Goal: Task Accomplishment & Management: Complete application form

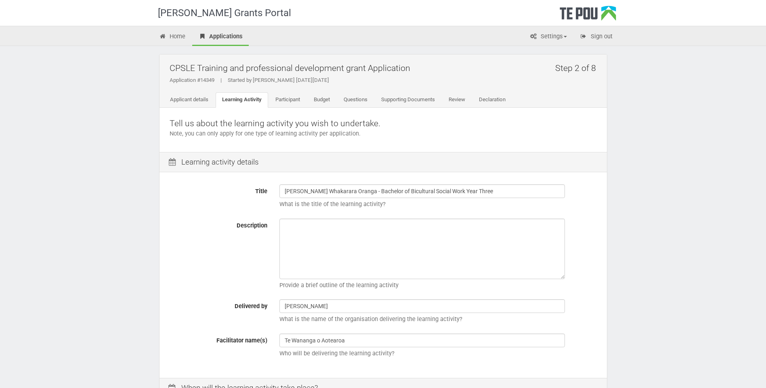
scroll to position [81, 0]
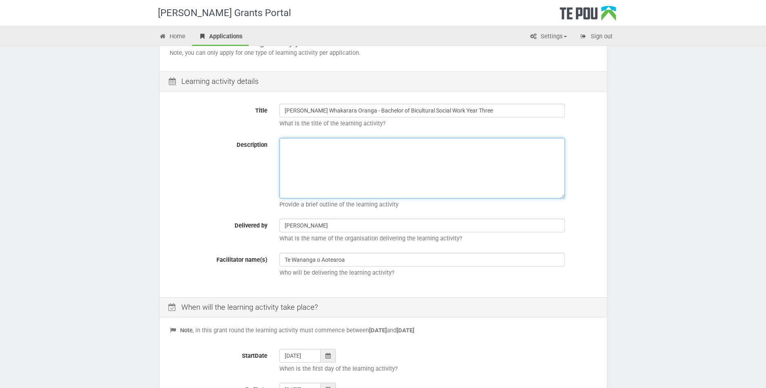
click at [312, 174] on textarea "Description" at bounding box center [421, 168] width 285 height 61
click at [320, 176] on textarea "Description" at bounding box center [421, 168] width 285 height 61
drag, startPoint x: 483, startPoint y: 110, endPoint x: 284, endPoint y: 114, distance: 199.4
click at [284, 114] on input "Ngā Poutoko Whakarara Oranga - Bachelor of Bicultural Social Work Year Three" at bounding box center [421, 111] width 285 height 14
click at [306, 153] on textarea "Description" at bounding box center [421, 168] width 285 height 61
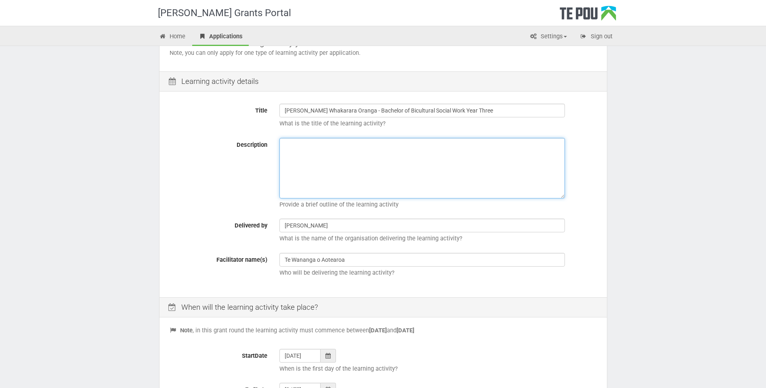
paste textarea "Learning Activity Outline: Peer Support and Advocacy in Bicultural Social Work …"
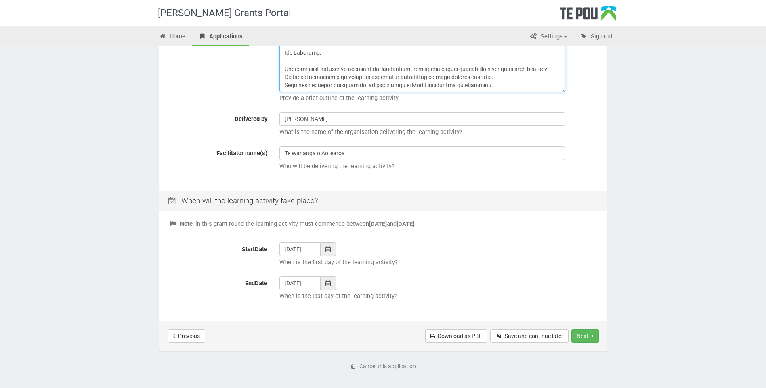
scroll to position [219, 0]
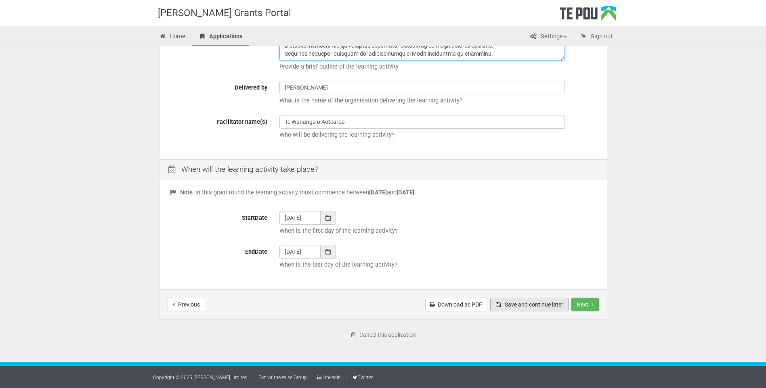
type textarea "Learning Activity Outline: Peer Support and Advocacy in Bicultural Social Work …"
click at [530, 302] on button "Save and continue later" at bounding box center [529, 305] width 78 height 14
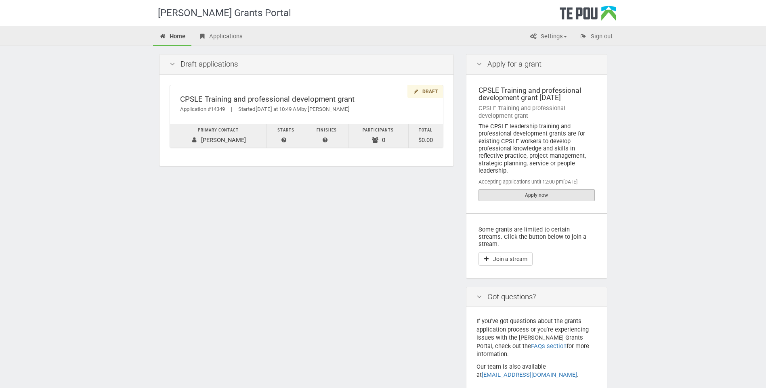
click at [522, 195] on link "Apply now" at bounding box center [536, 195] width 116 height 12
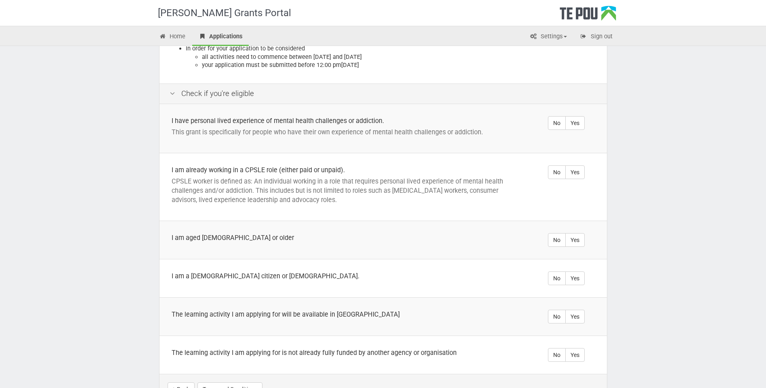
scroll to position [182, 0]
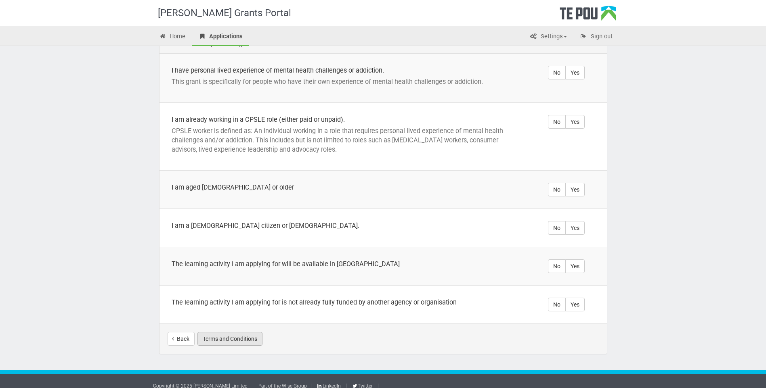
click at [221, 333] on button "Terms and Conditions" at bounding box center [229, 339] width 65 height 14
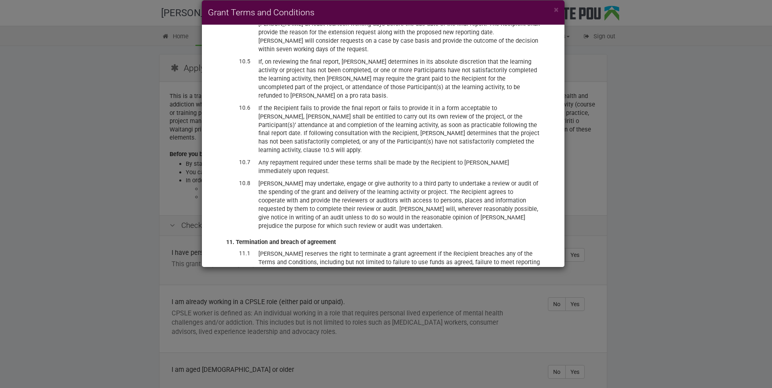
scroll to position [1887, 0]
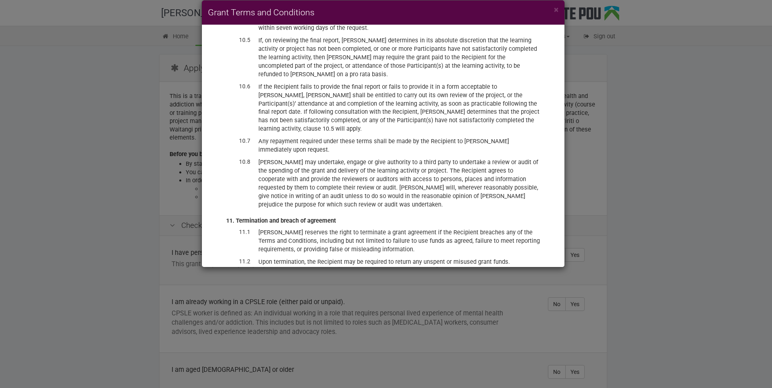
click at [294, 296] on div "× Grant Terms and Conditions BACKGROUND Te Pou Ltd (Te Pou) administers a range…" at bounding box center [386, 194] width 772 height 388
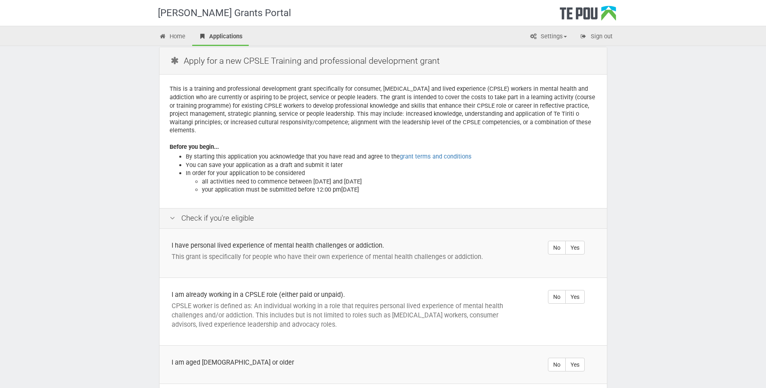
scroll to position [0, 0]
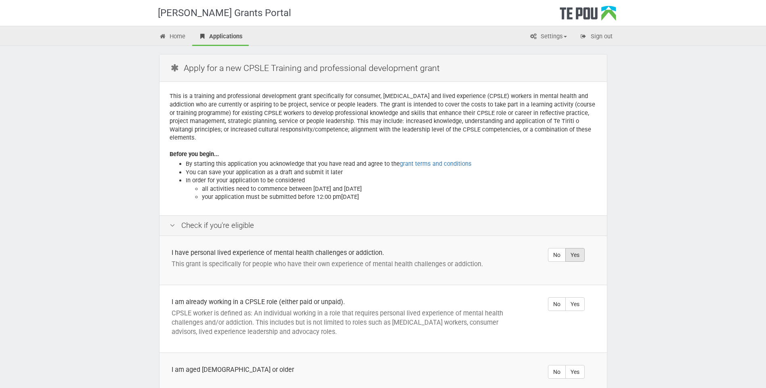
click at [577, 248] on label "Yes" at bounding box center [574, 255] width 19 height 14
radio input "true"
click at [572, 297] on label "Yes" at bounding box center [574, 304] width 19 height 14
radio input "true"
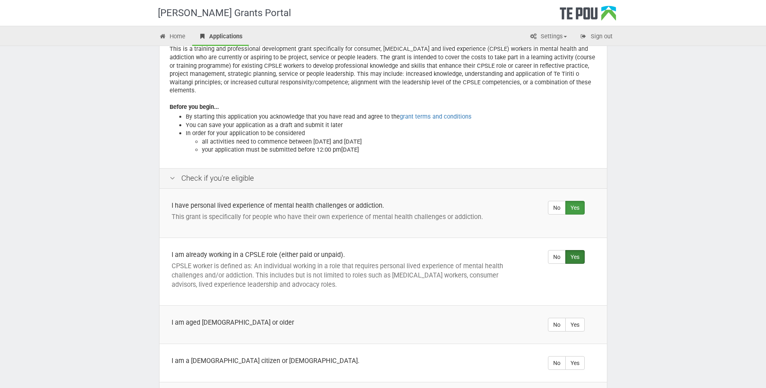
scroll to position [121, 0]
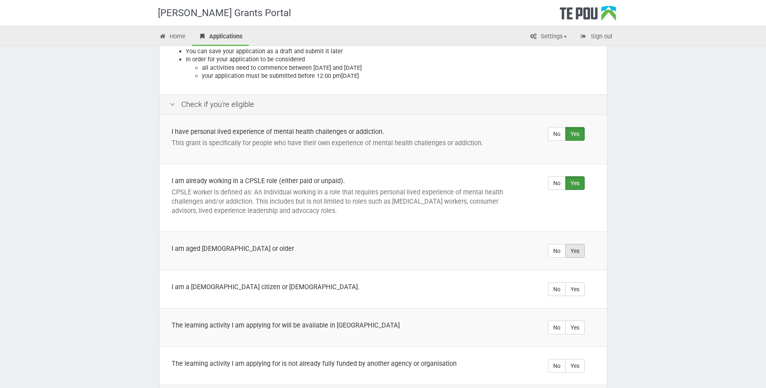
click at [577, 244] on label "Yes" at bounding box center [574, 251] width 19 height 14
radio input "true"
click at [577, 284] on label "Yes" at bounding box center [574, 290] width 19 height 14
radio input "true"
click at [578, 321] on label "Yes" at bounding box center [574, 328] width 19 height 14
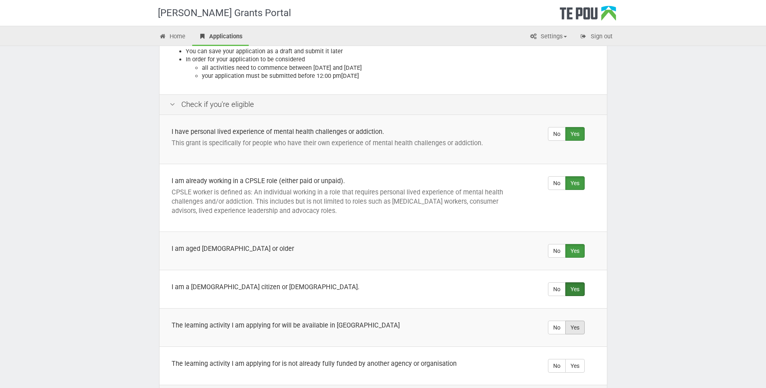
radio input "true"
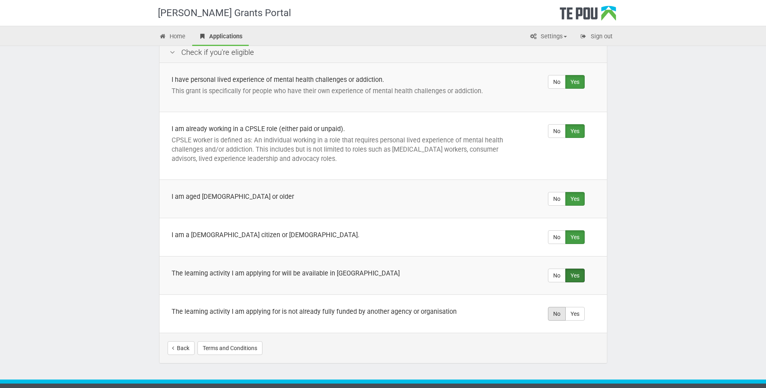
scroll to position [182, 0]
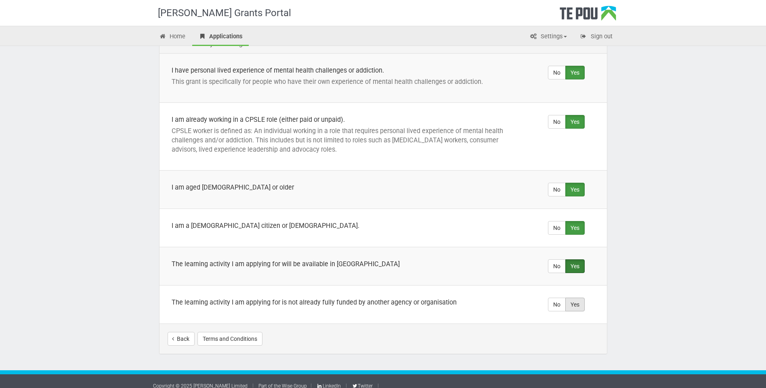
click at [580, 298] on label "Yes" at bounding box center [574, 305] width 19 height 14
radio input "true"
click at [567, 332] on button "Start your application" at bounding box center [564, 339] width 70 height 14
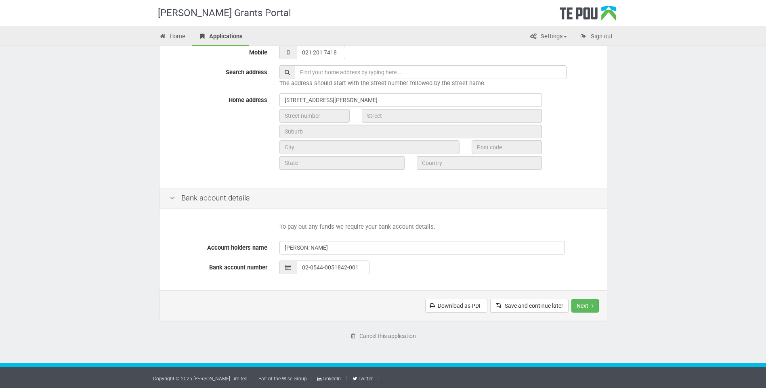
scroll to position [248, 0]
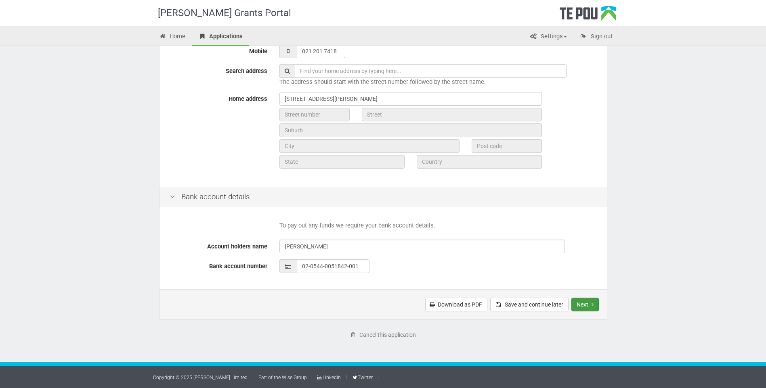
click at [577, 304] on button "Next" at bounding box center [584, 305] width 27 height 14
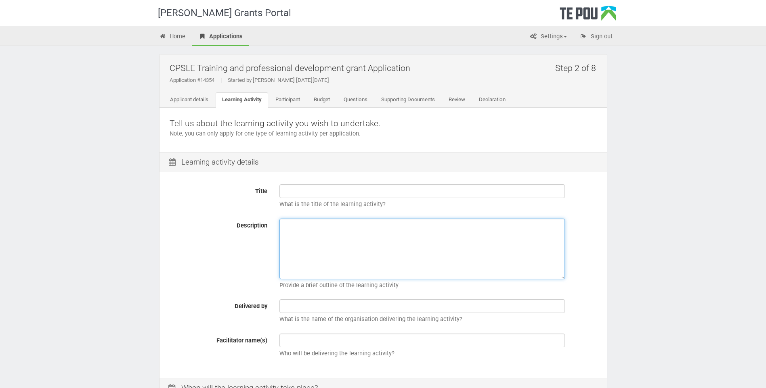
click at [297, 241] on textarea "Description" at bounding box center [421, 249] width 285 height 61
paste textarea "Loremips Dolorsit Ametcon: Adip Elitsed doe Temporin ut Laboreetdo Magnaa Enim …"
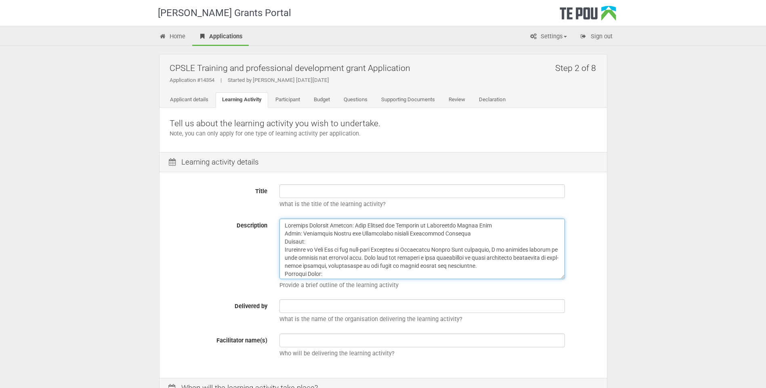
scroll to position [119, 0]
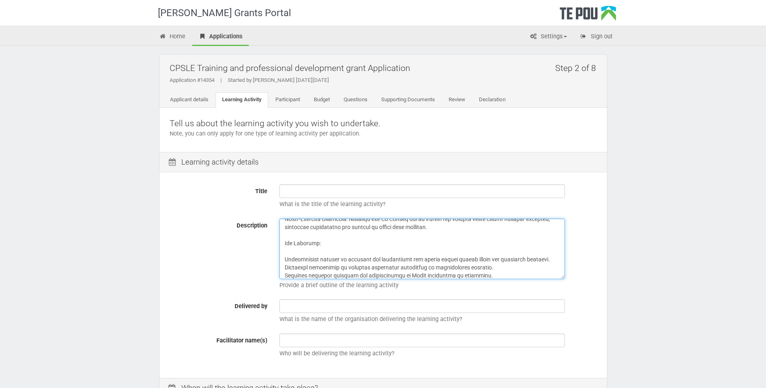
type textarea "Loremips Dolorsit Ametcon: Adip Elitsed doe Temporin ut Laboreetdo Magnaa Enim …"
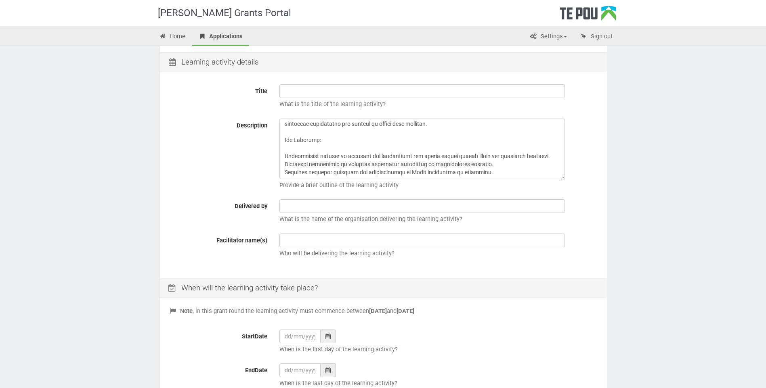
scroll to position [121, 0]
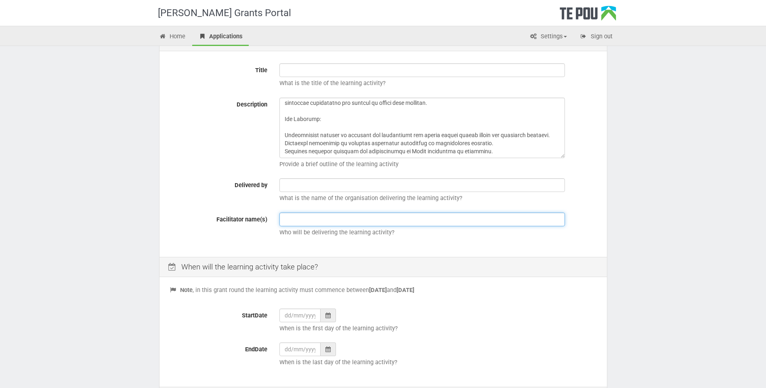
click at [287, 221] on input "text" at bounding box center [421, 220] width 285 height 14
click at [343, 214] on input "text" at bounding box center [421, 220] width 285 height 14
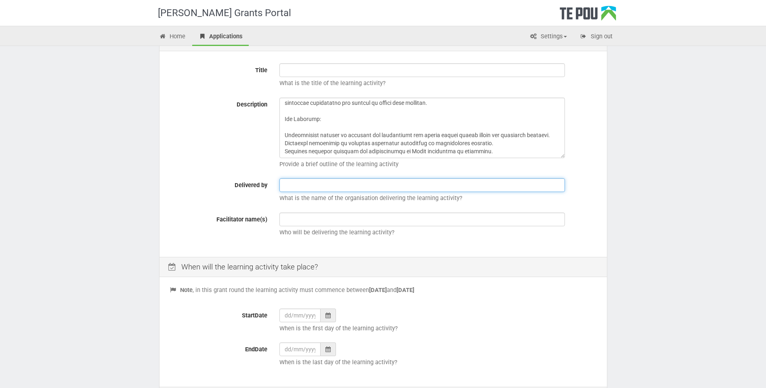
click at [295, 187] on input "text" at bounding box center [421, 185] width 285 height 14
type input "Tracey Hall"
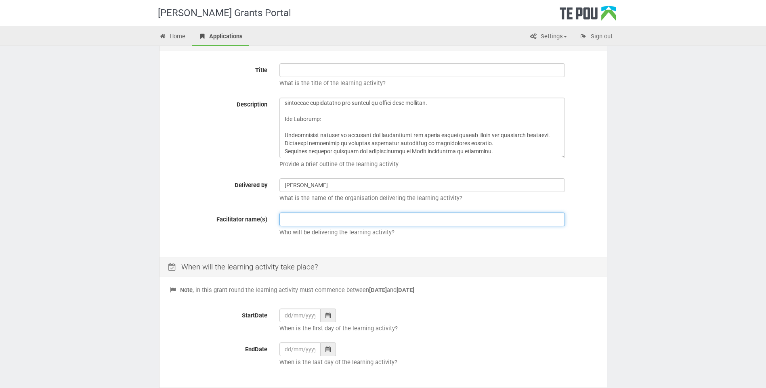
type input "Te Wananga o Aotearoa"
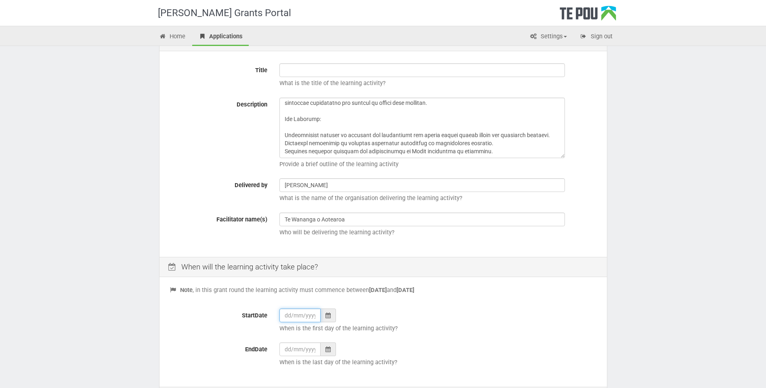
type input "[DATE]"
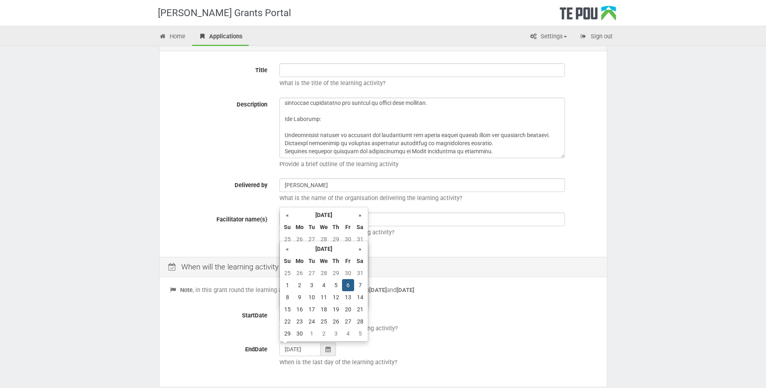
click at [412, 230] on p "Who will be delivering the learning activity?" at bounding box center [437, 232] width 317 height 8
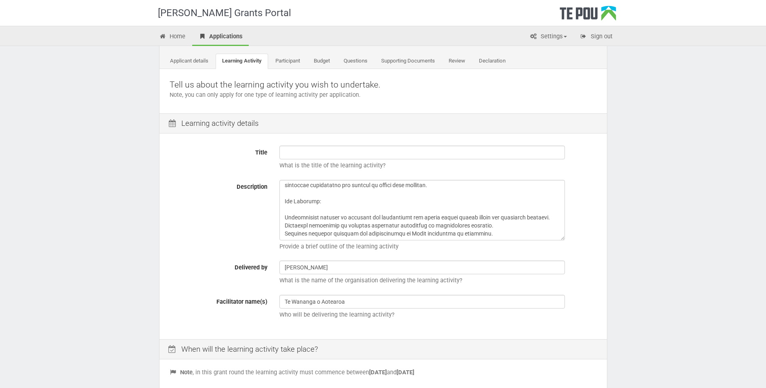
scroll to position [0, 0]
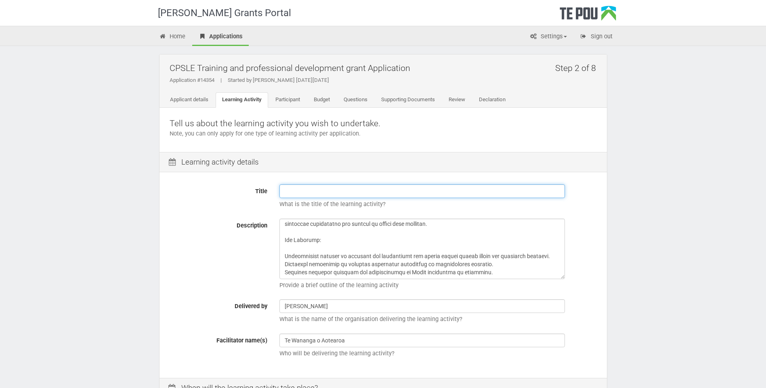
click at [291, 193] on input "Title" at bounding box center [421, 191] width 285 height 14
click at [300, 192] on input "Title" at bounding box center [421, 191] width 285 height 14
paste input "Ngā Poutoko Whakarara Oranga - Bachelor of Bicultural Social Work"
click at [474, 189] on input "Ngā Poutoko Whakarara Oranga - Bachelor of Bicultural Social Work" at bounding box center [421, 191] width 285 height 14
click at [478, 189] on input "Ngā Poutoko Whakarara Oranga - Bachelor of Bicultural Social Work Year" at bounding box center [421, 191] width 285 height 14
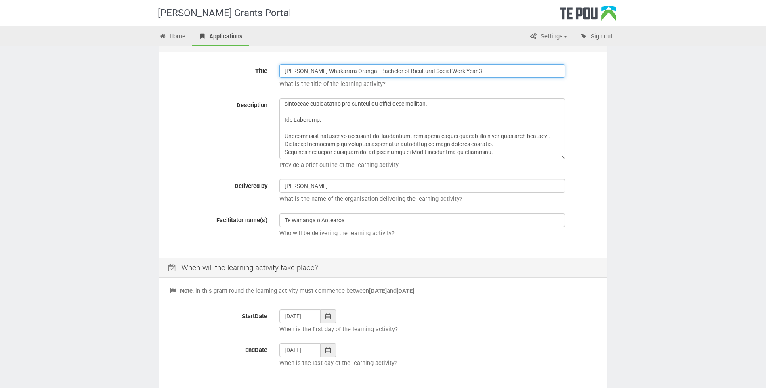
scroll to position [121, 0]
type input "Ngā Poutoko Whakarara Oranga - Bachelor of Bicultural Social Work Year 3"
click at [286, 128] on textarea "Description" at bounding box center [421, 128] width 285 height 61
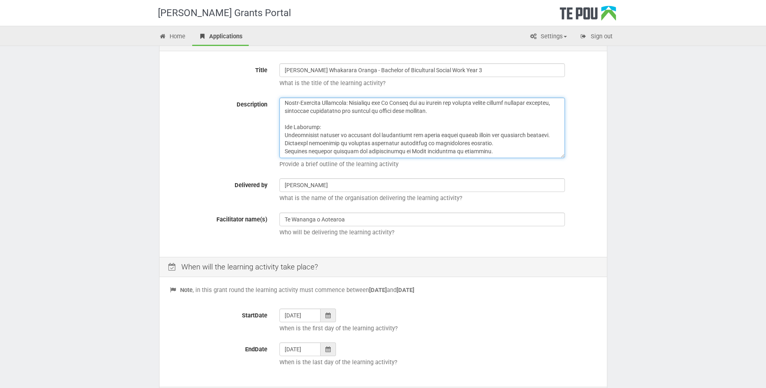
scroll to position [115, 0]
click at [289, 120] on textarea "Description" at bounding box center [421, 128] width 285 height 61
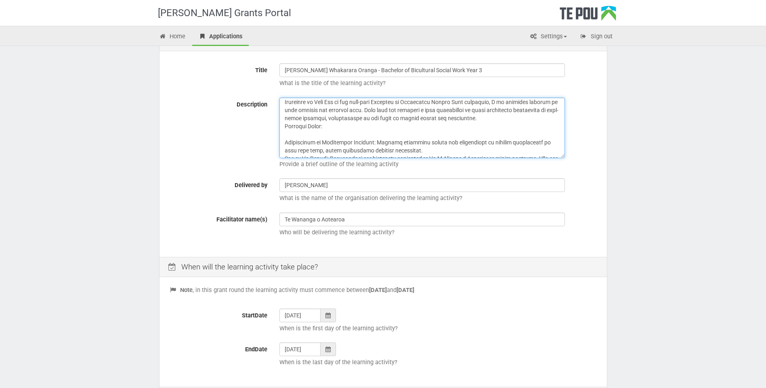
scroll to position [26, 0]
click at [286, 135] on textarea "Description" at bounding box center [421, 128] width 285 height 61
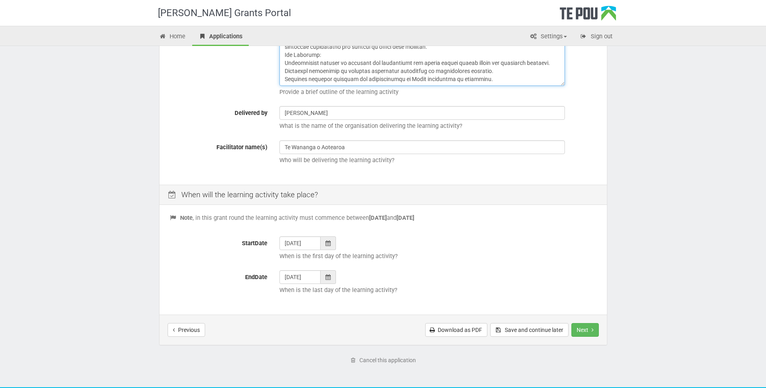
scroll to position [202, 0]
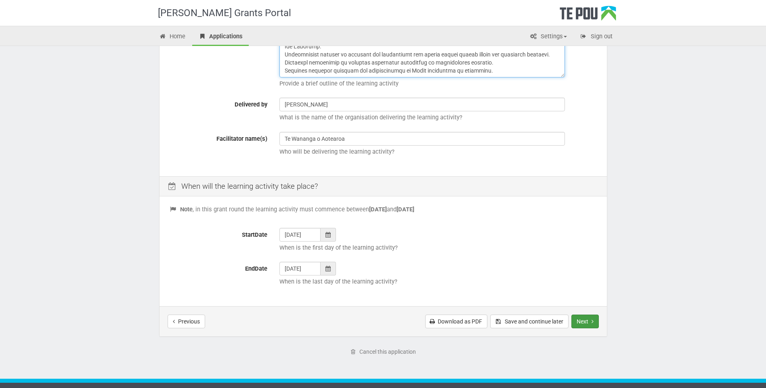
type textarea "Learning Activity Outline: Peer Support and Advocacy in Bicultural Social Work …"
click at [585, 318] on button "Next" at bounding box center [584, 322] width 27 height 14
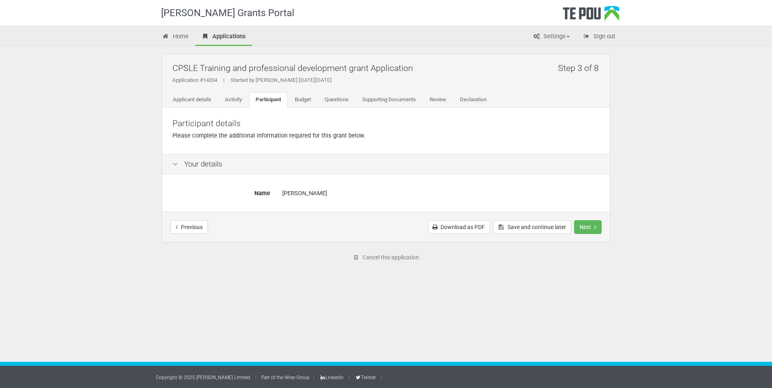
click at [281, 142] on div "Participant details Please complete the additional information required for thi…" at bounding box center [385, 131] width 447 height 46
click at [454, 227] on link "Download as PDF" at bounding box center [459, 227] width 62 height 14
click at [176, 163] on icon at bounding box center [175, 165] width 10 height 8
click at [195, 164] on div "Your details" at bounding box center [385, 164] width 447 height 21
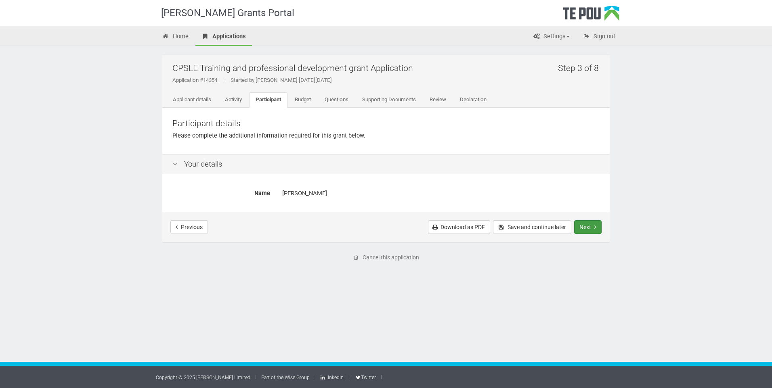
click at [584, 224] on button "Next" at bounding box center [587, 227] width 27 height 14
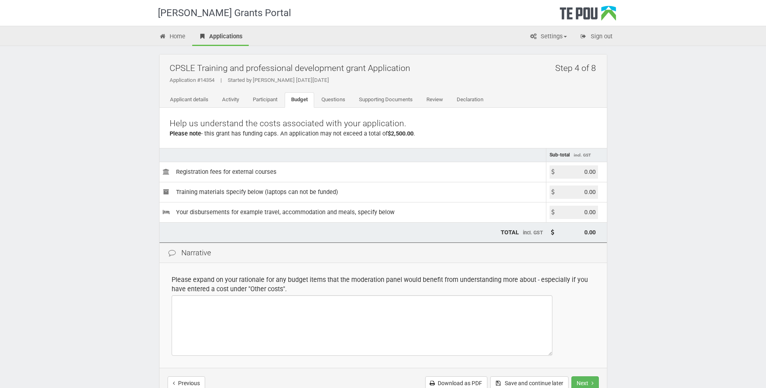
click at [584, 171] on input "0.00" at bounding box center [573, 171] width 48 height 13
click at [582, 173] on input "0.00" at bounding box center [573, 171] width 48 height 13
click at [587, 172] on input "44840.00" at bounding box center [573, 171] width 48 height 13
type input "4484.00"
type input "4,484.00"
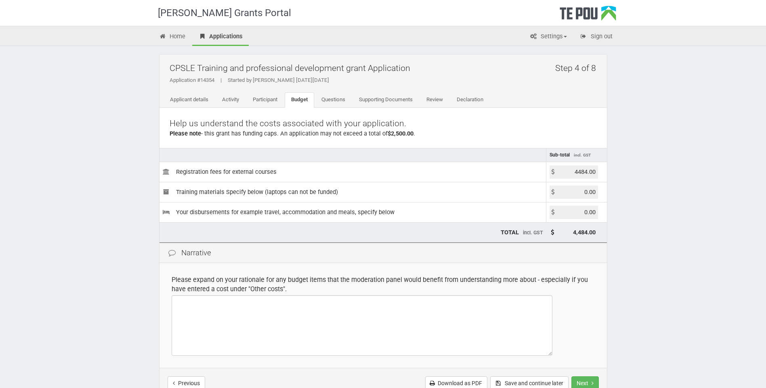
click at [584, 214] on input "0.00" at bounding box center [573, 212] width 48 height 13
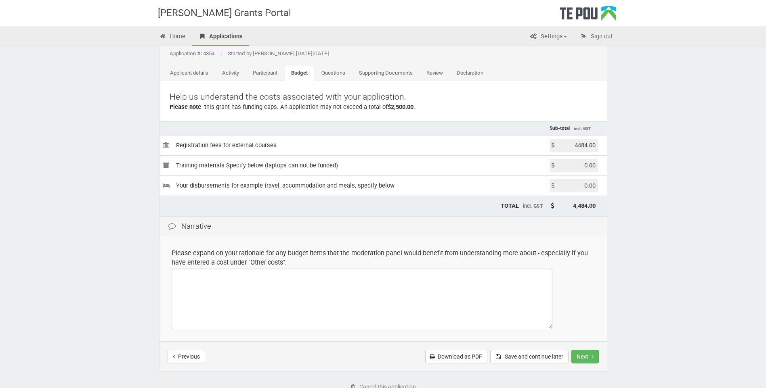
scroll to position [40, 0]
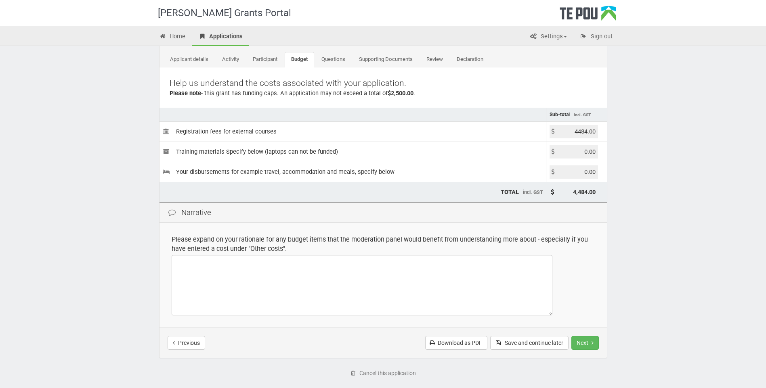
drag, startPoint x: 172, startPoint y: 237, endPoint x: 291, endPoint y: 253, distance: 120.2
click at [291, 253] on div "Please expand on your rationale for any budget items that the moderation panel …" at bounding box center [383, 244] width 423 height 19
drag, startPoint x: 291, startPoint y: 253, endPoint x: 258, endPoint y: 239, distance: 35.8
copy div "Please expand on your rationale for any budget items that the moderation panel …"
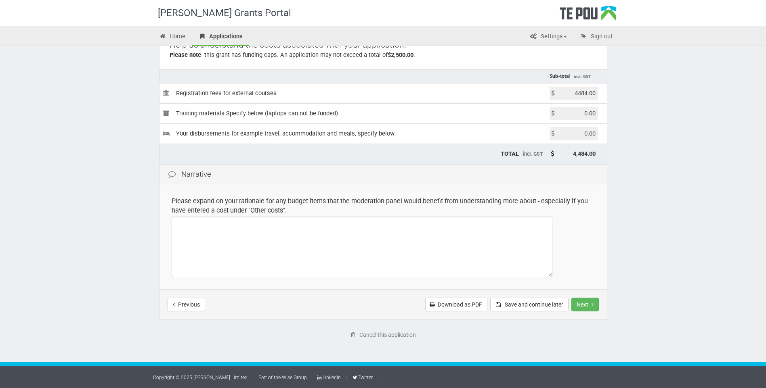
scroll to position [0, 0]
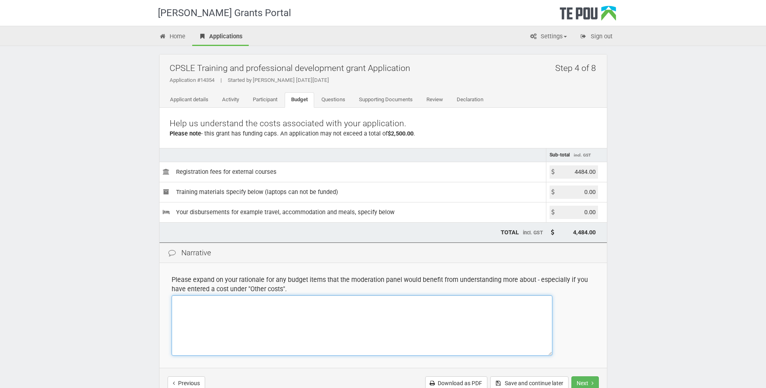
click at [183, 309] on textarea at bounding box center [362, 325] width 381 height 61
paste textarea "Rationale for Budget Item – “Other Costs” ($4,484.00) The amount of $4,484.00 l…"
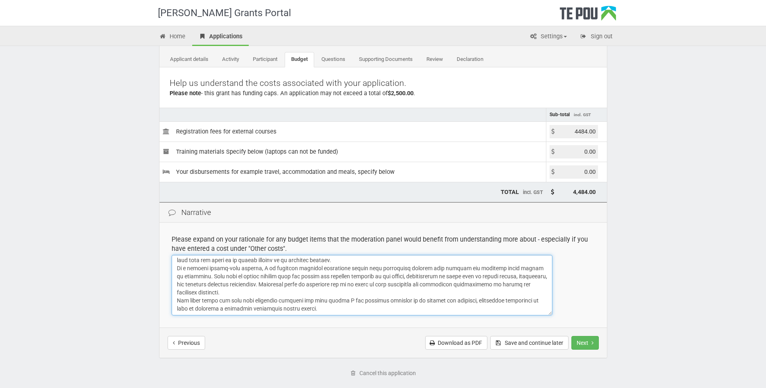
scroll to position [79, 0]
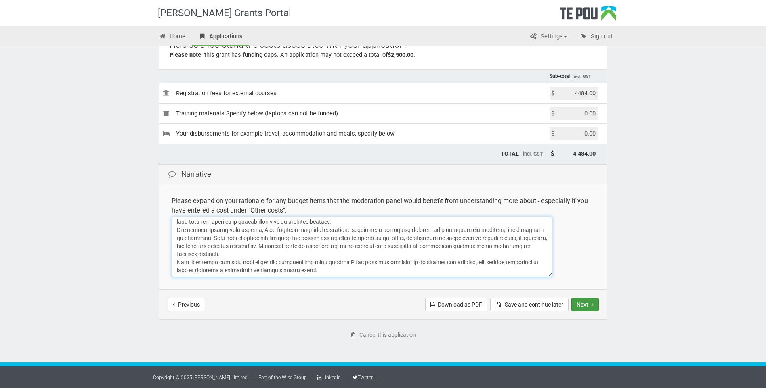
type textarea "Rationale for Budget Item – “Other Costs” ($4,484.00) The amount of $4,484.00 l…"
click at [587, 304] on button "Next" at bounding box center [584, 305] width 27 height 14
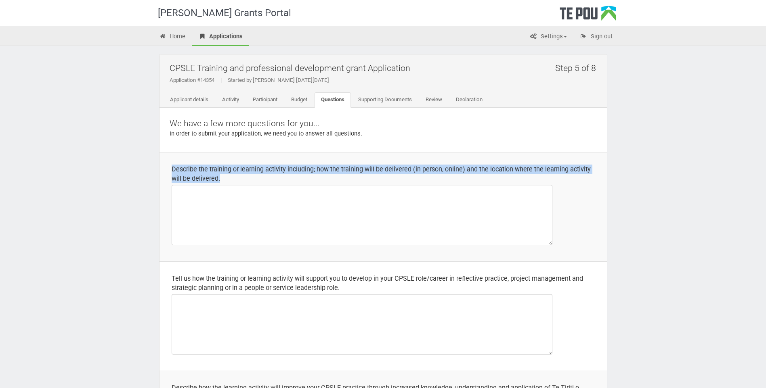
drag, startPoint x: 232, startPoint y: 176, endPoint x: 166, endPoint y: 164, distance: 66.9
click at [166, 164] on td "Describe the training or learning activity including; how the training will be …" at bounding box center [382, 206] width 447 height 109
drag, startPoint x: 166, startPoint y: 164, endPoint x: 176, endPoint y: 165, distance: 10.2
copy div "Describe the training or learning activity including; how the training will be …"
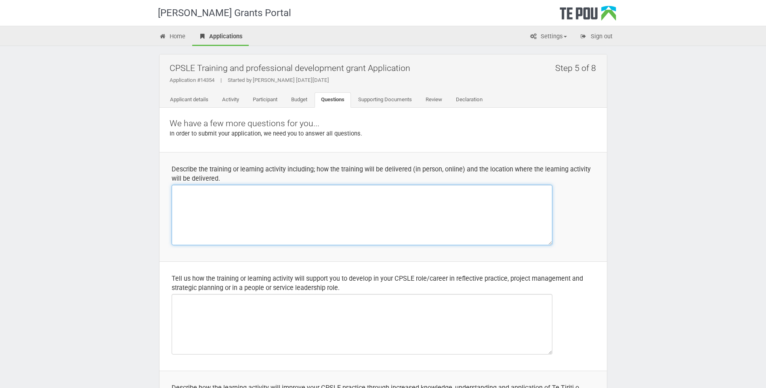
click at [198, 218] on textarea at bounding box center [362, 215] width 381 height 61
paste textarea "Training Activity Description: The learning activity is part of the Ngā Poutoko…"
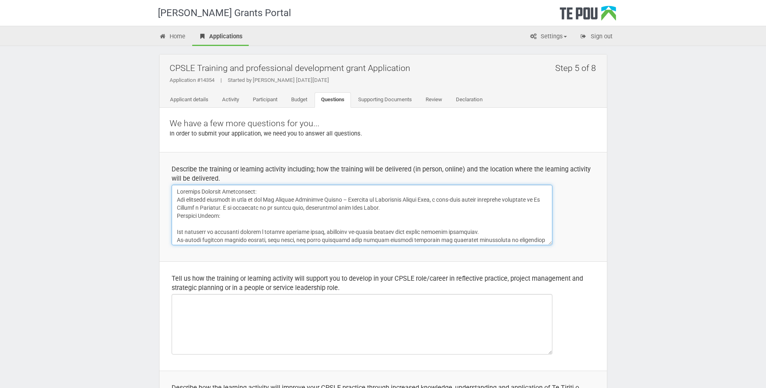
scroll to position [87, 0]
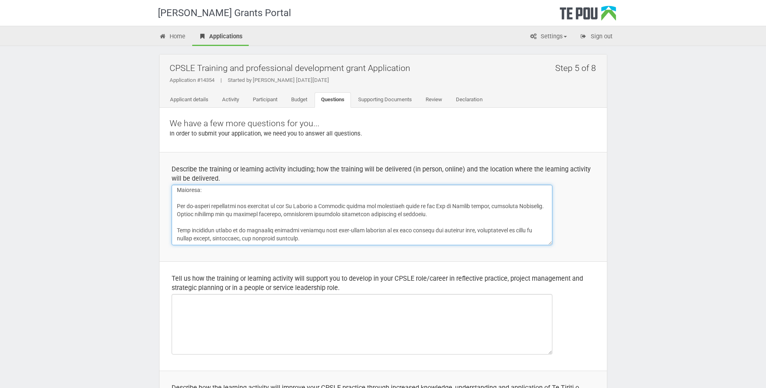
type textarea "Training Activity Description: The learning activity is part of the Ngā Poutoko…"
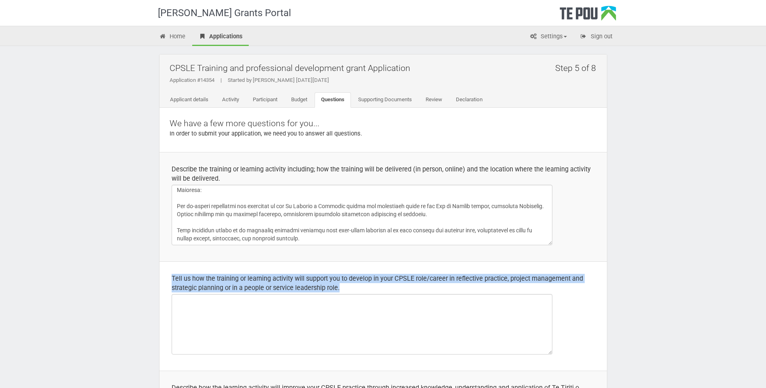
drag, startPoint x: 346, startPoint y: 289, endPoint x: 165, endPoint y: 262, distance: 182.0
click at [165, 262] on td "Tell us how the training or learning activity will support you to develop in yo…" at bounding box center [382, 316] width 447 height 109
drag, startPoint x: 165, startPoint y: 262, endPoint x: 178, endPoint y: 279, distance: 20.7
copy div "Tell us how the training or learning activity will support you to develop in yo…"
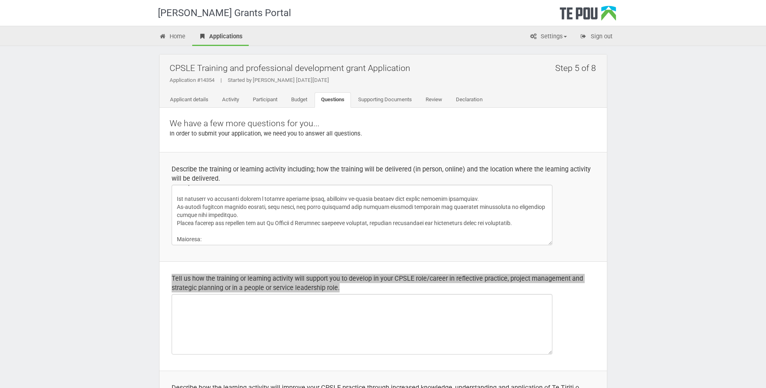
scroll to position [47, 0]
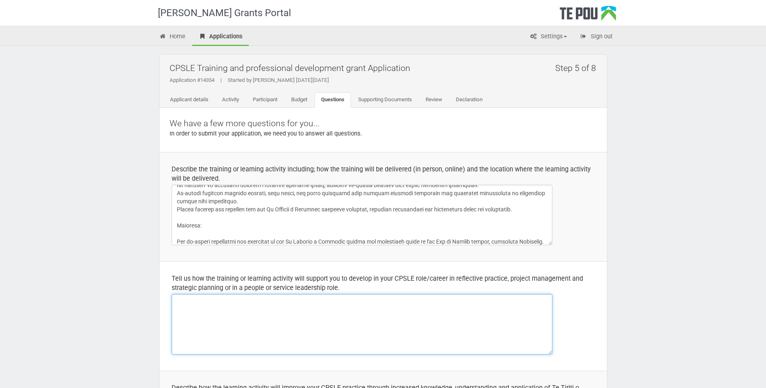
click at [186, 306] on textarea at bounding box center [362, 324] width 381 height 61
paste textarea "How the Learning Activity Supports My CPSLE Role and Career Development The Ngā…"
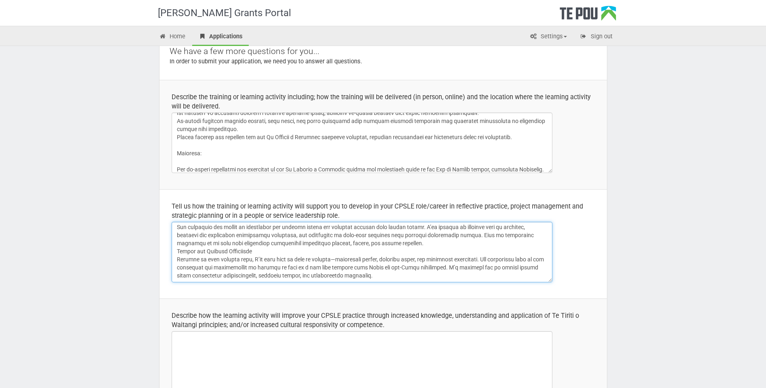
scroll to position [121, 0]
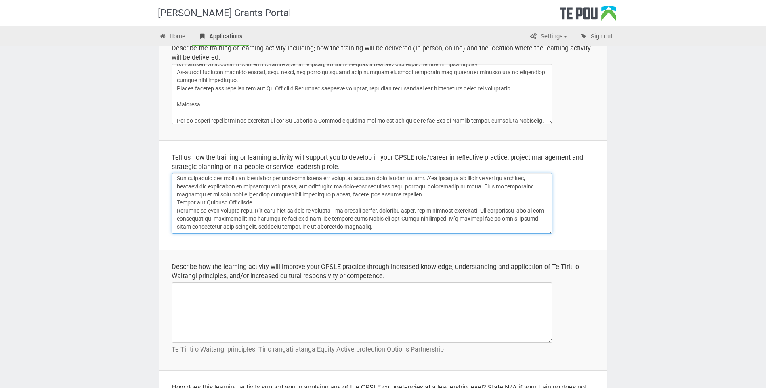
type textarea "How the Learning Activity Supports My CPSLE Role and Career Development The Ngā…"
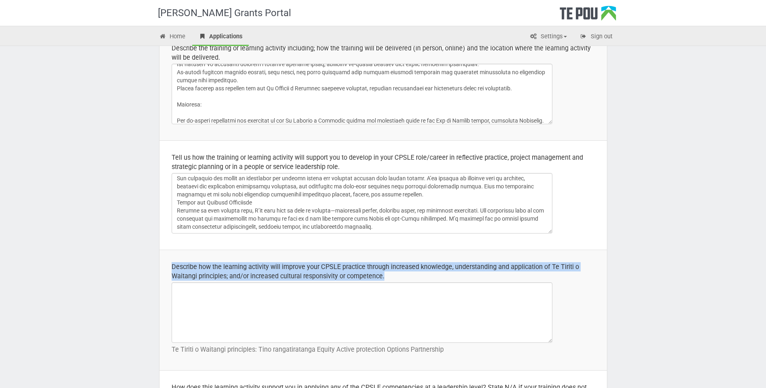
drag, startPoint x: 385, startPoint y: 273, endPoint x: 170, endPoint y: 263, distance: 215.8
click at [170, 263] on td "Describe how the learning activity will improve your CPSLE practice through inc…" at bounding box center [382, 310] width 447 height 121
copy div "Describe how the learning activity will improve your CPSLE practice through inc…"
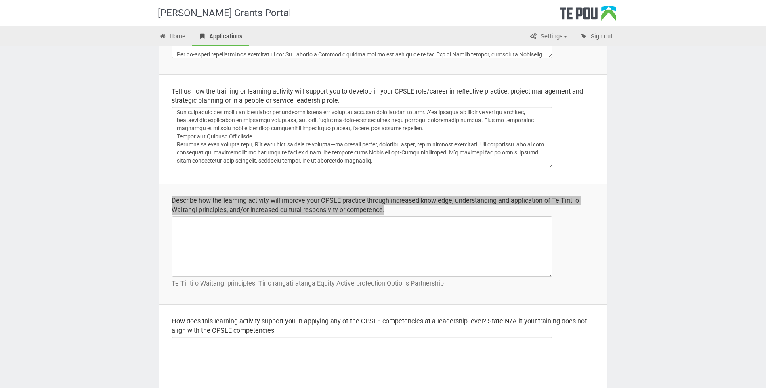
scroll to position [202, 0]
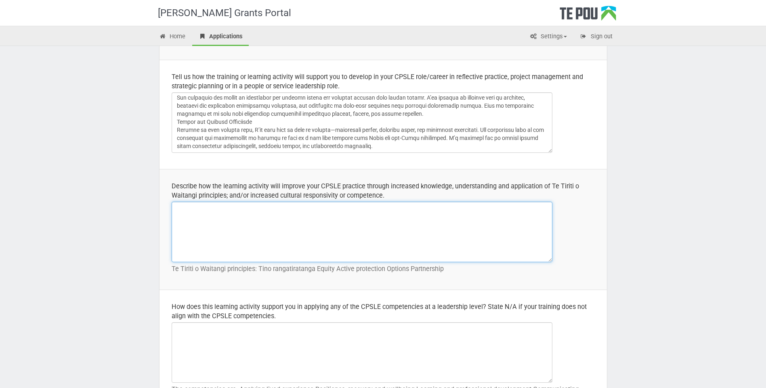
click at [180, 213] on textarea at bounding box center [362, 232] width 381 height 61
paste textarea "Improving CPSLE Practice through Te Tiriti o Waitangi and Cultural Responsivity…"
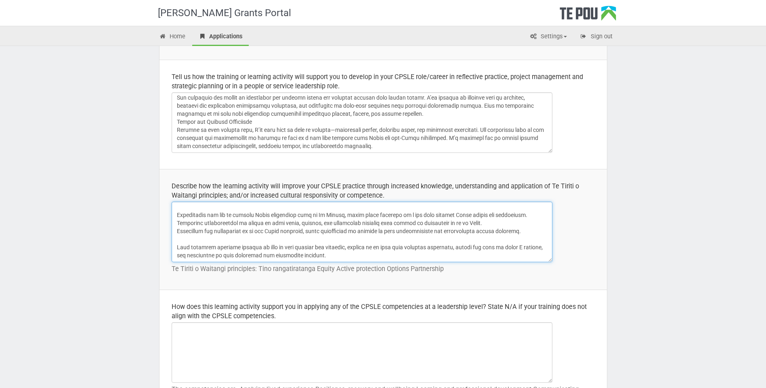
scroll to position [242, 0]
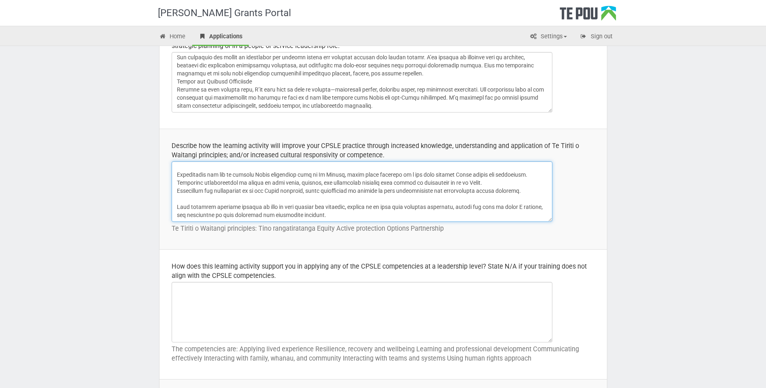
type textarea "Improving CPSLE Practice through Te Tiriti o Waitangi and Cultural Responsivity…"
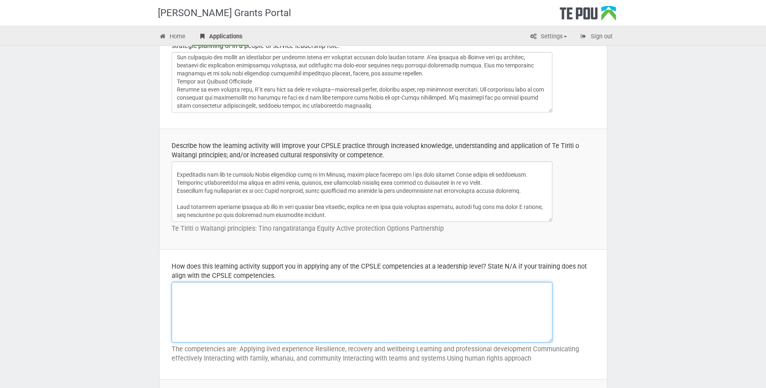
click at [200, 304] on textarea at bounding box center [362, 312] width 381 height 61
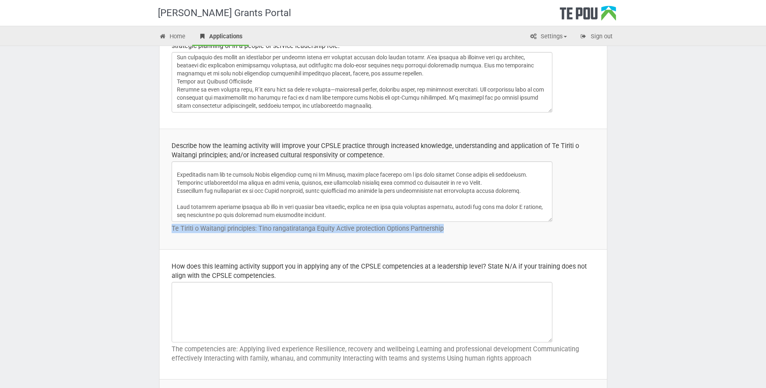
drag, startPoint x: 453, startPoint y: 228, endPoint x: 172, endPoint y: 226, distance: 280.9
click at [172, 226] on p "Te Tiriti o Waitangi principles: Tino rangatiratanga Equity Active protection O…" at bounding box center [383, 228] width 423 height 9
drag, startPoint x: 172, startPoint y: 226, endPoint x: 190, endPoint y: 227, distance: 17.8
copy p "Te Tiriti o Waitangi principles: Tino rangatiratanga Equity Active protection O…"
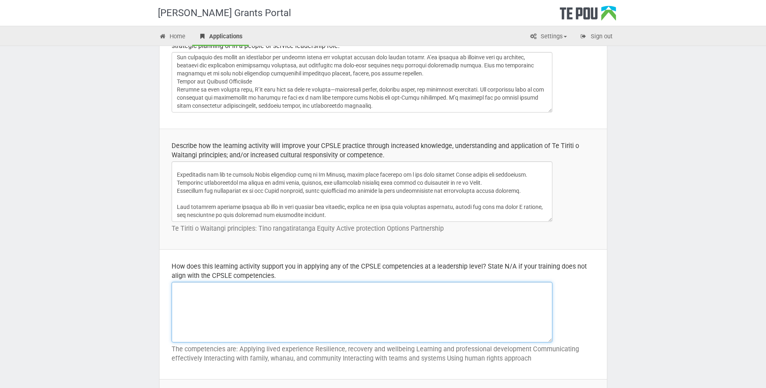
click at [197, 285] on textarea at bounding box center [362, 312] width 381 height 61
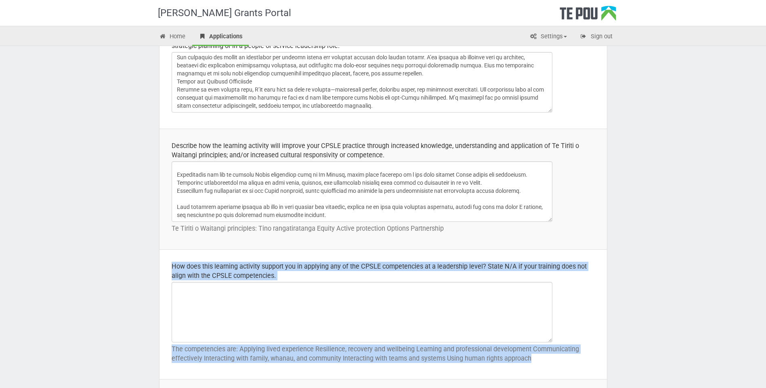
drag, startPoint x: 541, startPoint y: 359, endPoint x: 172, endPoint y: 265, distance: 380.8
click at [172, 265] on td "How does this learning activity support you in applying any of the CPSLE compet…" at bounding box center [382, 315] width 447 height 130
copy td "How does this learning activity support you in applying any of the CPSLE compet…"
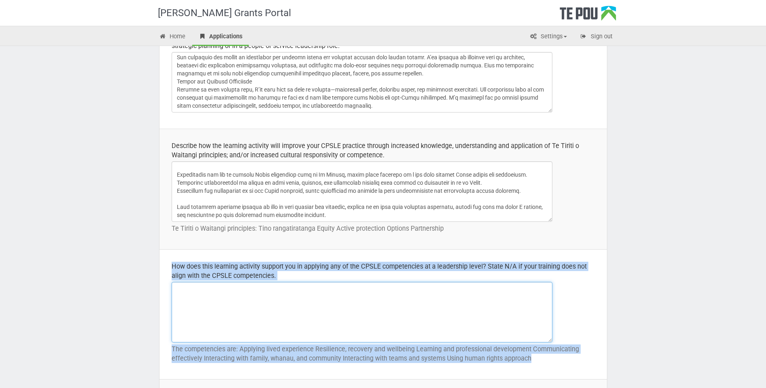
click at [206, 305] on textarea at bounding box center [362, 312] width 381 height 61
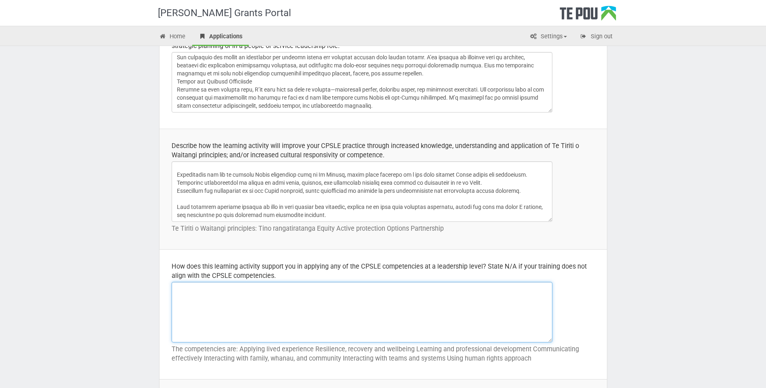
click at [192, 294] on textarea at bounding box center [362, 312] width 381 height 61
paste textarea "Applying CPSLE Competencies at a Leadership Level The Ngā Poutoko Whakarara Ora…"
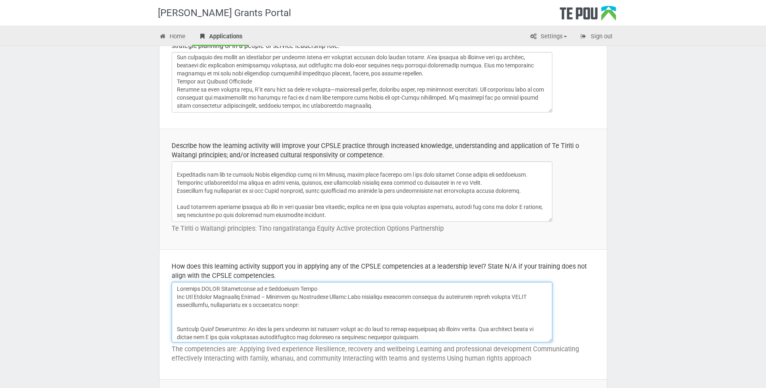
scroll to position [193, 0]
click at [184, 316] on textarea at bounding box center [362, 312] width 381 height 61
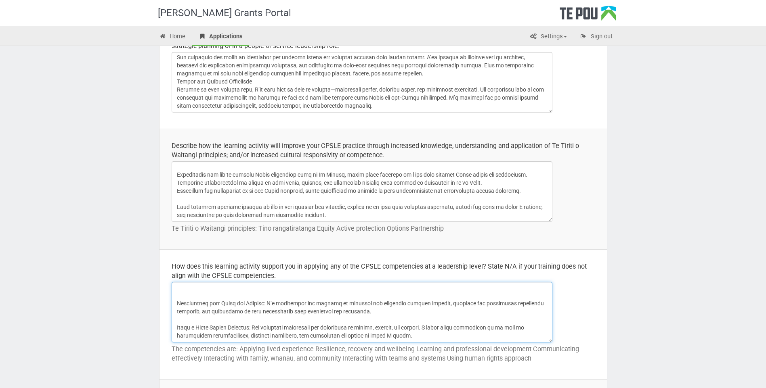
scroll to position [184, 0]
click at [196, 297] on textarea at bounding box center [362, 312] width 381 height 61
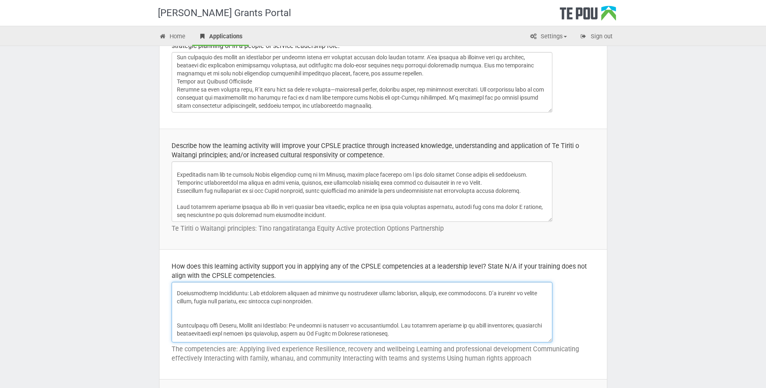
scroll to position [55, 0]
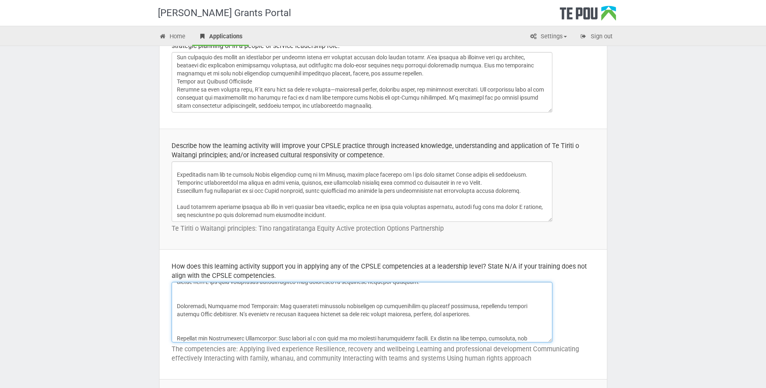
click at [177, 332] on textarea at bounding box center [362, 312] width 381 height 61
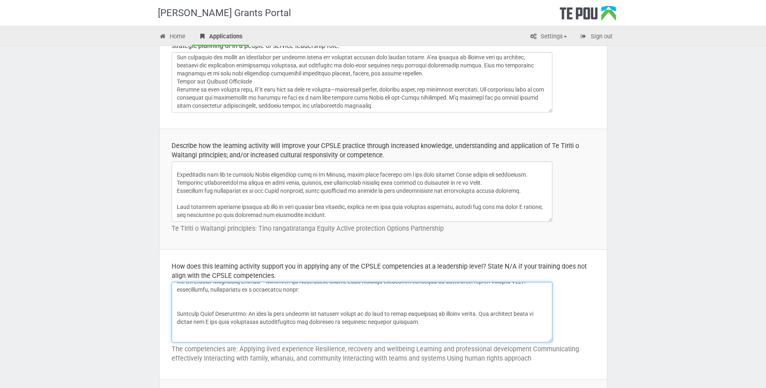
scroll to position [15, 0]
click at [179, 333] on textarea at bounding box center [362, 312] width 381 height 61
click at [179, 306] on textarea at bounding box center [362, 312] width 381 height 61
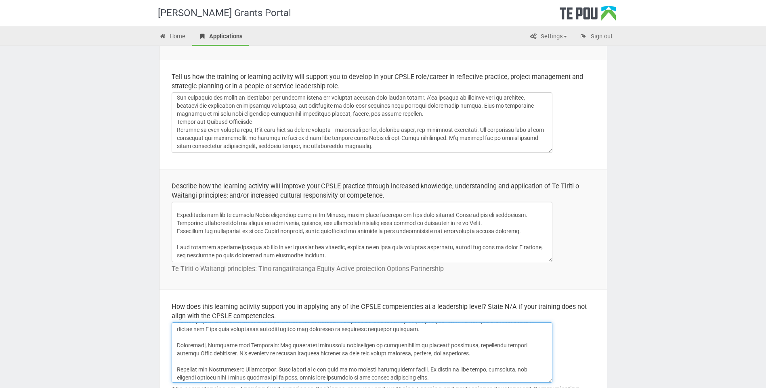
scroll to position [81, 0]
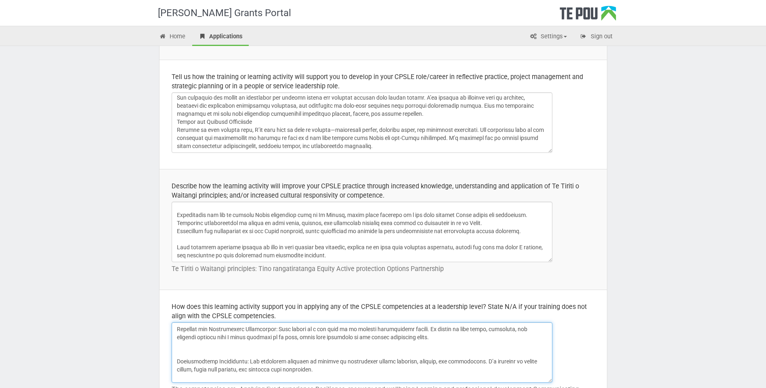
click at [189, 349] on textarea at bounding box center [362, 353] width 381 height 61
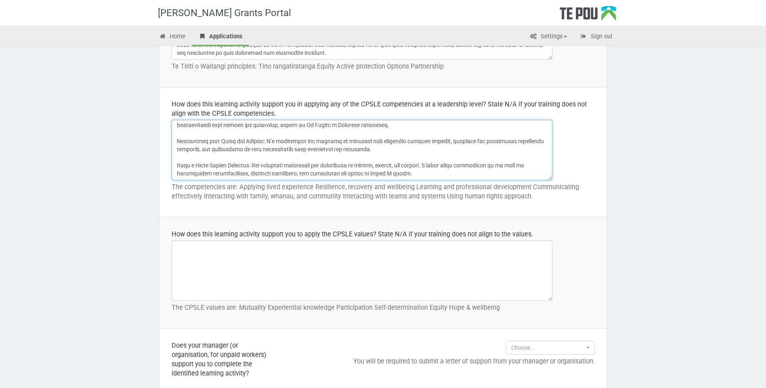
scroll to position [444, 0]
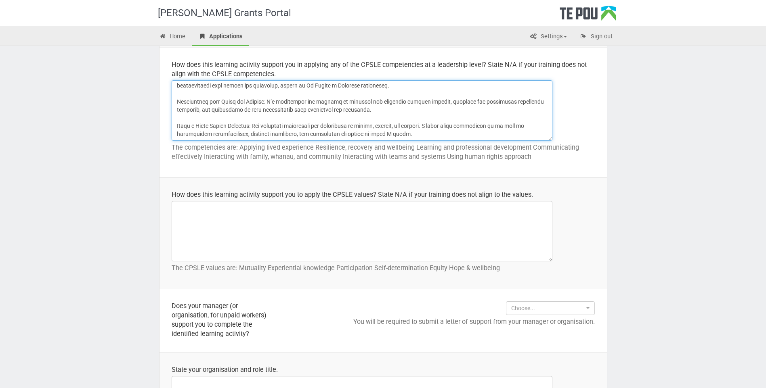
type textarea "Applying CPSLE Competencies at a Leadership Level The Ngā Poutoko Whakarara Ora…"
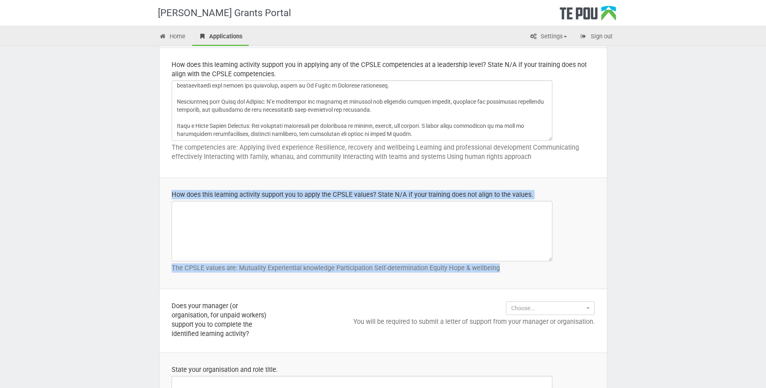
drag, startPoint x: 502, startPoint y: 268, endPoint x: 170, endPoint y: 187, distance: 341.4
click at [170, 187] on td "How does this learning activity support you to apply the CPSLE values? State N/…" at bounding box center [382, 233] width 447 height 111
copy td "How does this learning activity support you to apply the CPSLE values? State N/…"
click at [182, 222] on textarea at bounding box center [362, 231] width 381 height 61
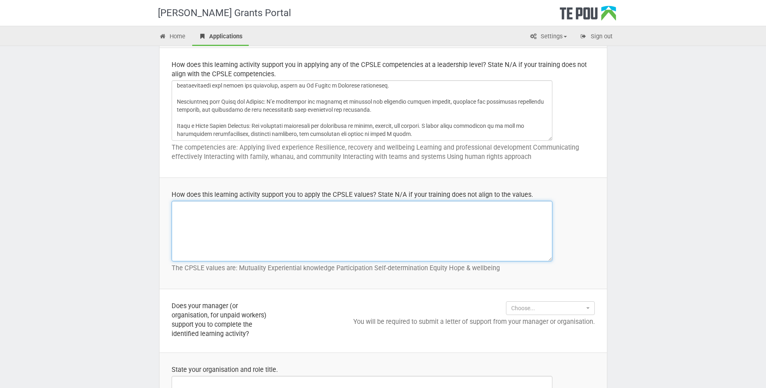
paste textarea "The Ngā Poutoko Whakarara Oranga – Bachelor of Bicultural Social Work programme…"
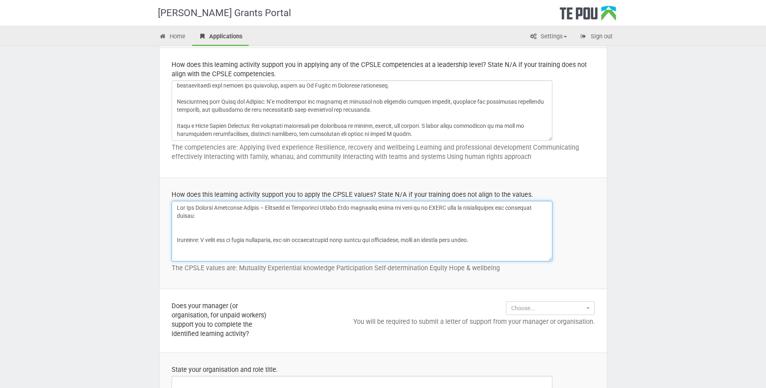
scroll to position [128, 0]
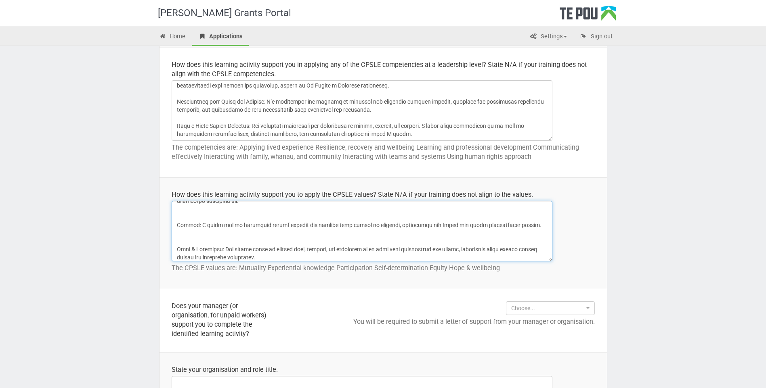
click at [183, 218] on textarea at bounding box center [362, 231] width 381 height 61
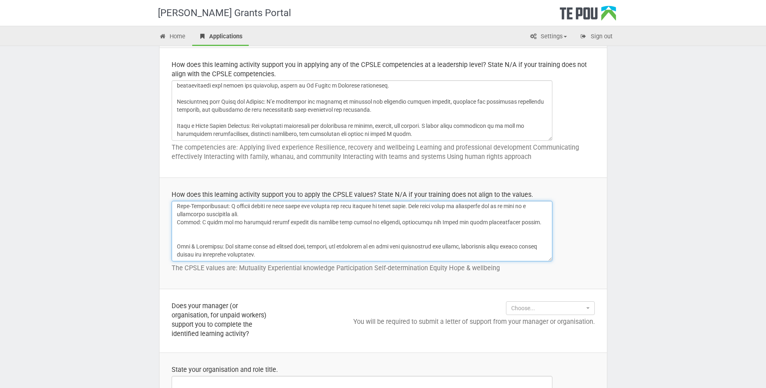
scroll to position [115, 0]
click at [182, 237] on textarea at bounding box center [362, 231] width 381 height 61
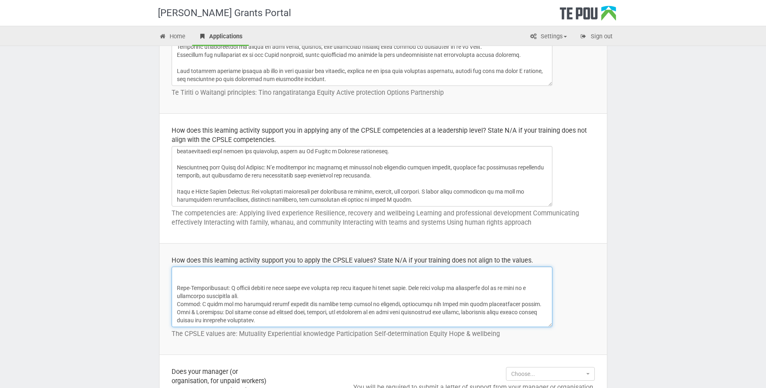
scroll to position [363, 0]
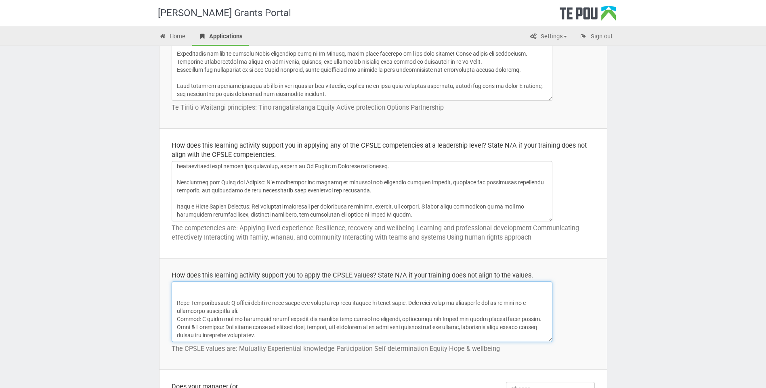
click at [185, 291] on textarea at bounding box center [362, 312] width 381 height 61
click at [183, 293] on textarea at bounding box center [362, 312] width 381 height 61
click at [178, 286] on textarea at bounding box center [362, 312] width 381 height 61
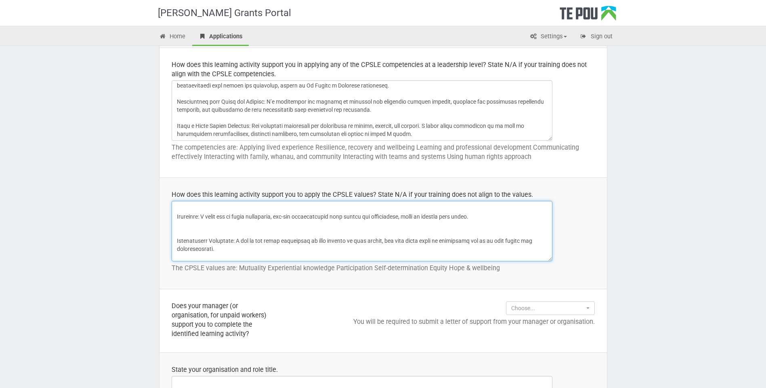
scroll to position [0, 0]
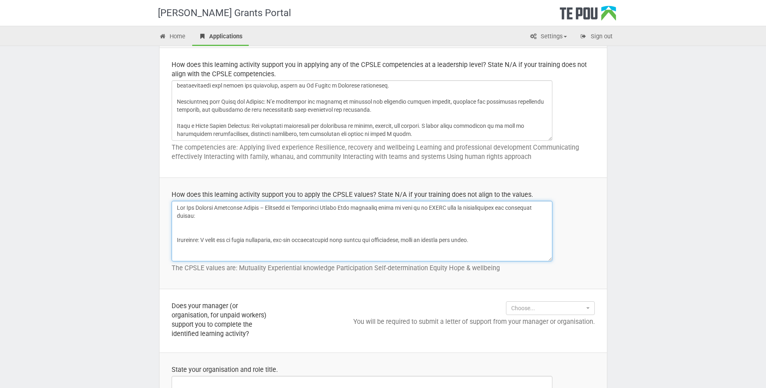
click at [203, 256] on textarea at bounding box center [362, 231] width 381 height 61
click at [182, 233] on textarea at bounding box center [362, 231] width 381 height 61
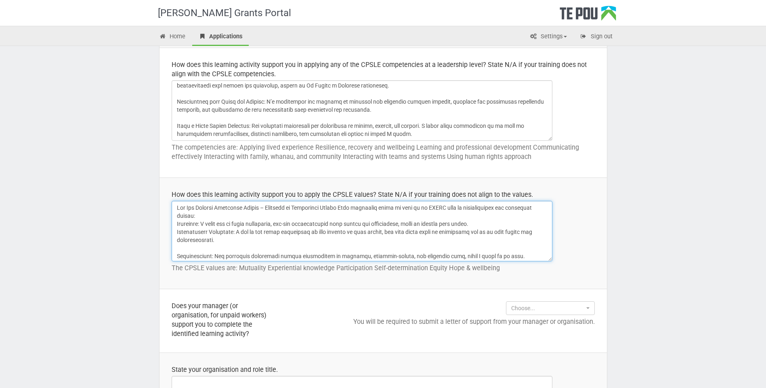
click at [178, 250] on textarea at bounding box center [362, 231] width 381 height 61
drag, startPoint x: 227, startPoint y: 212, endPoint x: 176, endPoint y: 208, distance: 51.1
click at [176, 208] on textarea at bounding box center [362, 231] width 381 height 61
type textarea "The Ngā Poutoko Whakarara Oranga – Bachelor of Bicultural Social Work programme…"
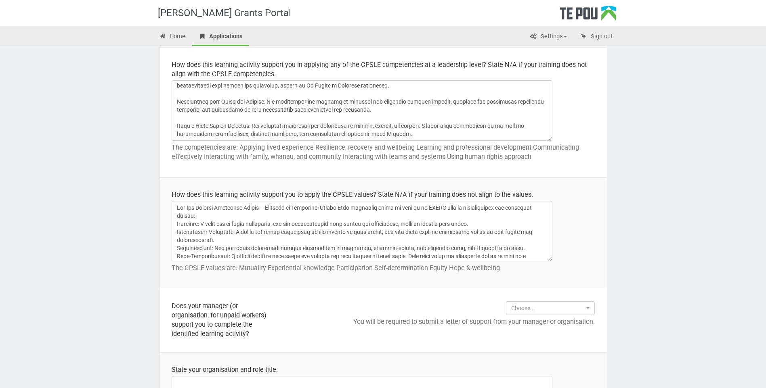
click at [298, 302] on td "Choose... Choose... Yes No Choose... Yes No You will be required to submit a le…" at bounding box center [446, 320] width 321 height 63
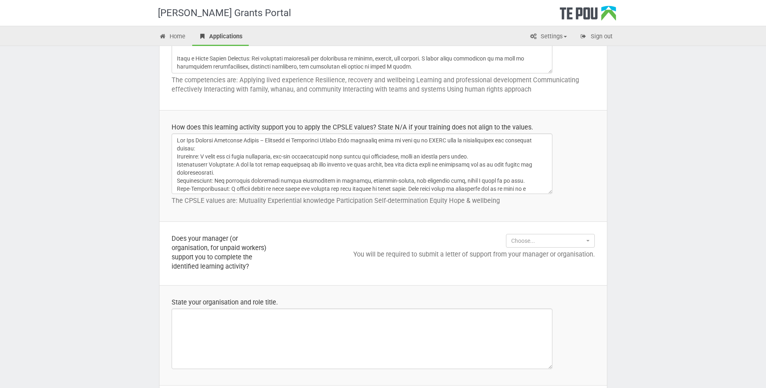
scroll to position [525, 0]
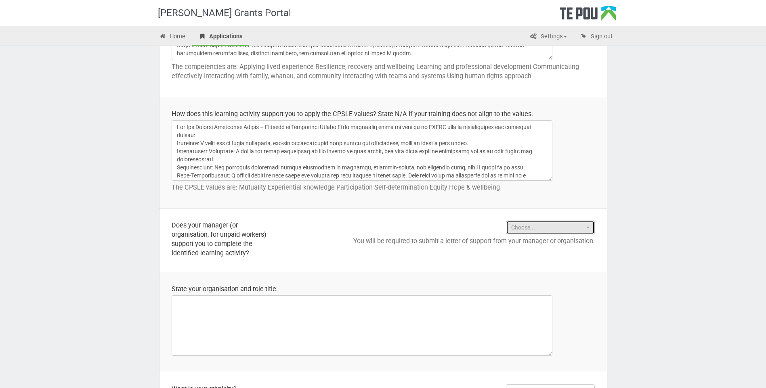
click at [540, 228] on span "Choose..." at bounding box center [547, 228] width 73 height 8
click at [526, 251] on link "Yes" at bounding box center [550, 253] width 88 height 10
select select "Yes"
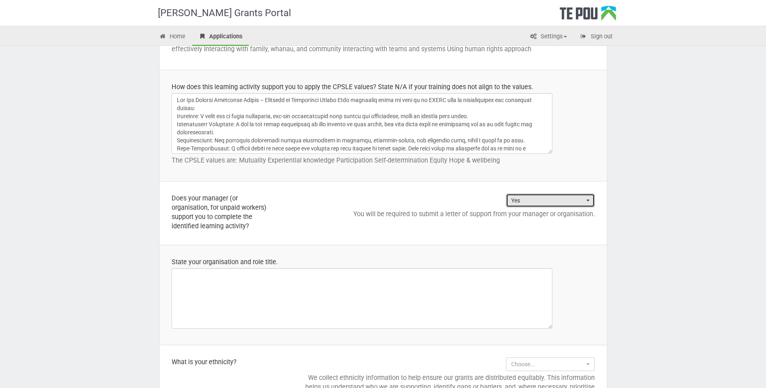
scroll to position [565, 0]
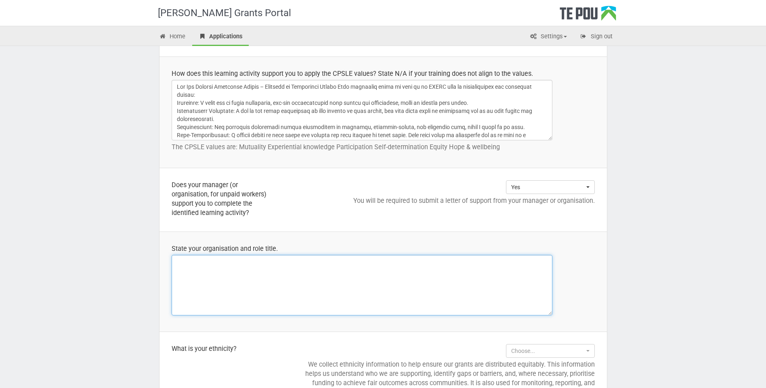
click at [269, 271] on textarea at bounding box center [362, 285] width 381 height 61
drag, startPoint x: 196, startPoint y: 261, endPoint x: 285, endPoint y: 282, distance: 90.9
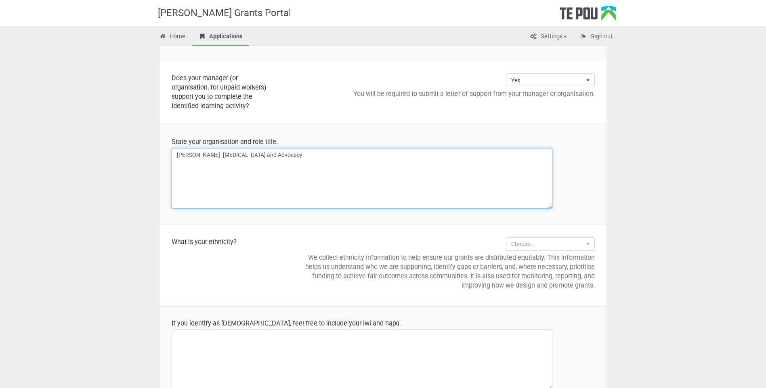
scroll to position [686, 0]
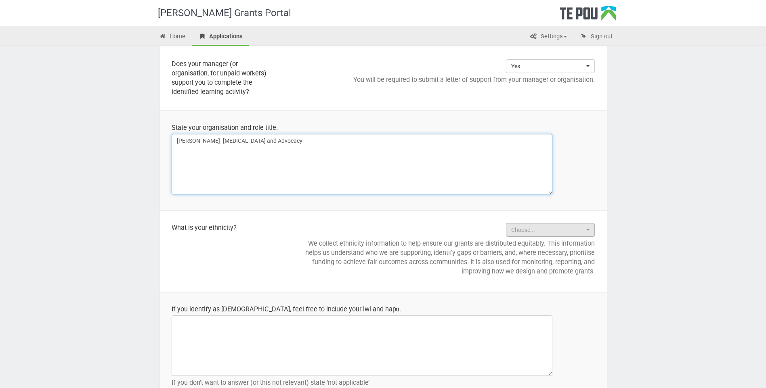
type textarea "Pou Whakaaro -Peer Support and Advocacy"
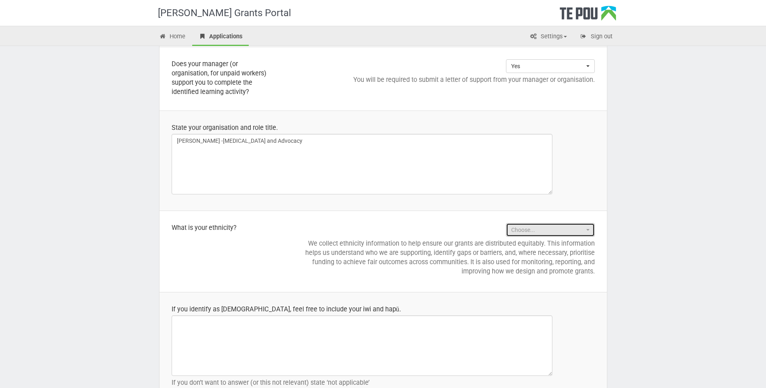
click at [526, 233] on span "Choose..." at bounding box center [547, 230] width 73 height 8
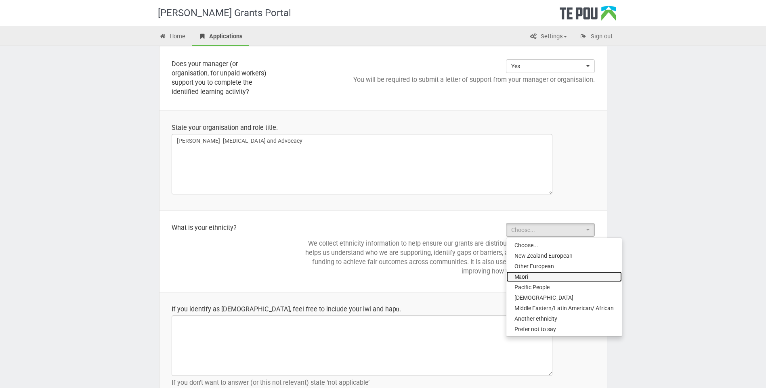
click at [529, 274] on link "Māori" at bounding box center [563, 277] width 115 height 10
select select "Māori"
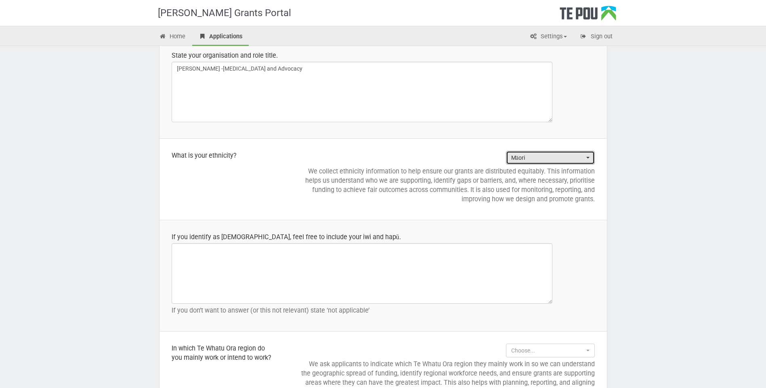
scroll to position [767, 0]
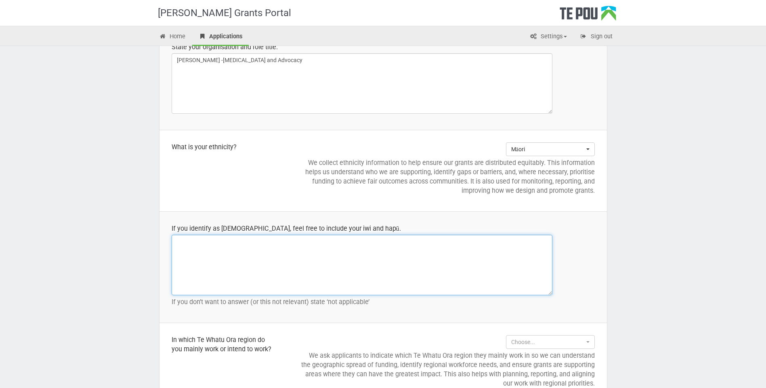
click at [289, 270] on textarea at bounding box center [362, 265] width 381 height 61
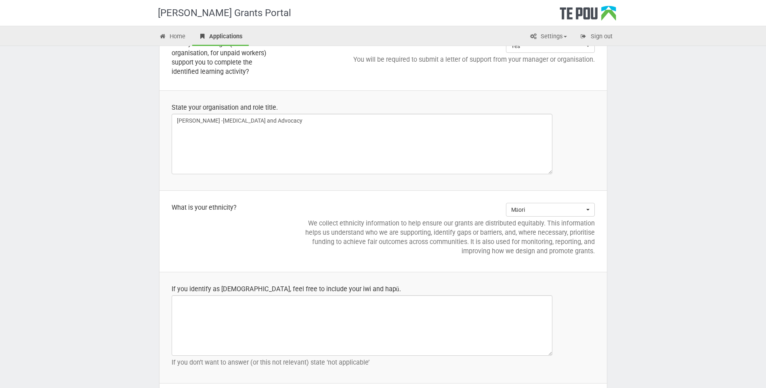
scroll to position [686, 0]
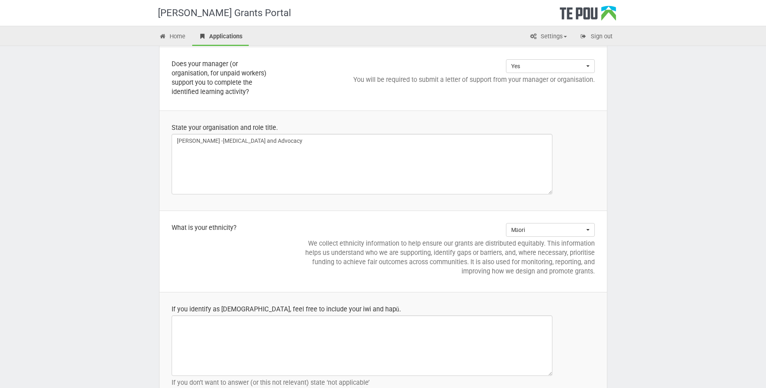
click at [303, 243] on p "We collect ethnicity information to help ensure our grants are distributed equi…" at bounding box center [446, 257] width 296 height 37
click at [308, 241] on p "We collect ethnicity information to help ensure our grants are distributed equi…" at bounding box center [446, 257] width 296 height 37
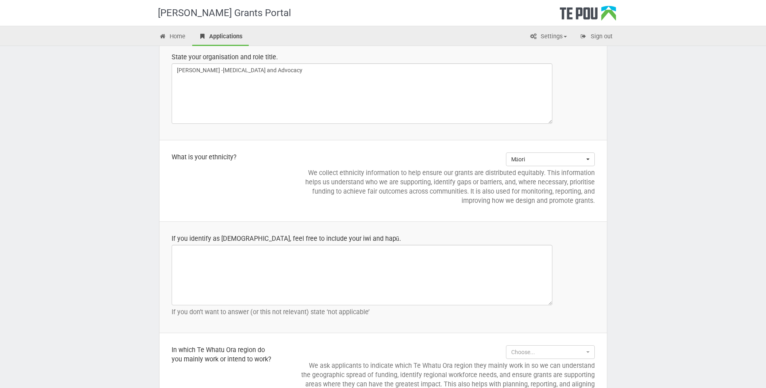
scroll to position [807, 0]
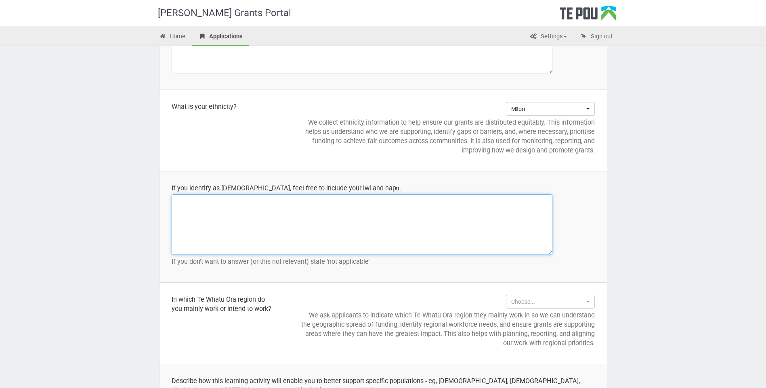
click at [260, 221] on textarea at bounding box center [362, 225] width 381 height 61
click at [241, 221] on textarea at bounding box center [362, 225] width 381 height 61
click at [222, 212] on textarea at bounding box center [362, 225] width 381 height 61
paste textarea "Ko [Maunga] te maunga Ko [Awa] te awa Ko [Waka] te waka Ko [Iwi] te iwi Ko [Hap…"
click at [207, 201] on textarea "Ko [Maunga] te maunga Ko [Awa] te awa Ko [Waka] te waka Ko [Iwi] te iwi Ko [Hap…" at bounding box center [362, 225] width 381 height 61
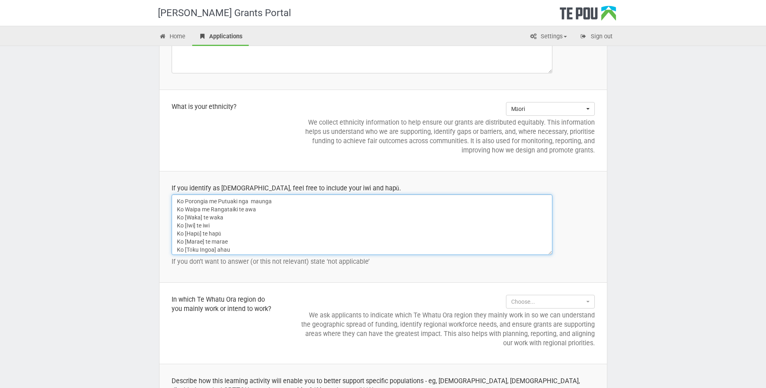
click at [201, 218] on textarea "Ko Porongia me Putuaki nga maunga Ko Waipa me Rangataiki te awa Ko [Waka] te wa…" at bounding box center [362, 225] width 381 height 61
click at [195, 228] on textarea "Ko Porongia me Putuaki nga maunga Ko Waipa me Rangataiki te awa Ko Tainui me Ma…" at bounding box center [362, 225] width 381 height 61
drag, startPoint x: 183, startPoint y: 223, endPoint x: 190, endPoint y: 223, distance: 6.5
click at [184, 223] on textarea "Ko Porongia me Putuaki nga maunga Ko Waipa me Rangataiki te awa Ko Tainui me Ma…" at bounding box center [362, 225] width 381 height 61
click at [201, 234] on textarea "Ko Porongia me Putuaki nga maunga Ko Waipa me Rangitaiki te awa Ko Tainui me Ma…" at bounding box center [362, 225] width 381 height 61
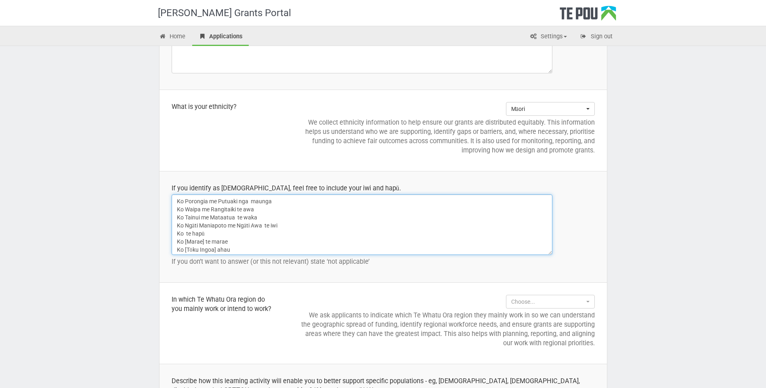
click at [205, 233] on textarea "Ko Porongia me Putuaki nga maunga Ko Waipa me Rangitaiki te awa Ko Tainui me Ma…" at bounding box center [362, 225] width 381 height 61
click at [203, 230] on textarea "Ko Porongia me Putuaki nga maunga Ko Waipa me Rangitaiki te awa Ko Tainui me Ma…" at bounding box center [362, 225] width 381 height 61
click at [265, 230] on textarea "Ko Porongia me Putuaki nga maunga Ko Waipa me Rangitaiki te awa Ko Tainui me Ma…" at bounding box center [362, 225] width 381 height 61
click at [264, 224] on textarea "Ko Porongia me Putuaki nga maunga Ko Waipa me Rangitaiki te awa Ko Tainui me Ma…" at bounding box center [362, 225] width 381 height 61
click at [242, 215] on textarea "Ko Porongia me Putuaki nga maunga Ko Waipa me Rangitaiki te awa Ko Tainui me Ma…" at bounding box center [362, 225] width 381 height 61
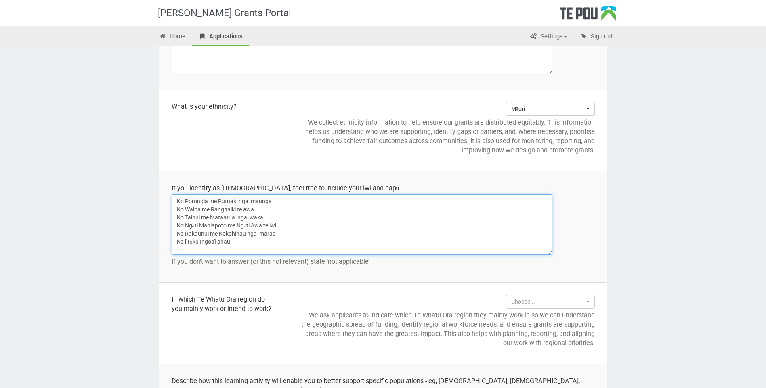
click at [241, 212] on textarea "Ko Porongia me Putuaki nga maunga Ko Waipa me Rangitaiki te awa Ko Tainui me Ma…" at bounding box center [362, 225] width 381 height 61
click at [269, 225] on textarea "Ko Porongia me Putuaki nga maunga Ko Waipa me Rangitaiki nga awa Ko Tainui me M…" at bounding box center [362, 225] width 381 height 61
click at [217, 240] on textarea "Ko Porongia me Putuaki nga maunga Ko Waipa me Rangitaiki nga awa Ko Tainui me M…" at bounding box center [362, 225] width 381 height 61
click at [230, 239] on textarea "Ko Porongia me Putuaki nga maunga Ko Waipa me Rangitaiki nga awa Ko Tainui me M…" at bounding box center [362, 225] width 381 height 61
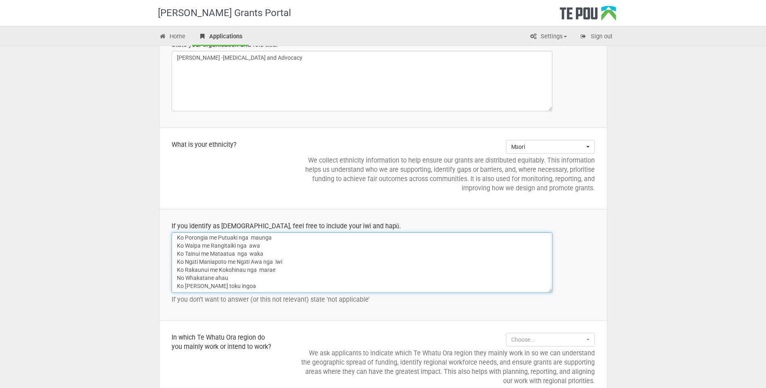
scroll to position [848, 0]
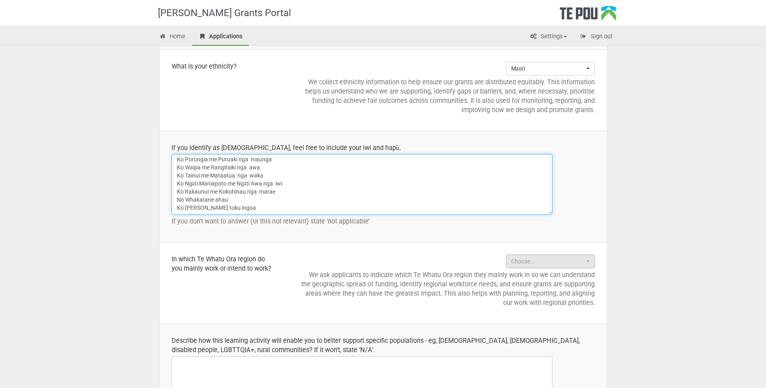
type textarea "Ko Porongia me Putuaki nga maunga Ko Waipa me Rangitaiki nga awa Ko Tainui me M…"
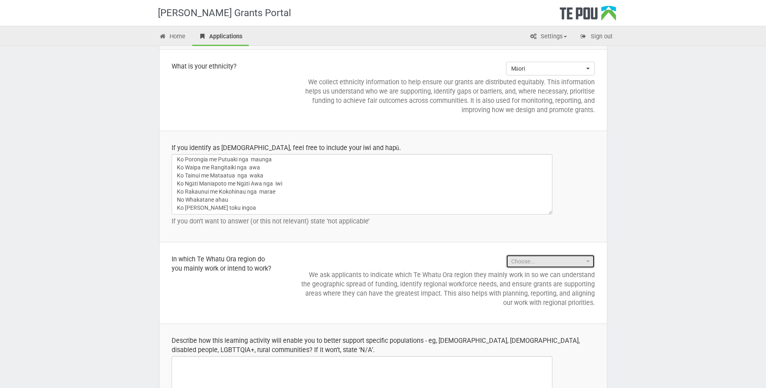
click at [563, 262] on span "Choose..." at bounding box center [547, 262] width 73 height 8
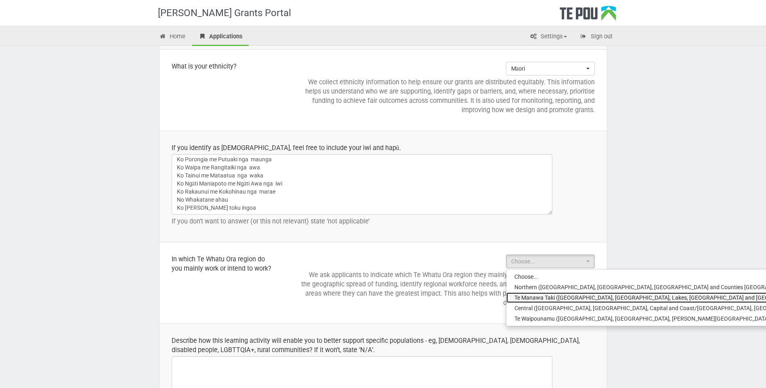
click at [532, 298] on span "Te Manawa Taki (Bay of Plenty, Waikato, Lakes, Tairāwhiti and Taranaki)" at bounding box center [663, 298] width 298 height 8
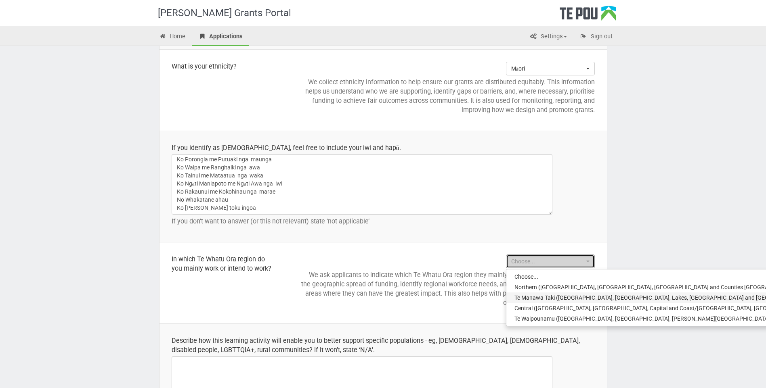
select select "Te Manawa Taki (Bay of Plenty, Waikato, Lakes, Tairāwhiti and Taranaki)"
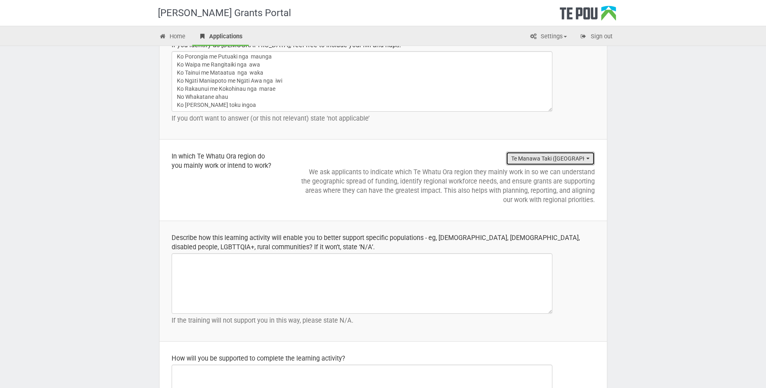
scroll to position [969, 0]
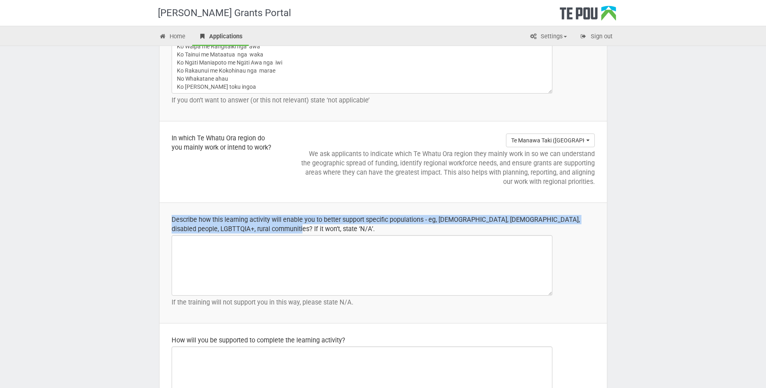
drag, startPoint x: 259, startPoint y: 227, endPoint x: 170, endPoint y: 218, distance: 88.9
click at [170, 218] on td "Describe how this learning activity will enable you to better support specific …" at bounding box center [382, 263] width 447 height 121
drag, startPoint x: 170, startPoint y: 218, endPoint x: 182, endPoint y: 222, distance: 12.9
copy div "Describe how this learning activity will enable you to better support specific …"
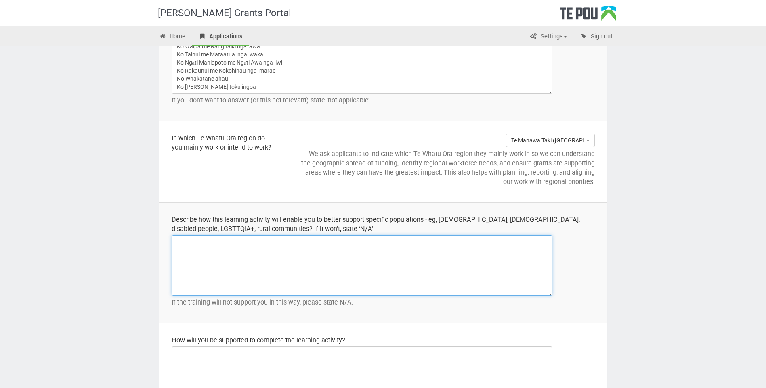
click at [182, 257] on textarea at bounding box center [362, 265] width 381 height 61
paste textarea "Supporting Specific Populations through Bicultural Social Work Training The Ngā…"
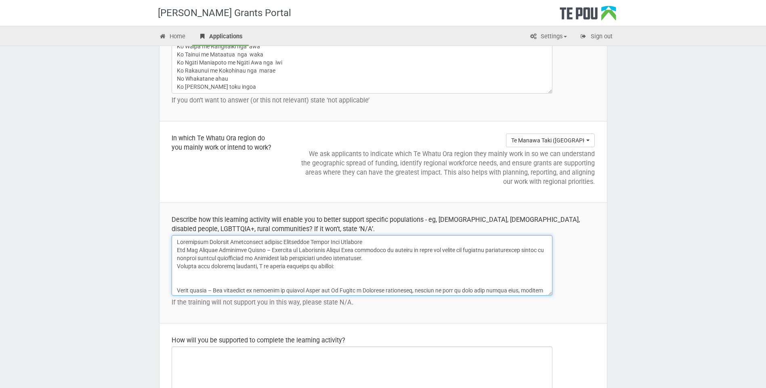
scroll to position [168, 0]
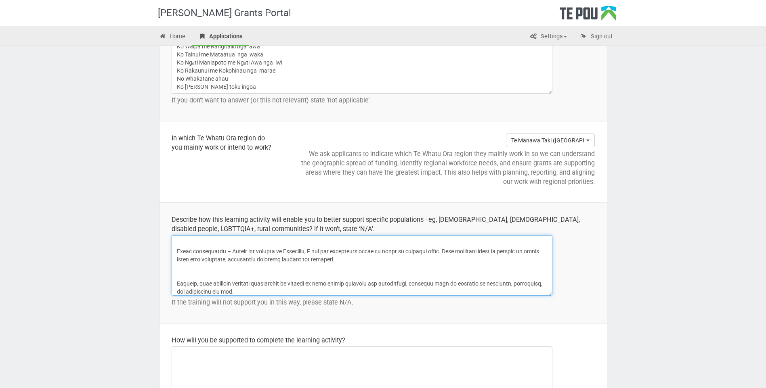
click at [179, 273] on textarea at bounding box center [362, 265] width 381 height 61
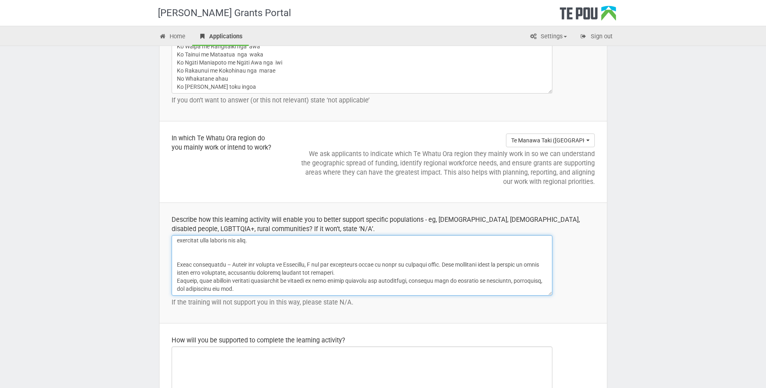
scroll to position [155, 0]
click at [178, 259] on textarea at bounding box center [362, 265] width 381 height 61
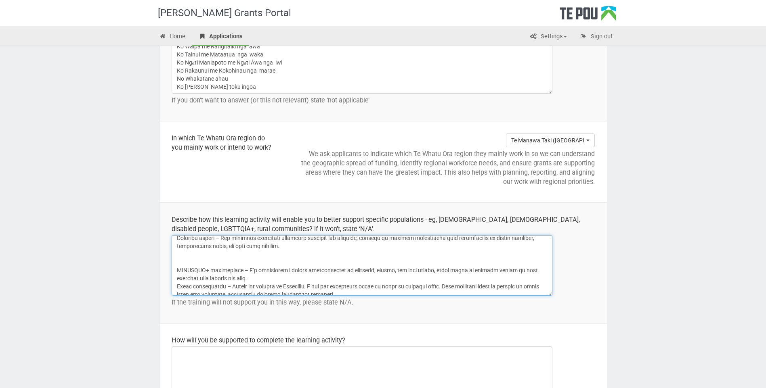
scroll to position [98, 0]
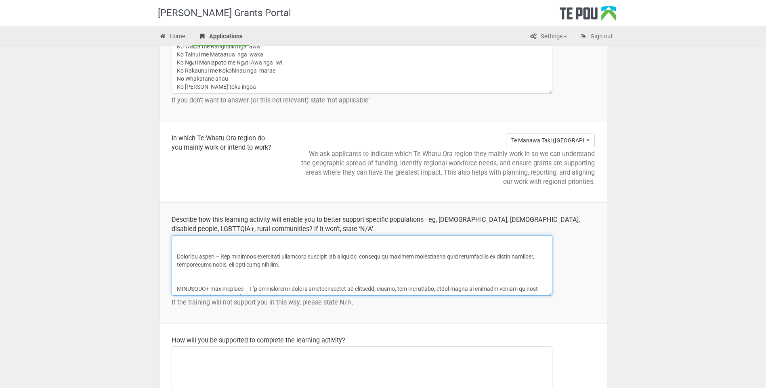
click at [182, 281] on textarea at bounding box center [362, 265] width 381 height 61
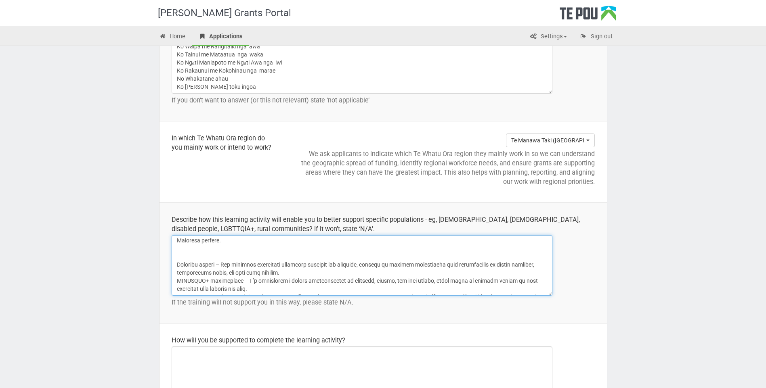
click at [182, 258] on textarea at bounding box center [362, 265] width 381 height 61
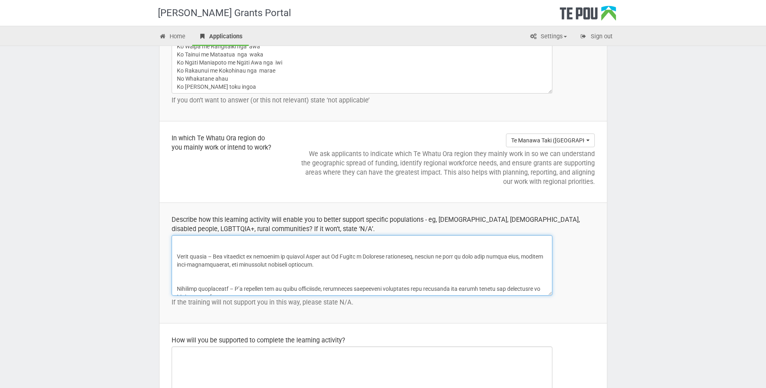
click at [178, 283] on textarea at bounding box center [362, 265] width 381 height 61
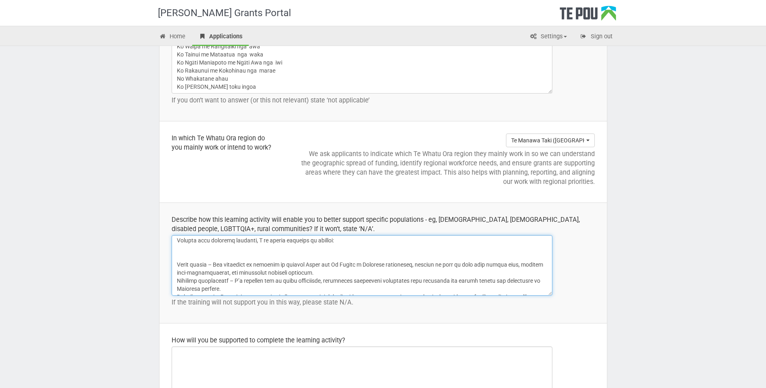
click at [182, 257] on textarea at bounding box center [362, 265] width 381 height 61
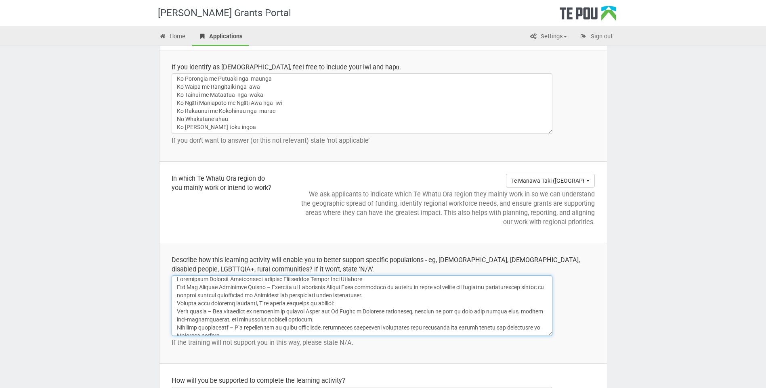
scroll to position [0, 0]
drag, startPoint x: 356, startPoint y: 281, endPoint x: 189, endPoint y: 288, distance: 167.2
click at [166, 287] on td "Describe how this learning activity will enable you to better support specific …" at bounding box center [382, 303] width 447 height 121
drag, startPoint x: 193, startPoint y: 284, endPoint x: 398, endPoint y: 286, distance: 204.3
click at [398, 286] on textarea at bounding box center [362, 306] width 381 height 61
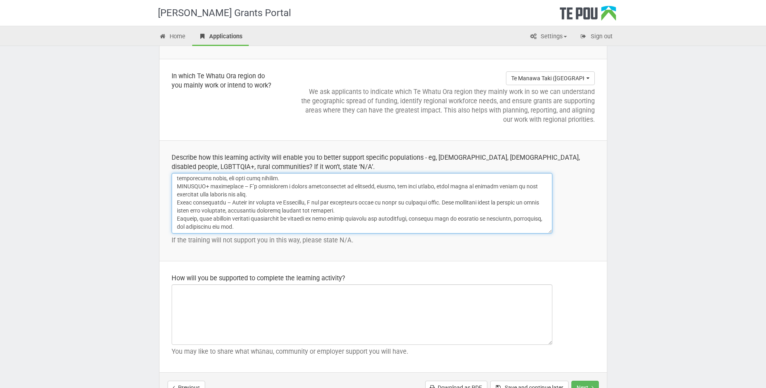
scroll to position [1050, 0]
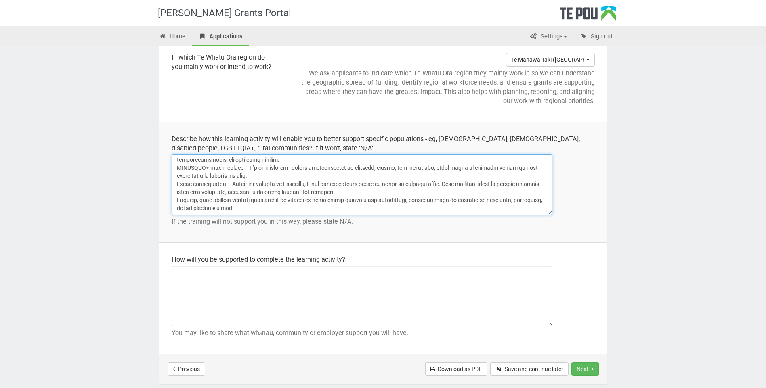
type textarea "Supporting Specific Populations through Bicultural Social Work Training The Ngā…"
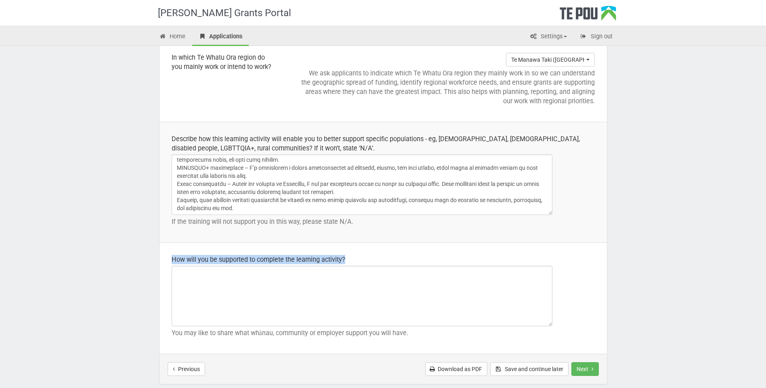
drag, startPoint x: 350, startPoint y: 258, endPoint x: 170, endPoint y: 256, distance: 180.0
click at [170, 256] on td "How will you be supported to complete the learning activity? You may like to sh…" at bounding box center [382, 298] width 447 height 111
drag, startPoint x: 170, startPoint y: 256, endPoint x: 182, endPoint y: 259, distance: 12.0
copy div "How will you be supported to complete the learning activity?"
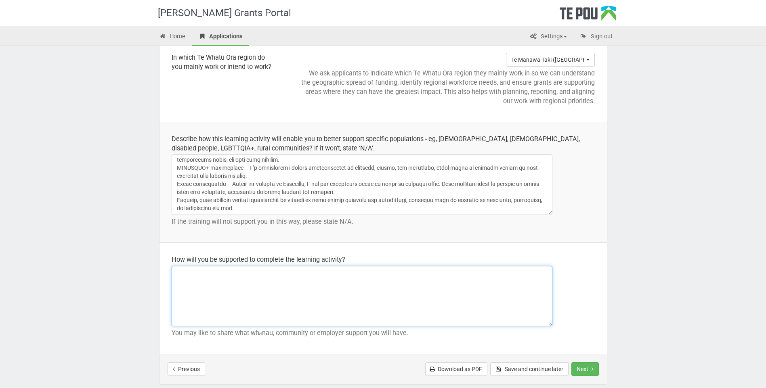
click at [184, 283] on textarea at bounding box center [362, 296] width 381 height 61
paste textarea "Support to Complete the Learning Activity To successfully complete the Ngā Pout…"
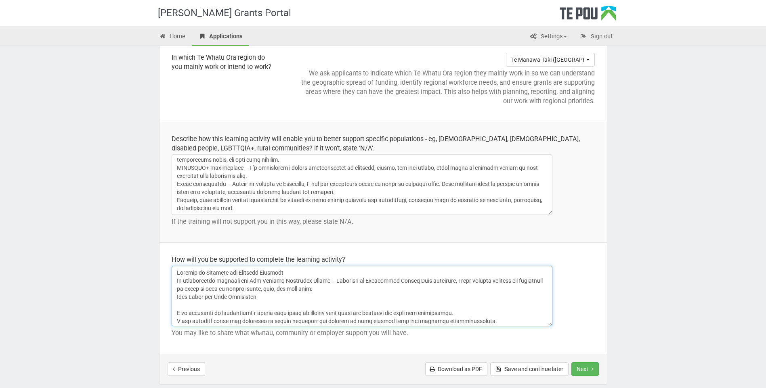
scroll to position [128, 0]
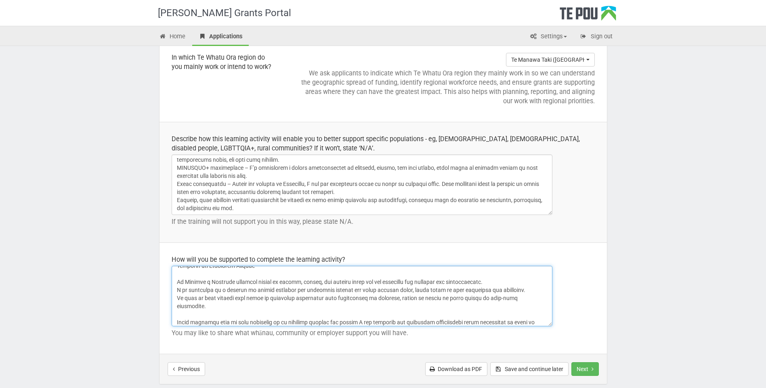
click at [178, 277] on textarea at bounding box center [362, 296] width 381 height 61
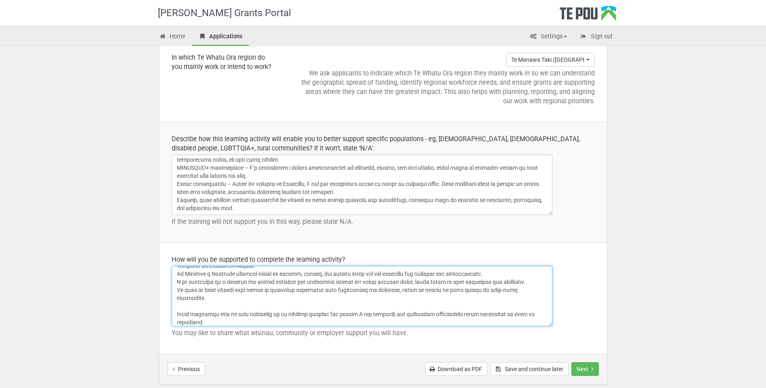
scroll to position [120, 0]
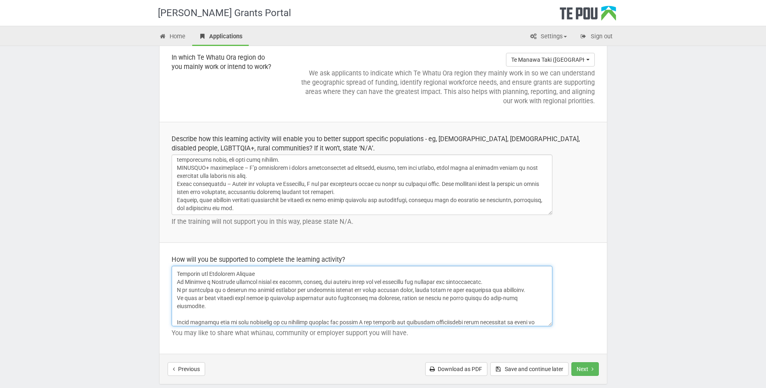
click at [180, 307] on textarea at bounding box center [362, 296] width 381 height 61
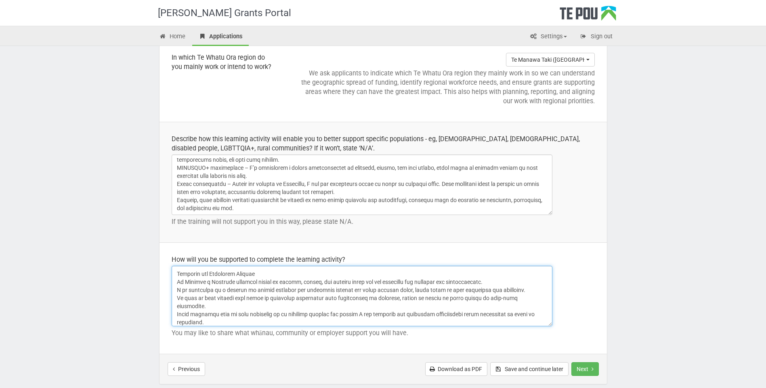
scroll to position [115, 0]
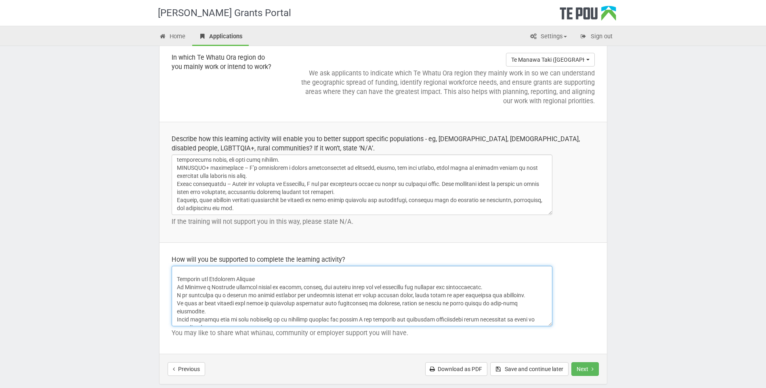
click at [179, 274] on textarea at bounding box center [362, 296] width 381 height 61
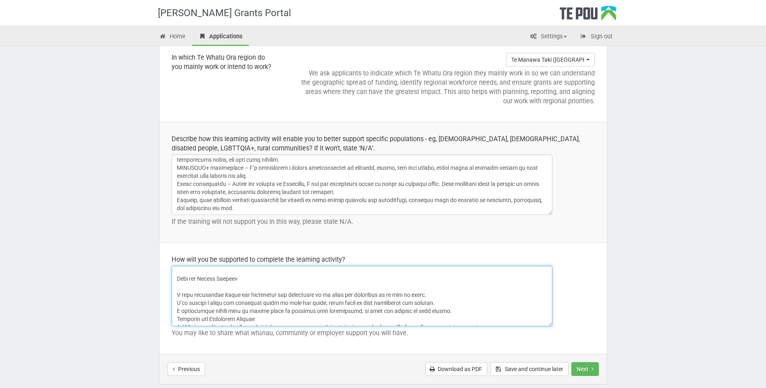
scroll to position [66, 0]
click at [179, 289] on textarea at bounding box center [362, 296] width 381 height 61
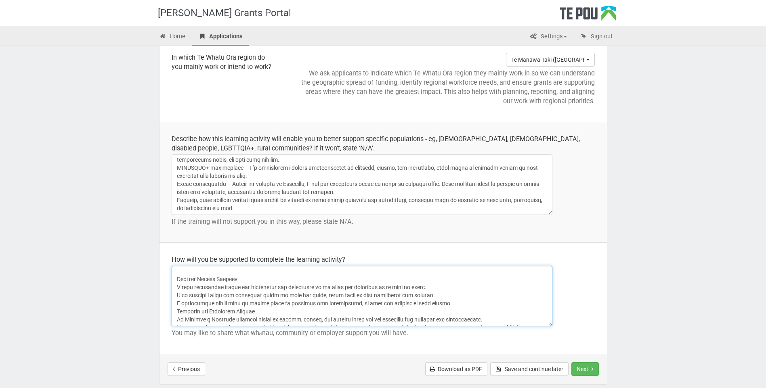
scroll to position [58, 0]
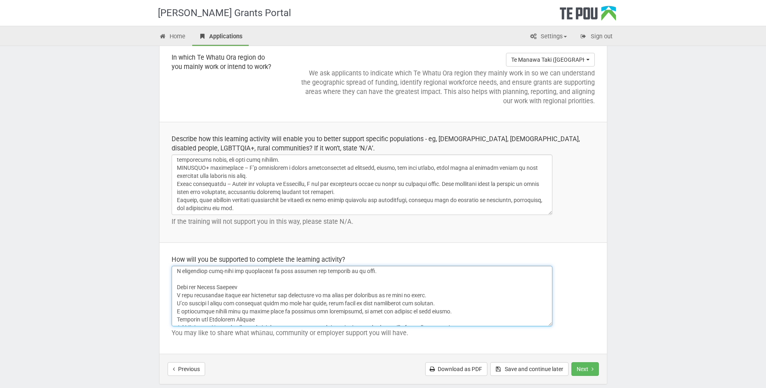
click at [180, 279] on textarea at bounding box center [362, 296] width 381 height 61
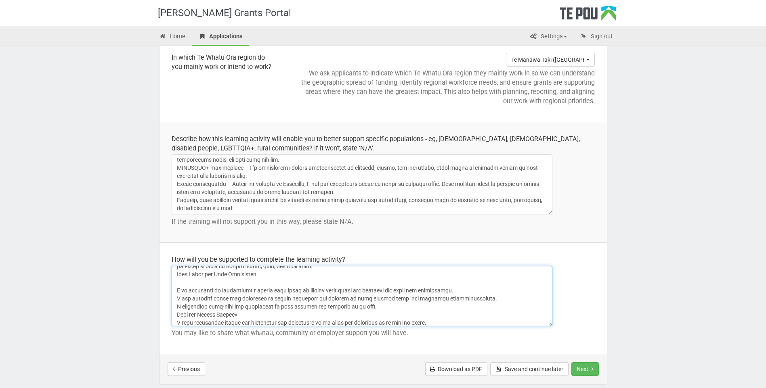
scroll to position [10, 0]
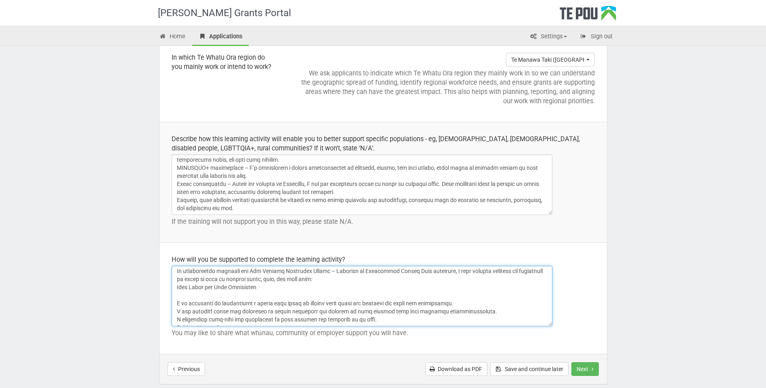
click at [184, 299] on textarea at bounding box center [362, 296] width 381 height 61
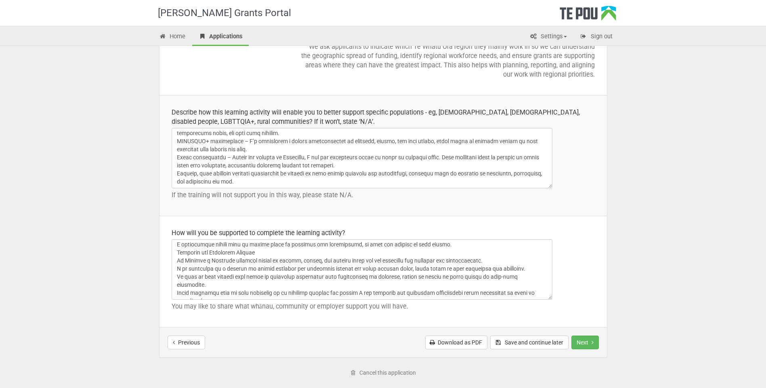
scroll to position [1090, 0]
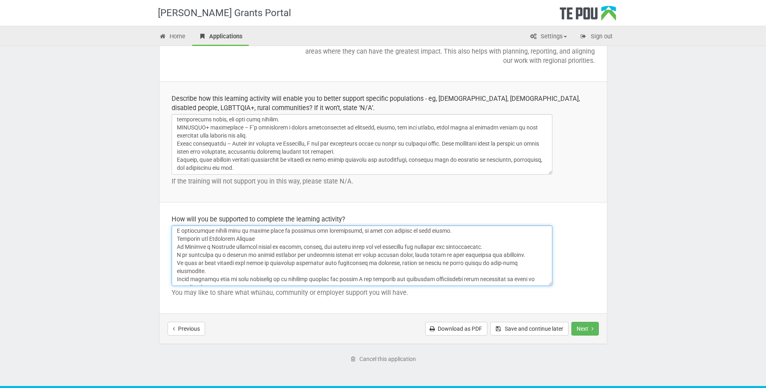
click at [220, 283] on textarea at bounding box center [362, 256] width 381 height 61
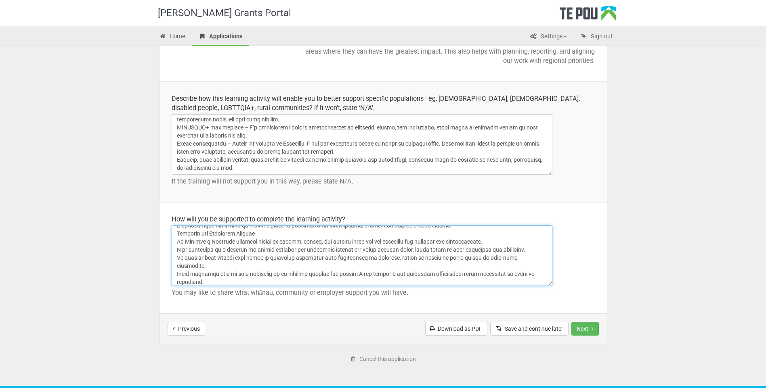
paste textarea "How I Will Be Supported to Complete the Learning Activity To successfully compl…"
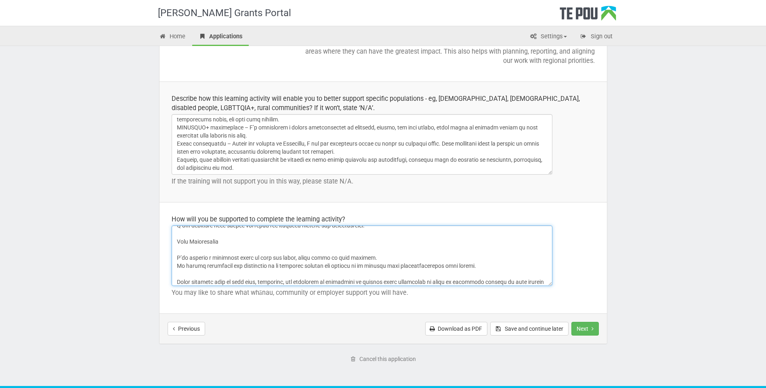
click at [180, 242] on textarea at bounding box center [362, 256] width 381 height 61
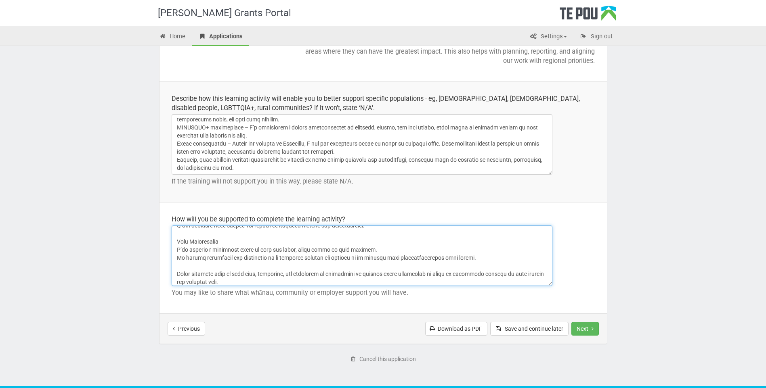
scroll to position [257, 0]
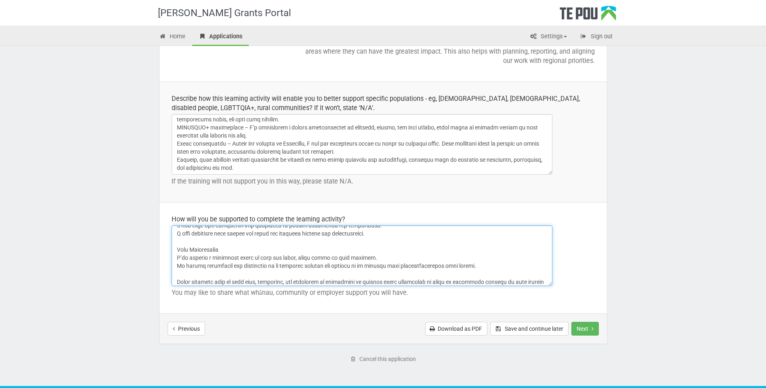
click at [181, 234] on textarea at bounding box center [362, 256] width 381 height 61
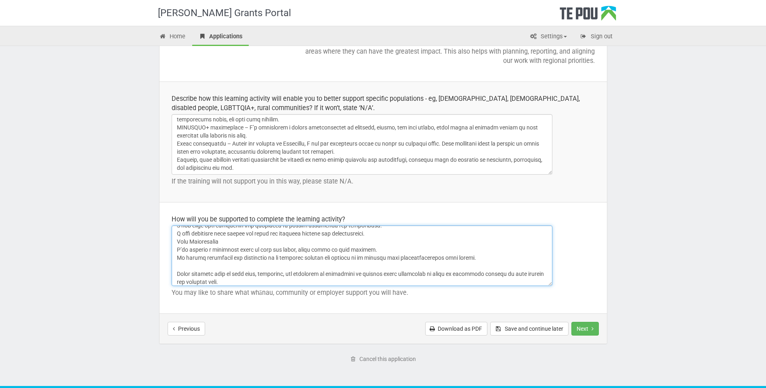
scroll to position [249, 0]
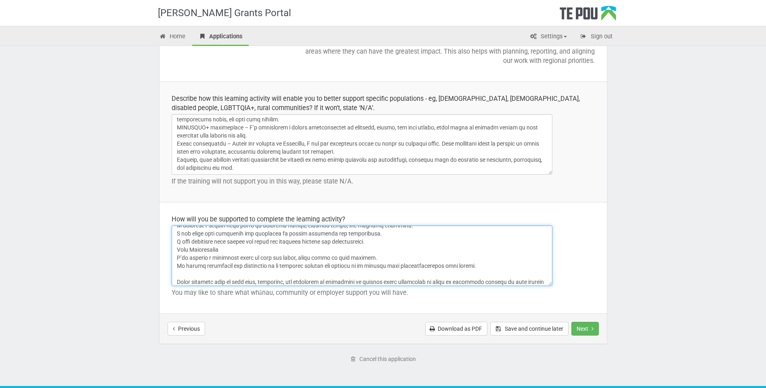
click at [179, 266] on textarea at bounding box center [362, 256] width 381 height 61
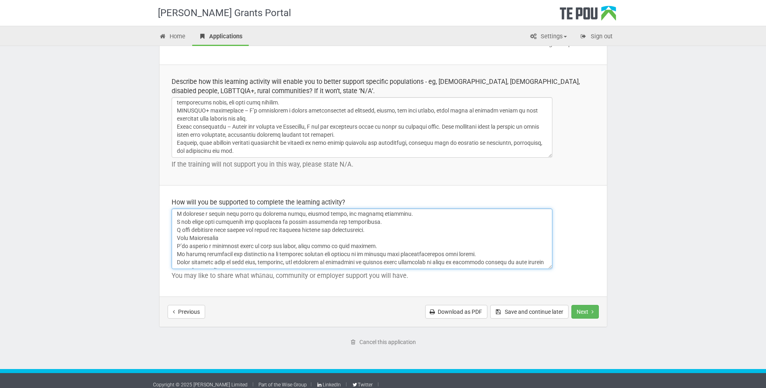
scroll to position [1114, 0]
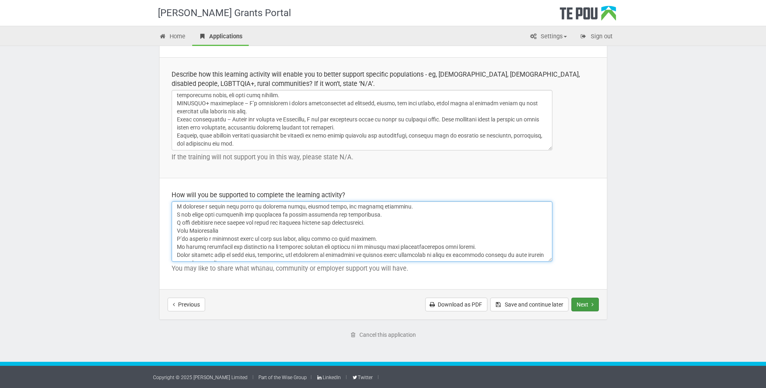
type textarea "Support to Complete the Learning Activity To successfully complete the Ngā Pout…"
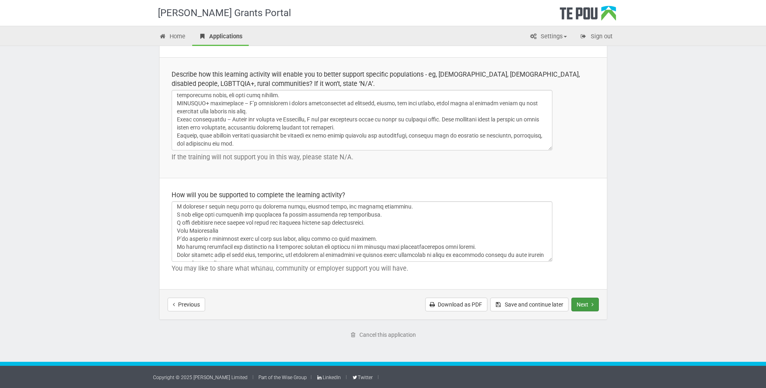
click at [587, 305] on button "Next" at bounding box center [584, 305] width 27 height 14
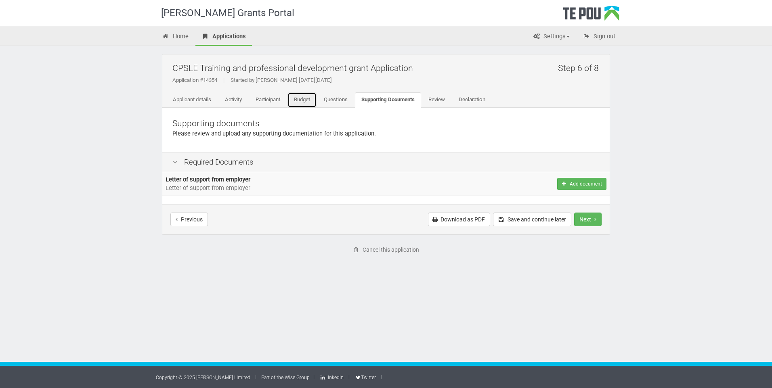
click at [307, 98] on link "Budget" at bounding box center [301, 99] width 29 height 15
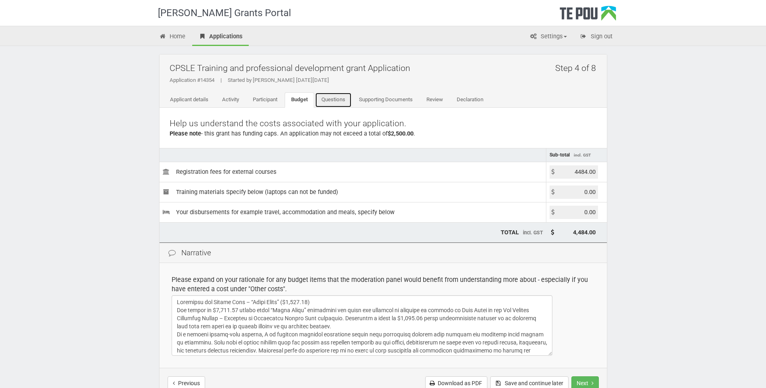
click at [328, 100] on link "Questions" at bounding box center [333, 99] width 37 height 15
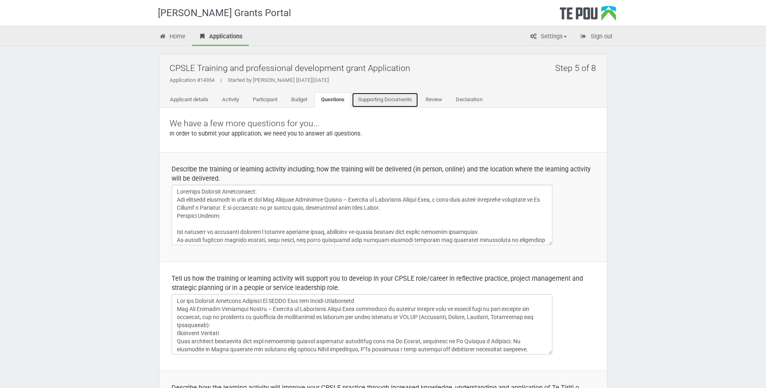
click at [386, 101] on link "Supporting Documents" at bounding box center [385, 99] width 67 height 15
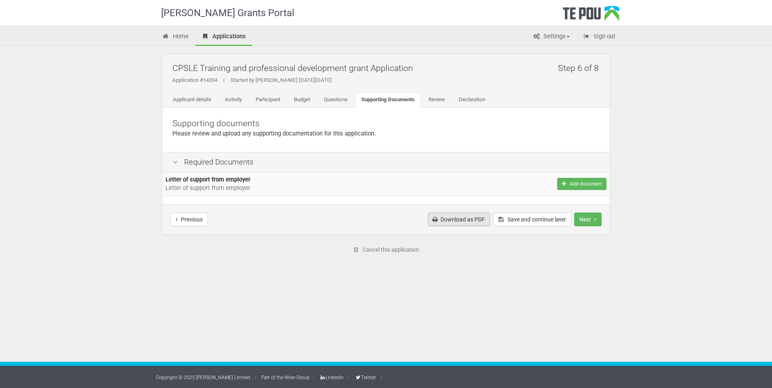
click at [468, 218] on link "Download as PDF" at bounding box center [459, 220] width 62 height 14
click at [569, 183] on button "Add document" at bounding box center [581, 184] width 49 height 12
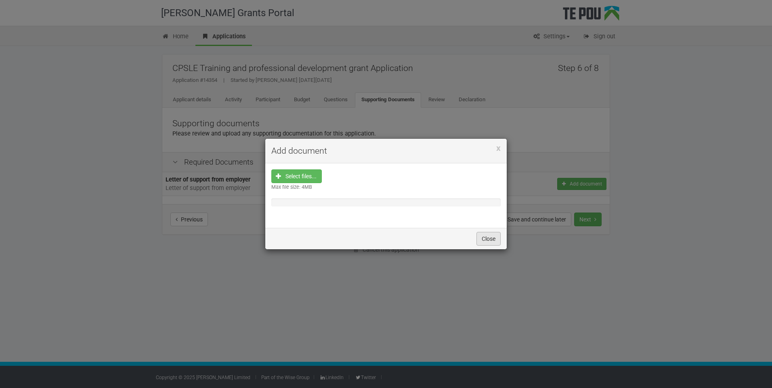
click at [479, 239] on button "Close" at bounding box center [488, 239] width 24 height 14
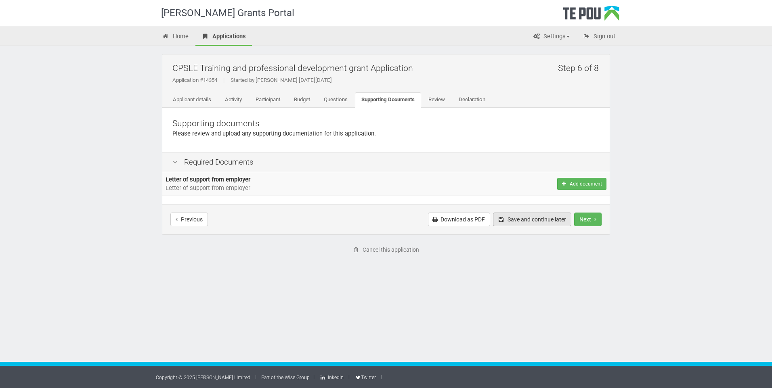
click at [535, 218] on button "Save and continue later" at bounding box center [532, 220] width 78 height 14
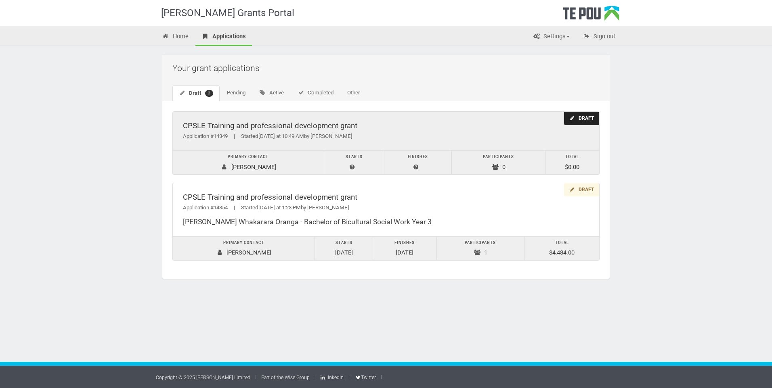
click at [505, 166] on td "Participants 0" at bounding box center [499, 163] width 94 height 24
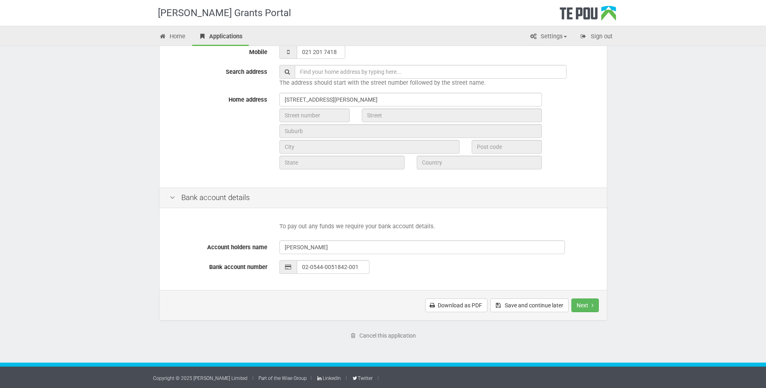
scroll to position [248, 0]
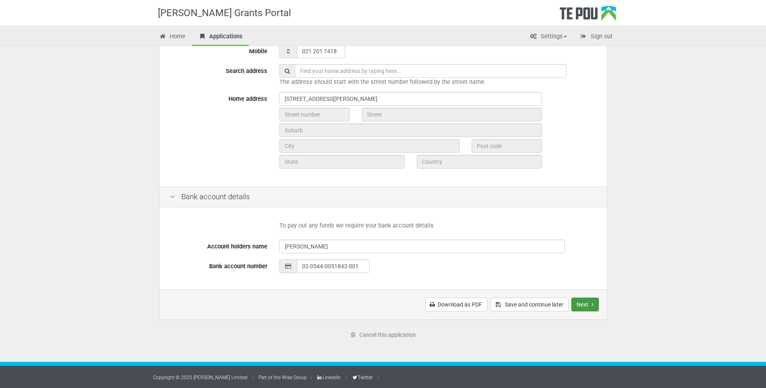
click at [585, 306] on button "Next" at bounding box center [584, 305] width 27 height 14
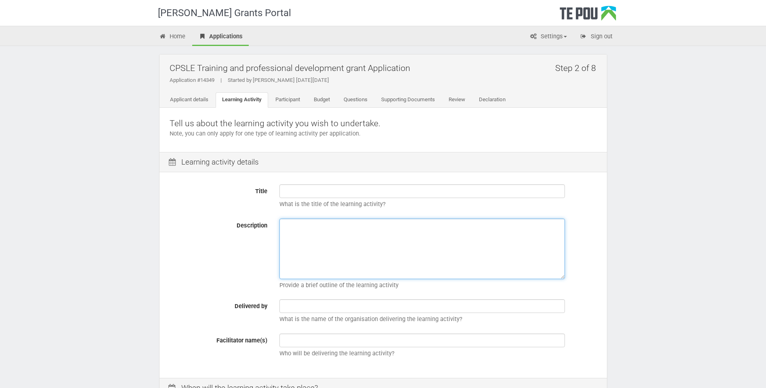
click at [355, 228] on textarea "Description" at bounding box center [421, 249] width 285 height 61
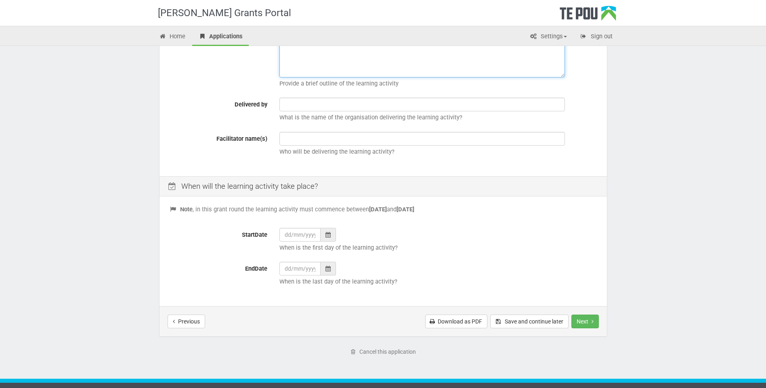
scroll to position [219, 0]
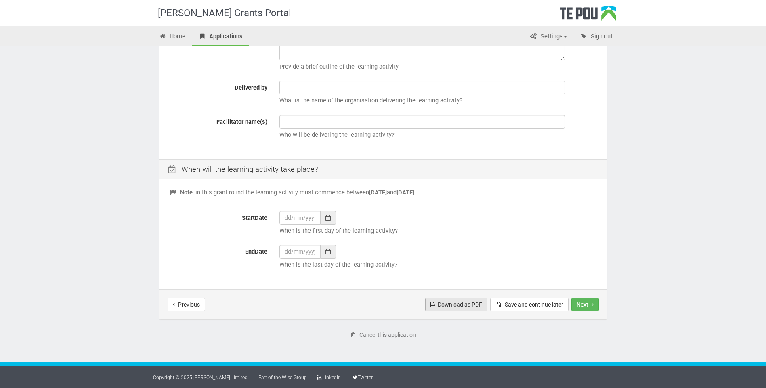
click at [456, 306] on link "Download as PDF" at bounding box center [456, 305] width 62 height 14
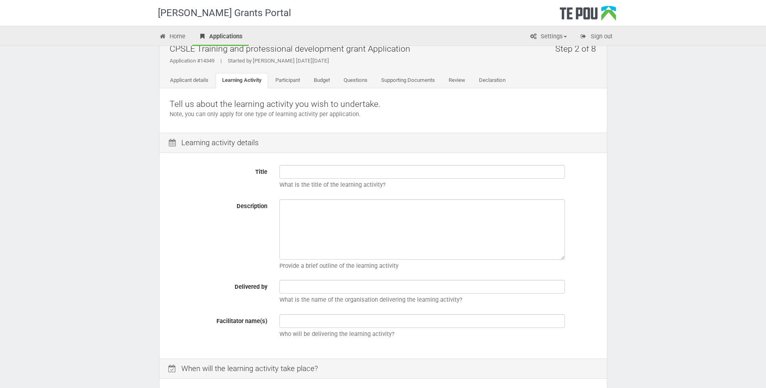
scroll to position [17, 0]
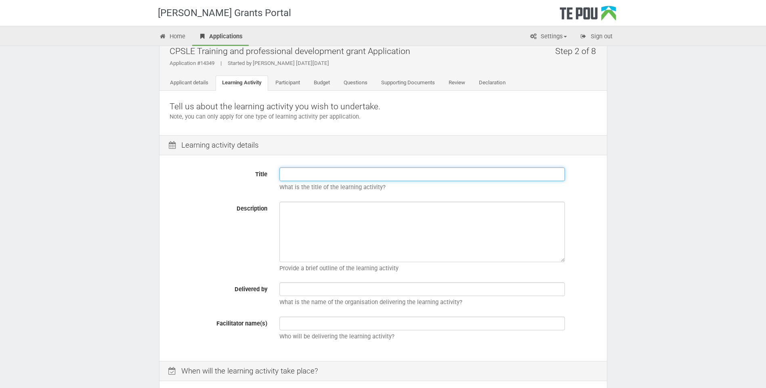
click at [297, 175] on input "Title" at bounding box center [421, 175] width 285 height 14
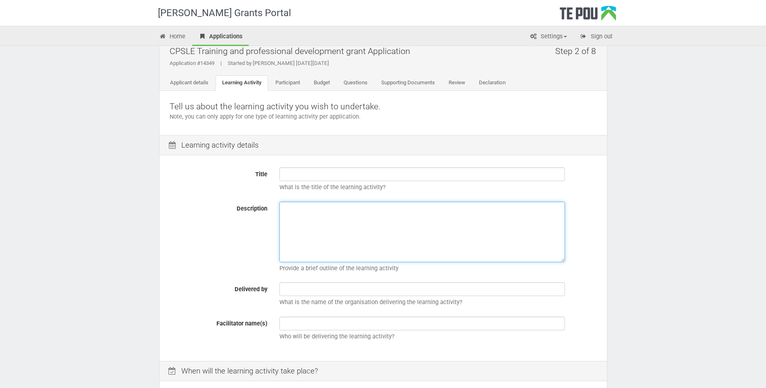
click at [289, 227] on textarea "Description" at bounding box center [421, 232] width 285 height 61
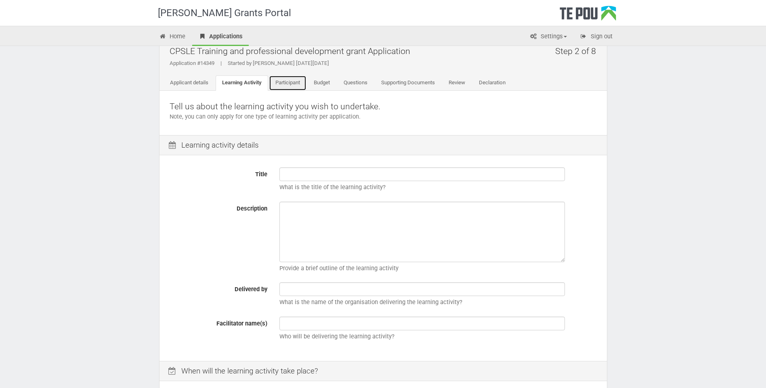
click at [293, 80] on link "Participant" at bounding box center [288, 82] width 38 height 15
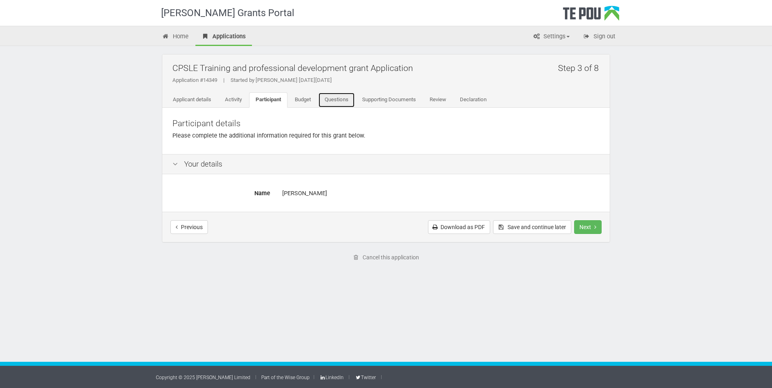
click at [344, 99] on link "Questions" at bounding box center [336, 99] width 37 height 15
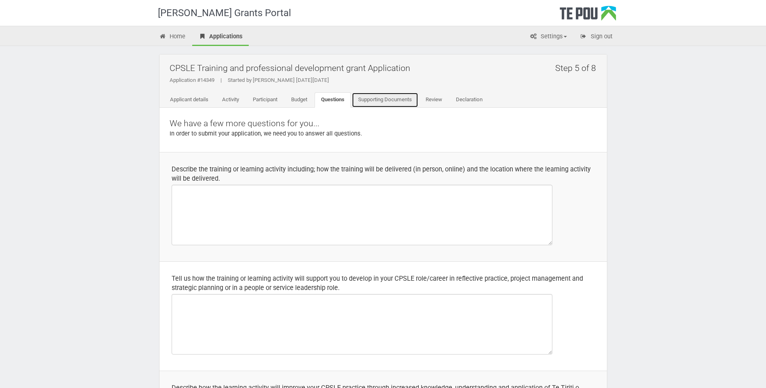
click at [369, 102] on link "Supporting Documents" at bounding box center [385, 99] width 67 height 15
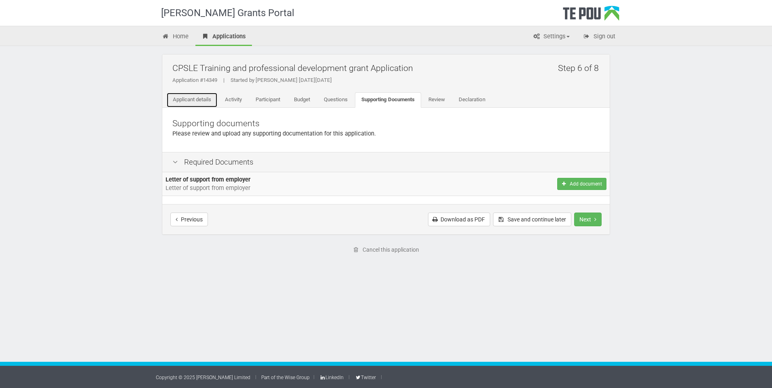
click at [198, 101] on link "Applicant details" at bounding box center [191, 99] width 51 height 15
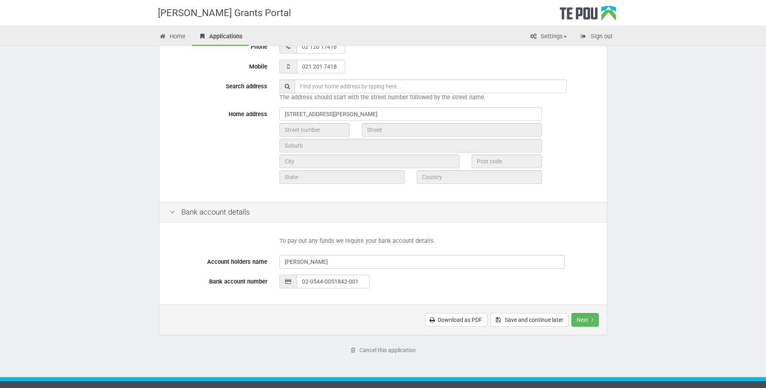
scroll to position [242, 0]
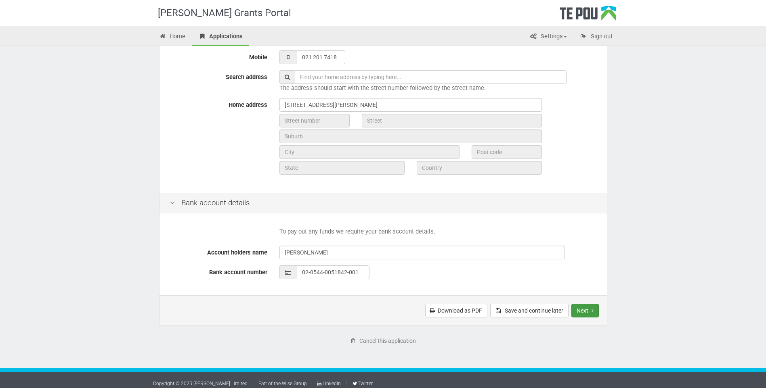
click at [578, 310] on button "Next" at bounding box center [584, 311] width 27 height 14
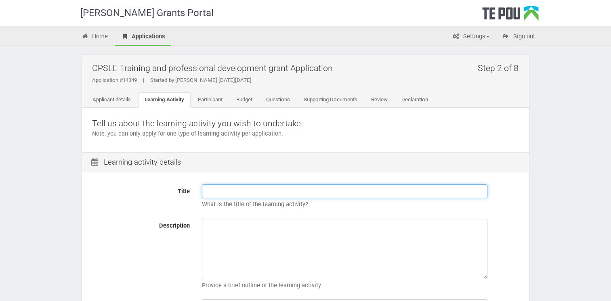
click at [219, 191] on input "Title" at bounding box center [344, 191] width 285 height 14
paste input "[PERSON_NAME] Whakarara Oranga - Bachelor of Bicultural Social Work Year 3"
type input "[PERSON_NAME] Whakarara Oranga - Bachelor of Bicultural Social Work Year 3"
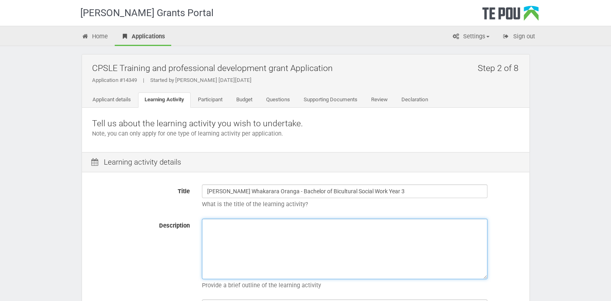
click at [222, 224] on textarea "Description" at bounding box center [344, 249] width 285 height 61
paste textarea "Learning Activity Outline: [MEDICAL_DATA] and Advocacy in Bicultural Social Wor…"
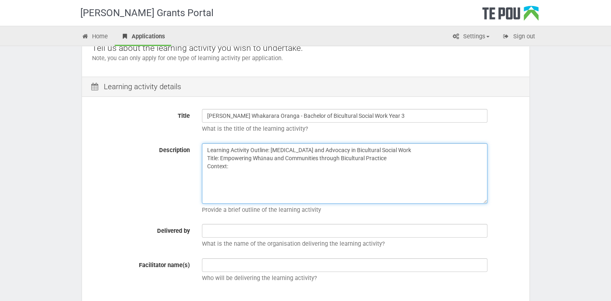
scroll to position [81, 0]
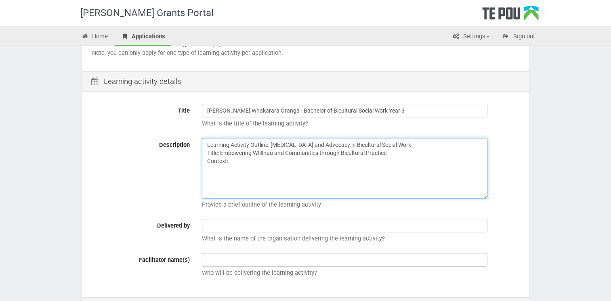
type textarea "Learning Activity Outline: [MEDICAL_DATA] and Advocacy in Bicultural Social Wor…"
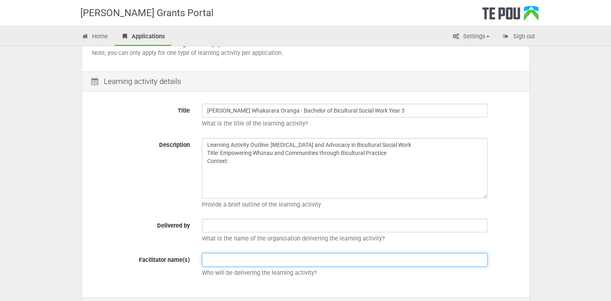
click at [206, 256] on input "text" at bounding box center [344, 260] width 285 height 14
paste input "[PERSON_NAME]"
type input "[PERSON_NAME]"
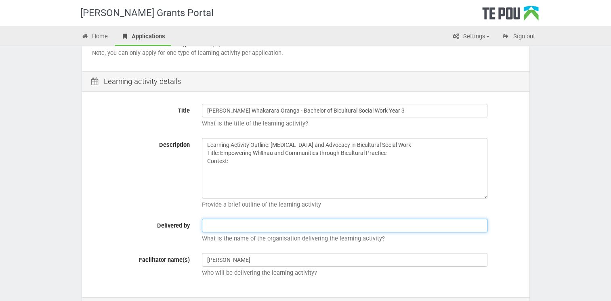
click at [211, 220] on input "text" at bounding box center [344, 226] width 285 height 14
paste input ") Te Wananga o Aotearoa"
click at [210, 226] on input ") Te Wananga o Aotearoa" at bounding box center [344, 226] width 285 height 14
click at [282, 226] on input "Te Wananga o Aotearoa" at bounding box center [344, 226] width 285 height 14
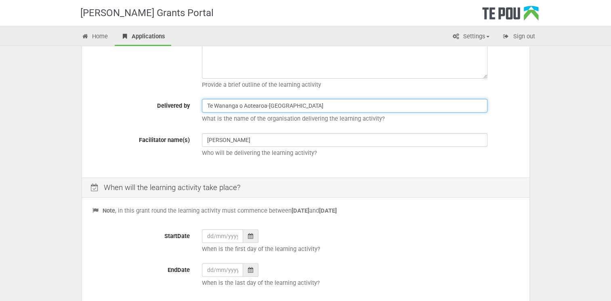
scroll to position [202, 0]
type input "Te Wananga o Aotearoa-Tauranga"
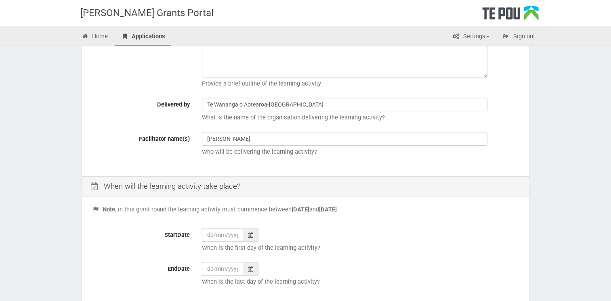
click at [249, 233] on icon at bounding box center [250, 235] width 5 height 6
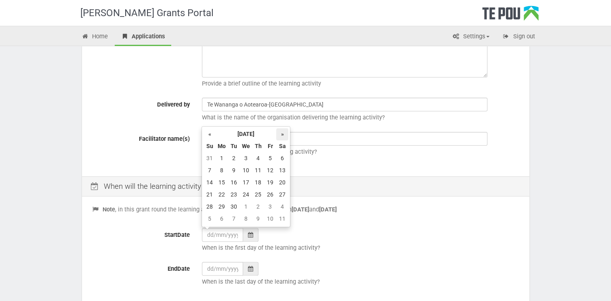
click at [283, 136] on th "»" at bounding box center [282, 134] width 12 height 12
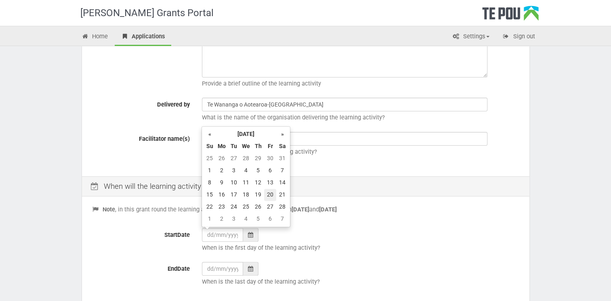
click at [269, 195] on td "20" at bounding box center [270, 195] width 12 height 12
type input "20/02/2026"
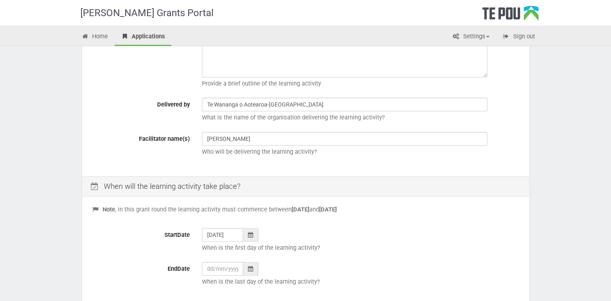
click at [250, 266] on icon at bounding box center [250, 269] width 5 height 6
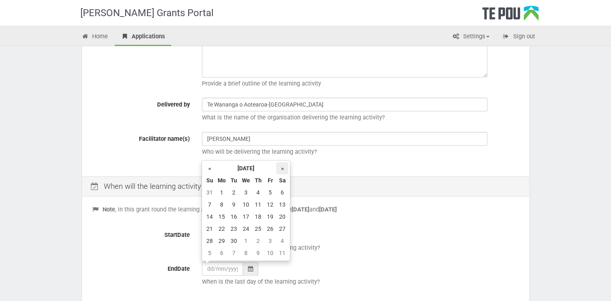
click at [283, 169] on th "»" at bounding box center [282, 168] width 12 height 12
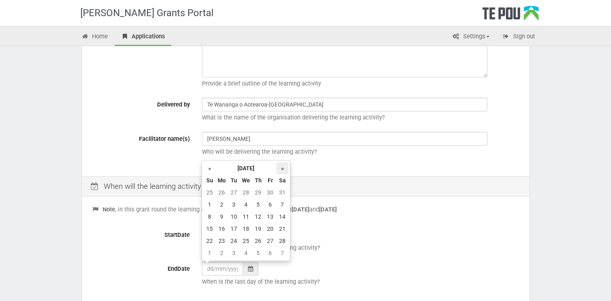
click at [283, 169] on th "»" at bounding box center [282, 168] width 12 height 12
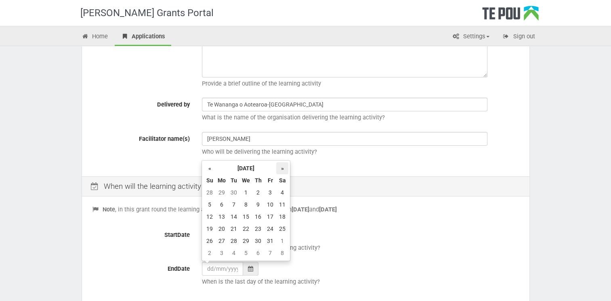
click at [283, 169] on th "»" at bounding box center [282, 168] width 12 height 12
click at [266, 207] on td "6" at bounding box center [270, 205] width 12 height 12
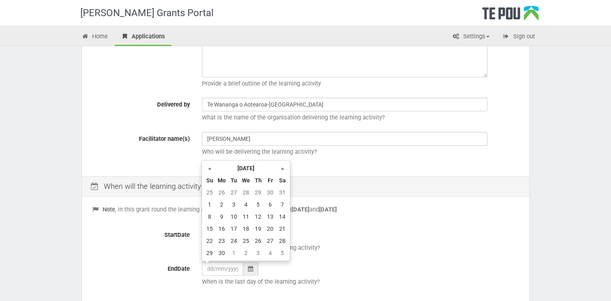
type input "06/11/2026"
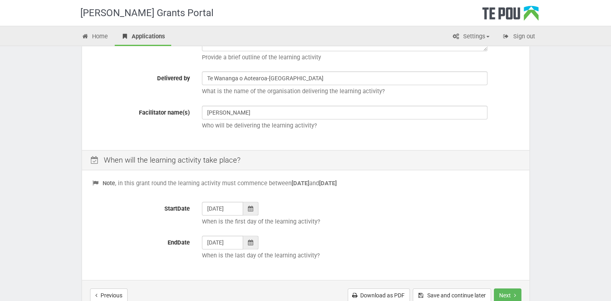
scroll to position [283, 0]
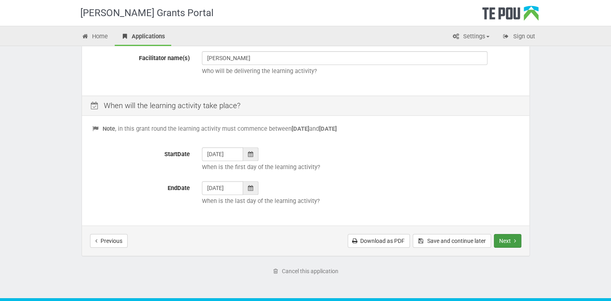
click at [503, 240] on button "Next" at bounding box center [507, 241] width 27 height 14
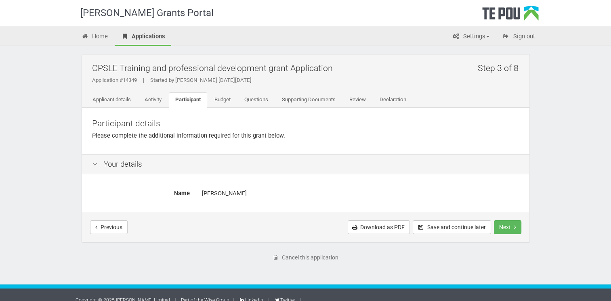
click at [94, 163] on icon at bounding box center [95, 165] width 10 height 8
click at [508, 230] on button "Next" at bounding box center [507, 227] width 27 height 14
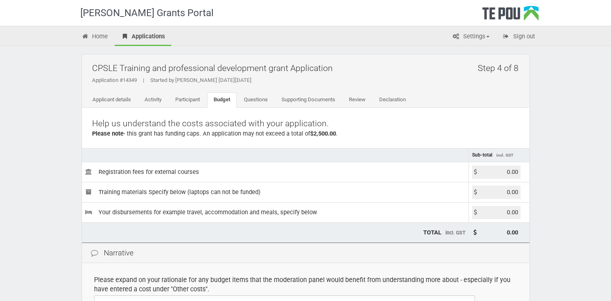
click at [505, 174] on input "0.00" at bounding box center [496, 171] width 48 height 13
type input "44840.00"
type input "44,840.00"
click at [409, 233] on td "TOTAL incl. GST" at bounding box center [275, 232] width 387 height 20
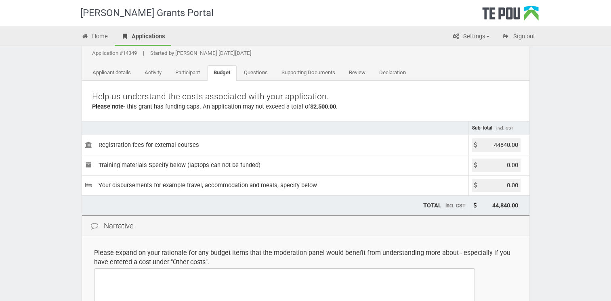
scroll to position [40, 0]
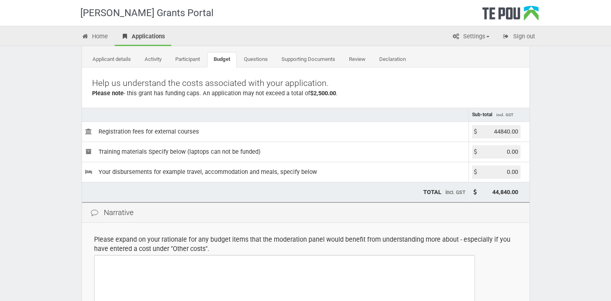
click at [496, 130] on input "44840.00" at bounding box center [496, 131] width 48 height 13
type input "4840.00"
type input "4,840.00"
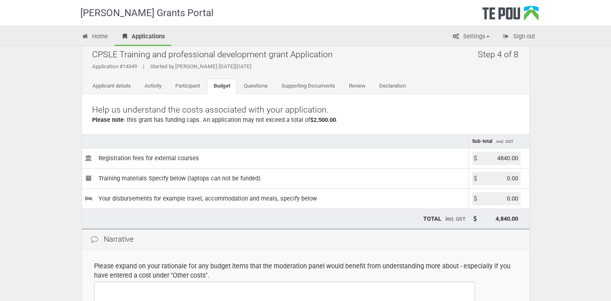
scroll to position [0, 0]
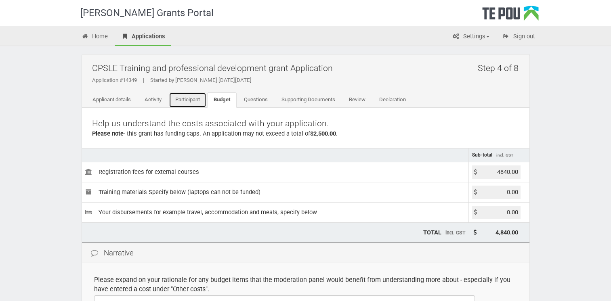
click at [186, 103] on link "Participant" at bounding box center [188, 99] width 38 height 15
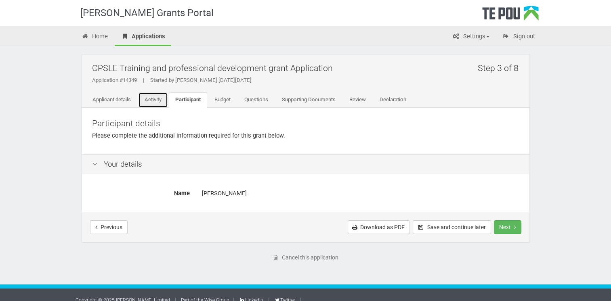
click at [155, 96] on link "Activity" at bounding box center [153, 99] width 30 height 15
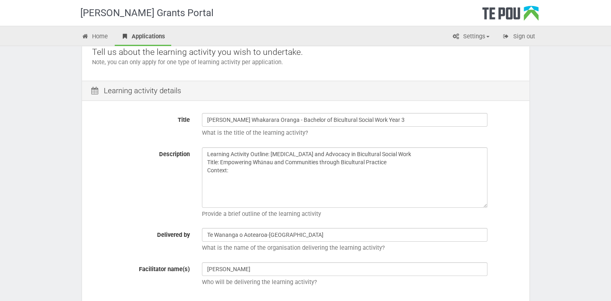
scroll to position [81, 0]
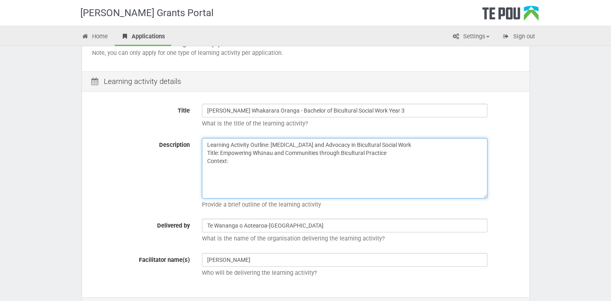
click at [243, 163] on textarea "Learning Activity Outline: Peer Support and Advocacy in Bicultural Social Work …" at bounding box center [344, 168] width 285 height 61
paste textarea "I’m in my second year of the four-year Bachelor of Bicultural Social Work at Te…"
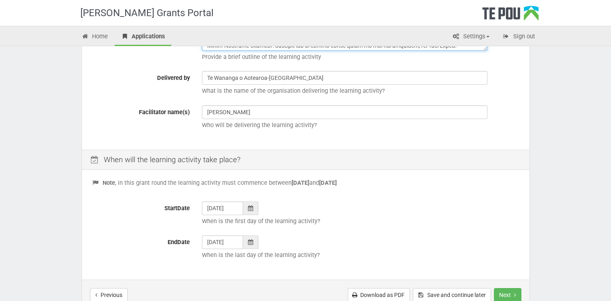
scroll to position [305, 0]
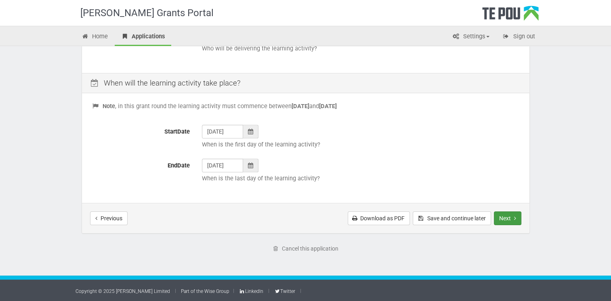
type textarea "Learning Activity Outline: Peer Support and Advocacy in Bicultural Social Work …"
click at [507, 219] on button "Next" at bounding box center [507, 219] width 27 height 14
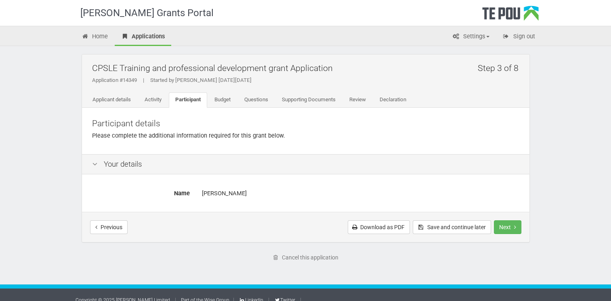
click at [93, 165] on icon at bounding box center [95, 165] width 10 height 8
click at [95, 165] on icon at bounding box center [95, 165] width 10 height 8
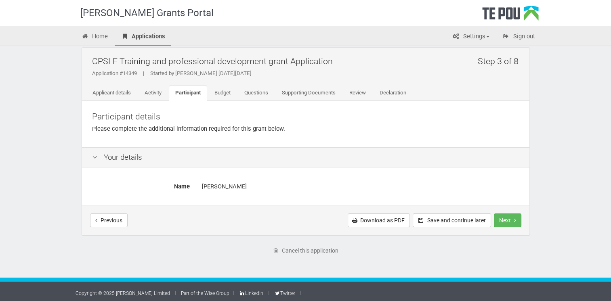
scroll to position [9, 0]
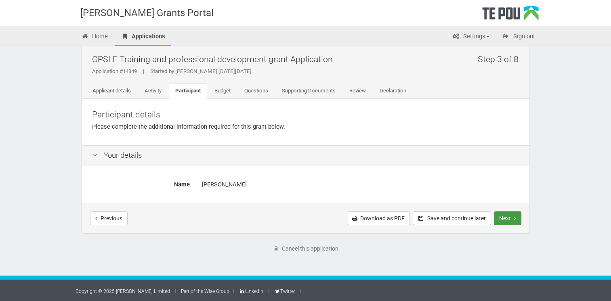
click at [505, 216] on button "Next" at bounding box center [507, 219] width 27 height 14
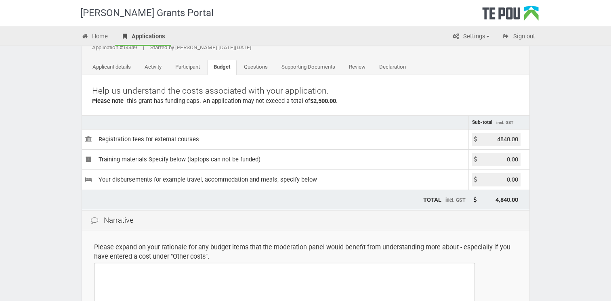
scroll to position [81, 0]
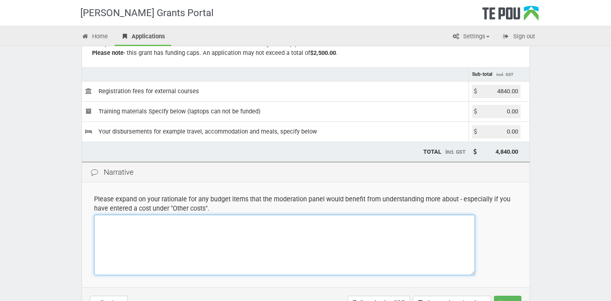
click at [164, 237] on textarea at bounding box center [284, 245] width 381 height 61
paste textarea "Budget Rationale – “Other Costs” ($4,484.00) The $4,484.00 listed under “Other …"
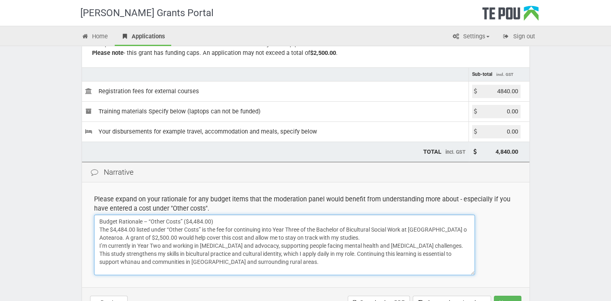
drag, startPoint x: 218, startPoint y: 219, endPoint x: 144, endPoint y: 220, distance: 74.3
click at [144, 220] on textarea "Budget Rationale – “Other Costs” ($4,484.00) The $4,484.00 listed under “Other …" at bounding box center [284, 245] width 381 height 61
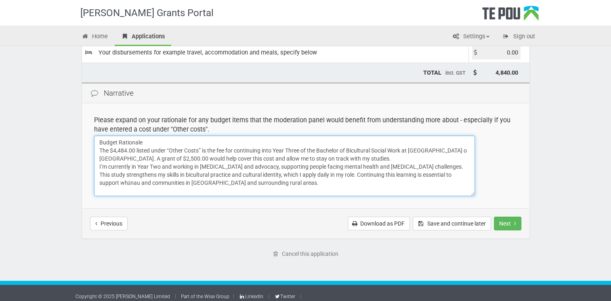
scroll to position [161, 0]
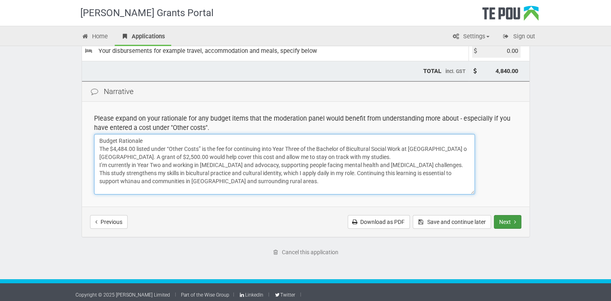
type textarea "Budget Rationale The $4,484.00 listed under “Other Costs” is the fee for contin…"
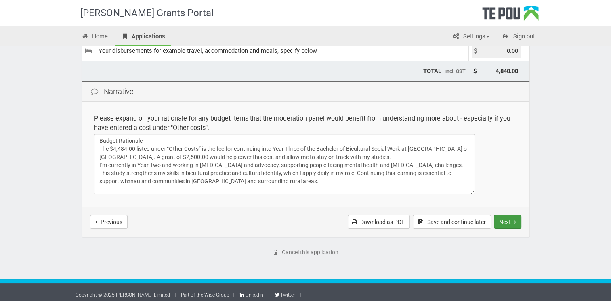
click at [504, 224] on button "Next" at bounding box center [507, 222] width 27 height 14
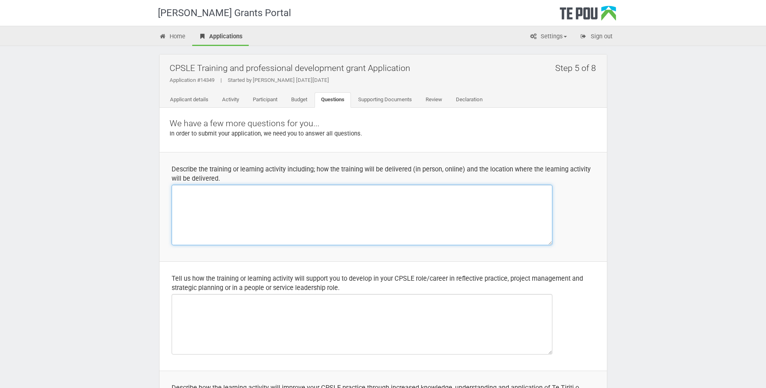
click at [191, 210] on textarea at bounding box center [362, 215] width 381 height 61
paste textarea "I’m currently in Year Two of the Bachelor of Bicultural Social Work at Te Wānan…"
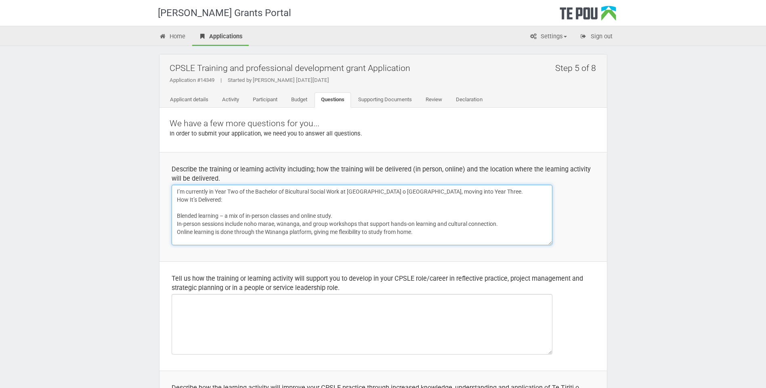
scroll to position [47, 0]
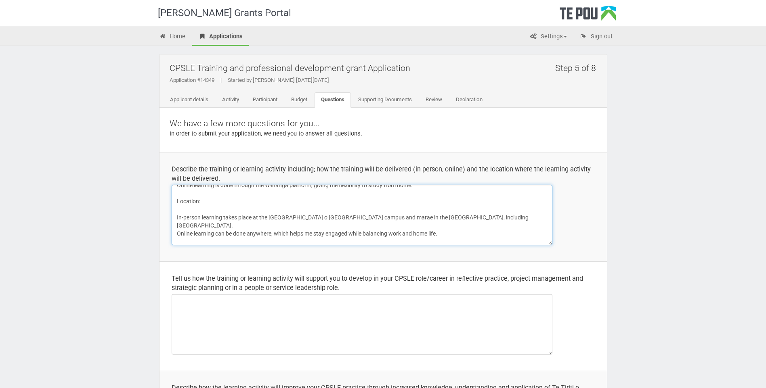
click at [182, 211] on textarea "I’m currently in Year Two of the Bachelor of Bicultural Social Work at Te Wānan…" at bounding box center [362, 215] width 381 height 61
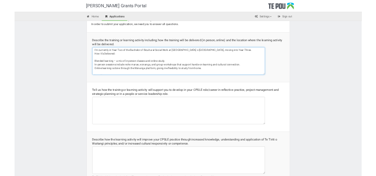
scroll to position [0, 0]
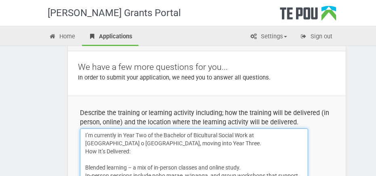
type textarea "I’m currently in Year Two of the Bachelor of Bicultural Social Work at Te Wānan…"
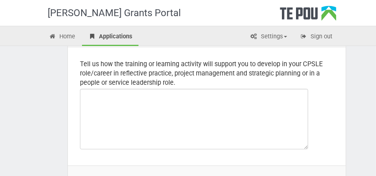
scroll to position [242, 0]
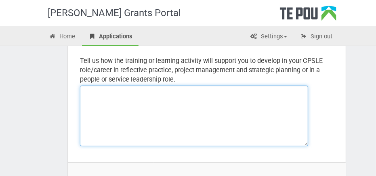
click at [124, 102] on textarea at bounding box center [194, 116] width 228 height 61
paste textarea "How This Learning Supports My CPSLE Role and Career The Bachelor of Bicultural …"
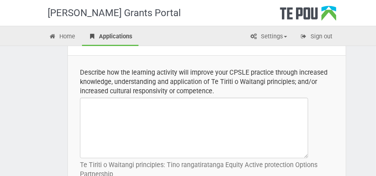
scroll to position [363, 0]
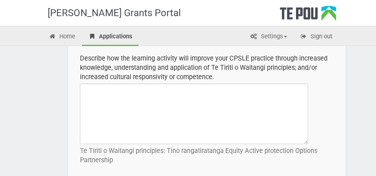
type textarea "How This Learning Supports My CPSLE Role and Career The Bachelor of Bicultural …"
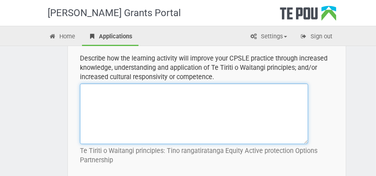
click at [91, 96] on textarea at bounding box center [194, 114] width 228 height 61
paste textarea "Improving CPSLE Practice through Te Tiriti o Waitangi and Cultural Responsivity…"
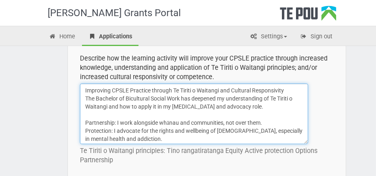
scroll to position [79, 0]
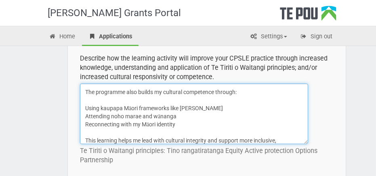
type textarea "Improving CPSLE Practice through Te Tiriti o Waitangi and Cultural Responsivity…"
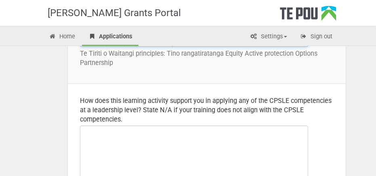
scroll to position [478, 0]
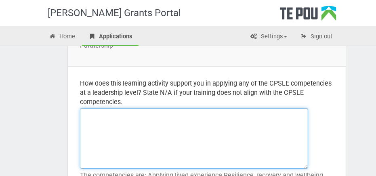
click at [92, 120] on textarea at bounding box center [194, 138] width 228 height 61
paste textarea "Applying CPSLE Competencies at a Leadership Level The Bachelor of Bicultural So…"
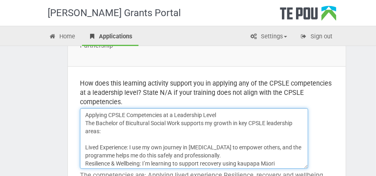
scroll to position [79, 0]
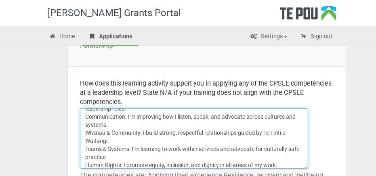
type textarea "Applying CPSLE Competencies at a Leadership Level The Bachelor of Bicultural So…"
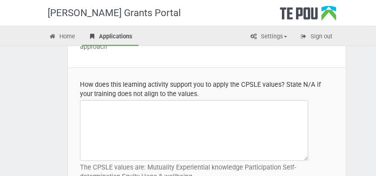
scroll to position [639, 0]
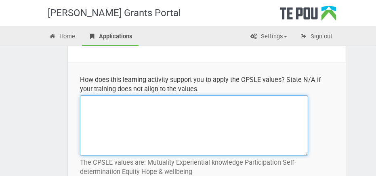
click at [98, 111] on textarea at bounding box center [194, 125] width 228 height 61
paste textarea "Applying CPSLE Values The Bachelor of Bicultural Social Work helps me grow in m…"
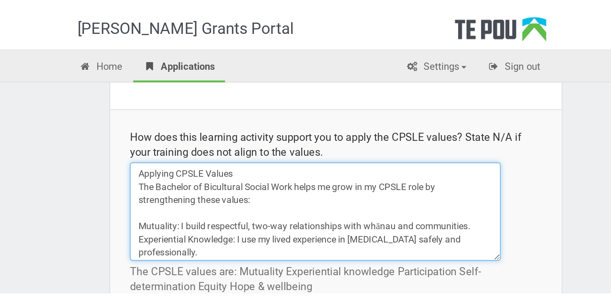
scroll to position [63, 0]
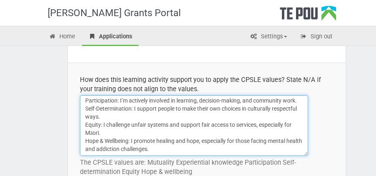
type textarea "Applying CPSLE Values The Bachelor of Bicultural Social Work helps me grow in m…"
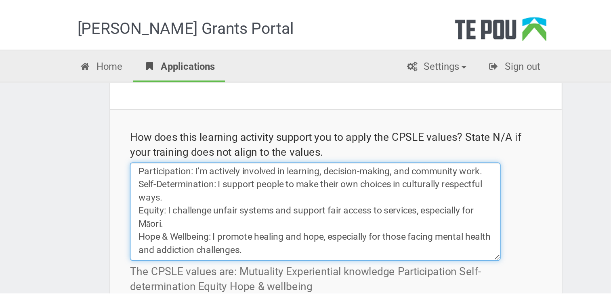
scroll to position [17, 0]
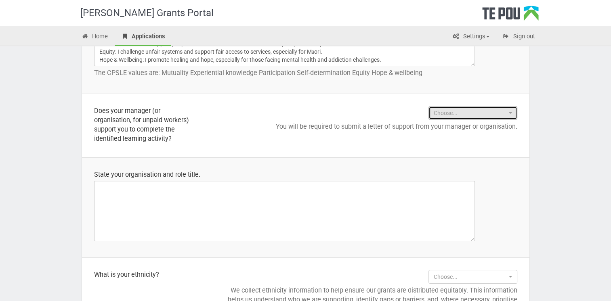
click at [463, 116] on button "Choose..." at bounding box center [472, 113] width 89 height 14
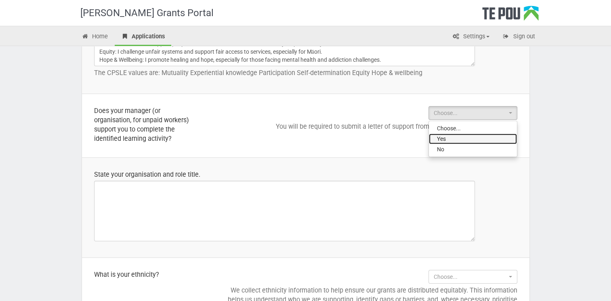
click at [448, 139] on link "Yes" at bounding box center [473, 139] width 88 height 10
select select "Yes"
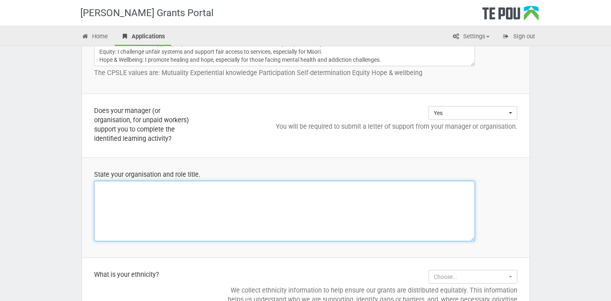
click at [383, 209] on textarea at bounding box center [284, 211] width 381 height 61
click at [111, 195] on textarea at bounding box center [284, 211] width 381 height 61
paste textarea "Pou Whakaaro -Peer Support and Advocacy"
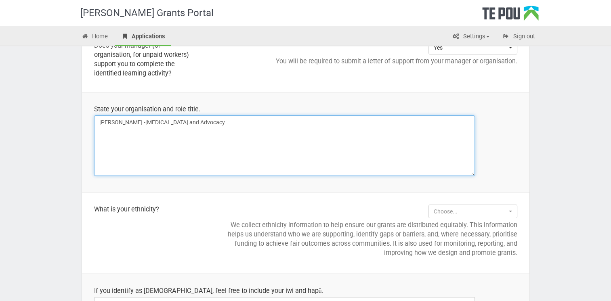
scroll to position [720, 0]
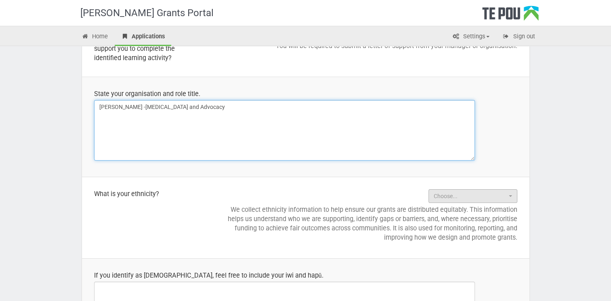
type textarea "[PERSON_NAME] -[MEDICAL_DATA] and Advocacy"
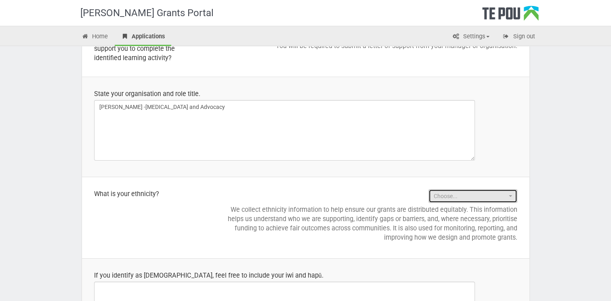
click at [471, 198] on span "Choose..." at bounding box center [470, 196] width 73 height 8
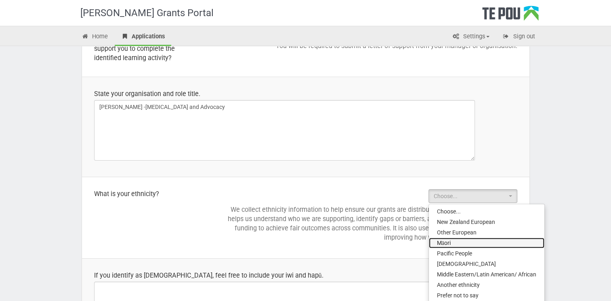
click at [447, 241] on span "Māori" at bounding box center [444, 243] width 14 height 8
select select "Māori"
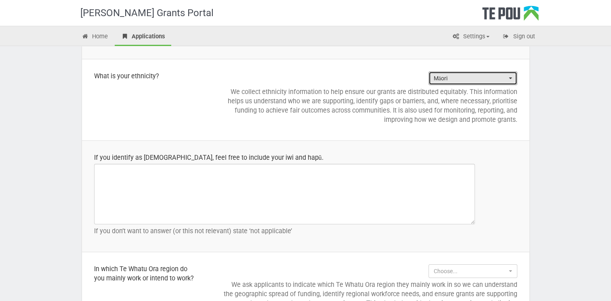
scroll to position [841, 0]
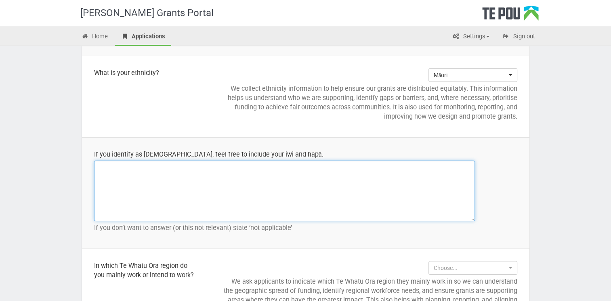
click at [144, 182] on textarea at bounding box center [284, 191] width 381 height 61
paste textarea "Ko Porongia me Putuaki nga maunga Ko Waipa me Rangitaiki nga awa Ko Tainui me M…"
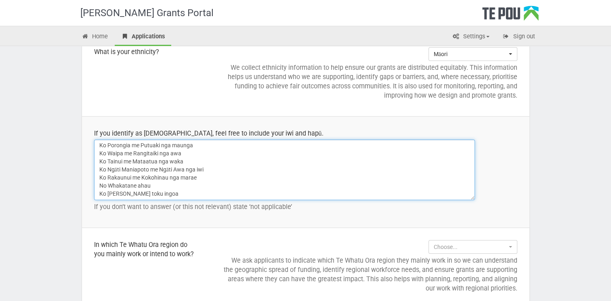
scroll to position [882, 0]
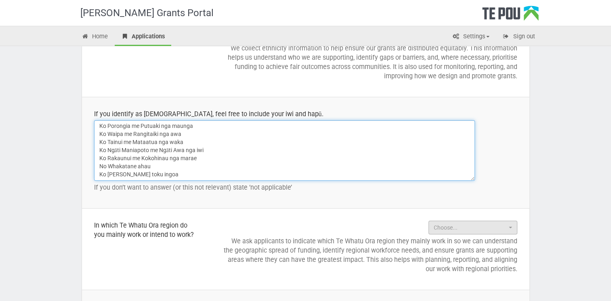
type textarea "Ko Porongia me Putuaki nga maunga Ko Waipa me Rangitaiki nga awa Ko Tainui me M…"
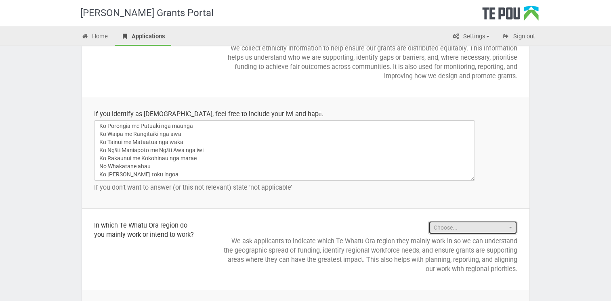
click at [444, 224] on span "Choose..." at bounding box center [470, 228] width 73 height 8
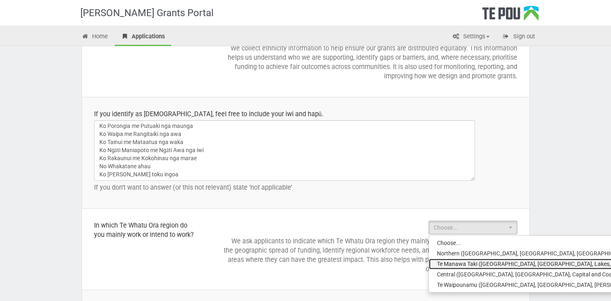
click at [457, 262] on span "Te Manawa Taki (Bay of Plenty, Waikato, Lakes, Tairāwhiti and Taranaki)" at bounding box center [586, 264] width 298 height 8
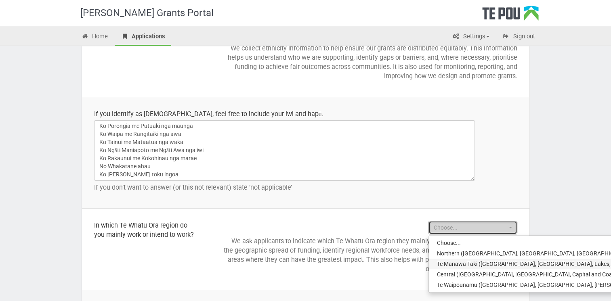
select select "Te Manawa Taki (Bay of Plenty, Waikato, Lakes, Tairāwhiti and Taranaki)"
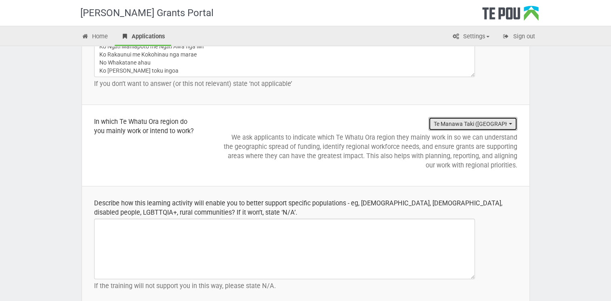
scroll to position [1003, 0]
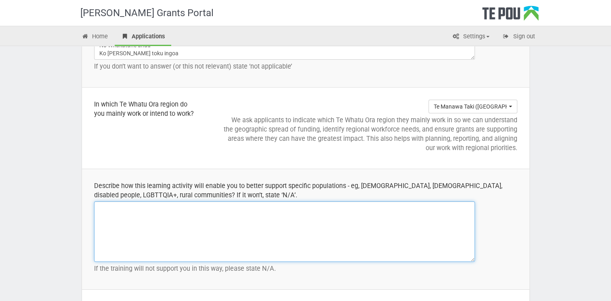
click at [96, 216] on textarea at bounding box center [284, 231] width 381 height 61
paste textarea "Supporting Specific Populations The Bachelor of Bicultural Social Work is helpi…"
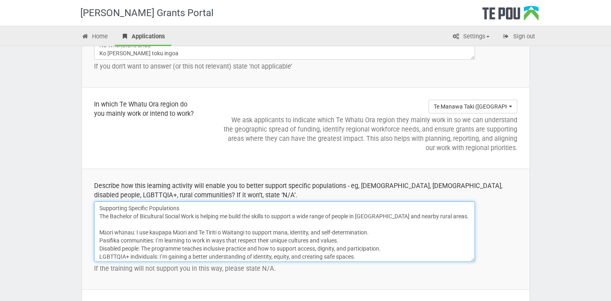
scroll to position [23, 0]
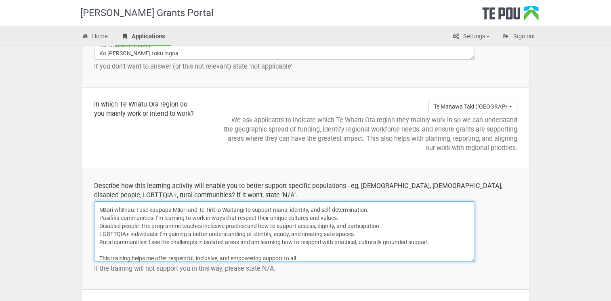
type textarea "Supporting Specific Populations The Bachelor of Bicultural Social Work is helpi…"
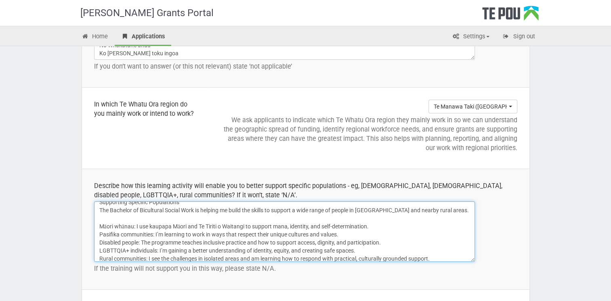
scroll to position [0, 0]
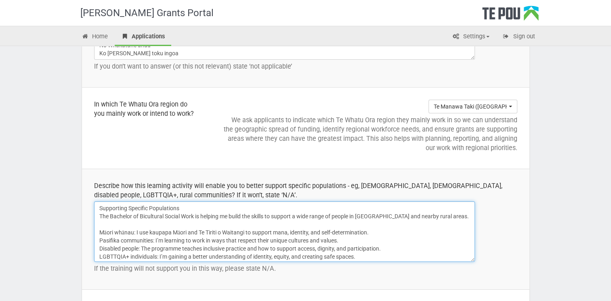
drag, startPoint x: 313, startPoint y: 254, endPoint x: 95, endPoint y: 199, distance: 225.2
click at [95, 201] on textarea "Supporting Specific Populations The Bachelor of Bicultural Social Work is helpi…" at bounding box center [284, 231] width 381 height 61
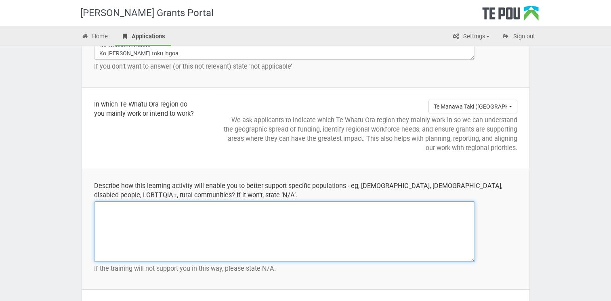
paste textarea "Supporting Specific Populations The Bachelor of Bicultural Social Work is helpi…"
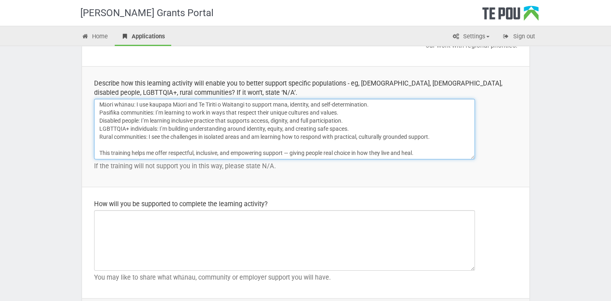
scroll to position [1124, 0]
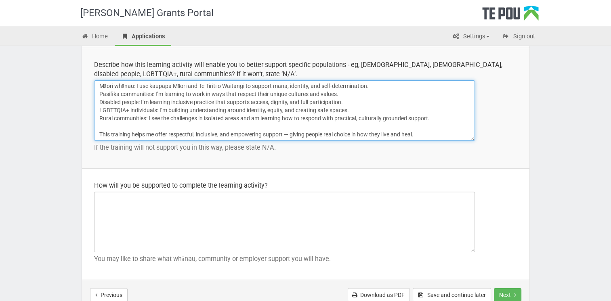
type textarea "Supporting Specific Populations The Bachelor of Bicultural Social Work is helpi…"
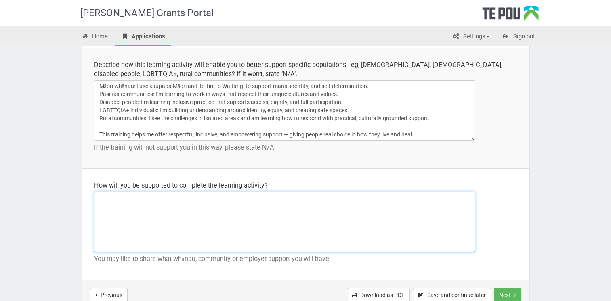
click at [100, 206] on textarea at bounding box center [284, 222] width 381 height 61
paste textarea "Support to Complete My Learning To complete the Bachelor of Bicultural Social W…"
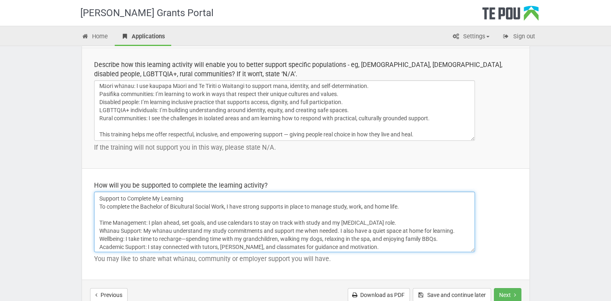
scroll to position [23, 0]
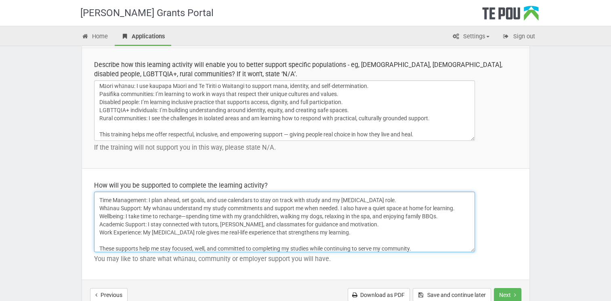
type textarea "Support to Complete My Learning To complete the Bachelor of Bicultural Social W…"
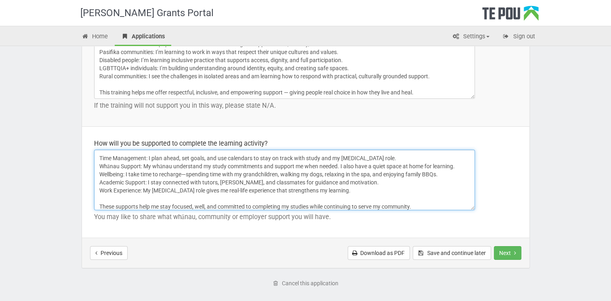
scroll to position [1199, 0]
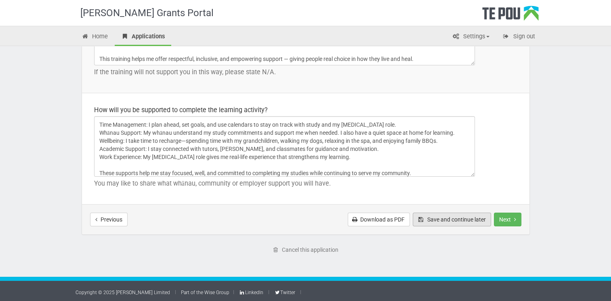
click at [453, 218] on button "Save and continue later" at bounding box center [452, 220] width 78 height 14
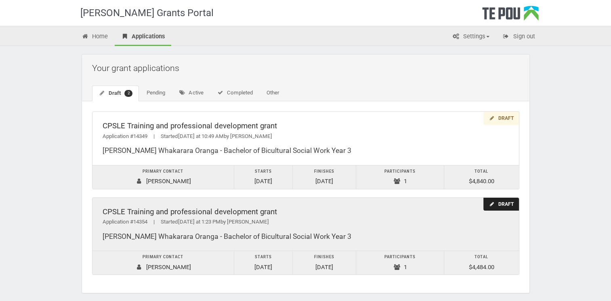
click at [501, 205] on div "Draft" at bounding box center [500, 204] width 35 height 13
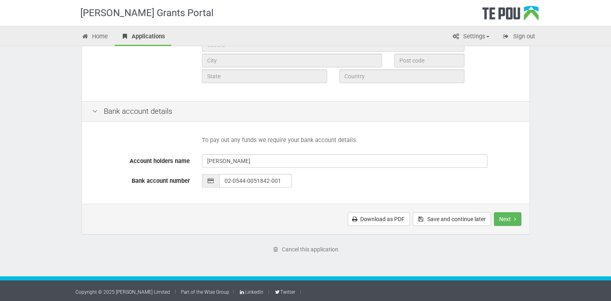
scroll to position [335, 0]
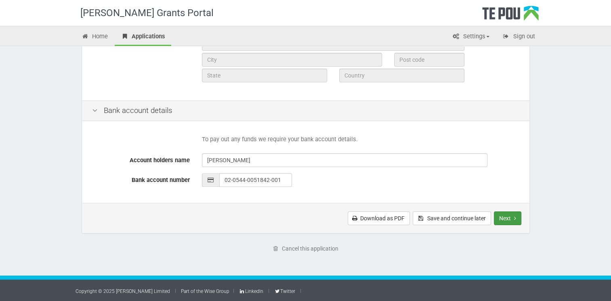
click at [503, 216] on button "Next" at bounding box center [507, 219] width 27 height 14
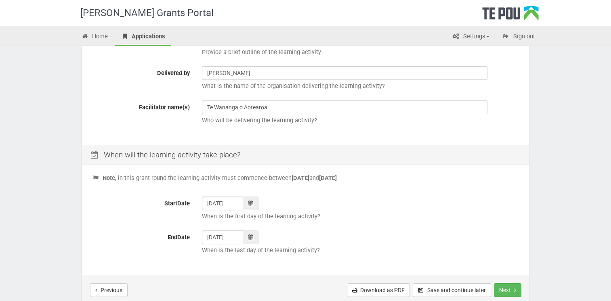
scroll to position [283, 0]
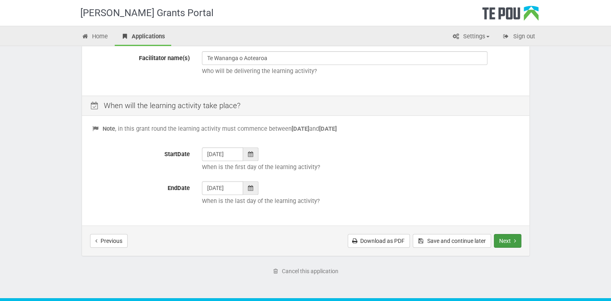
click at [505, 240] on button "Next" at bounding box center [507, 241] width 27 height 14
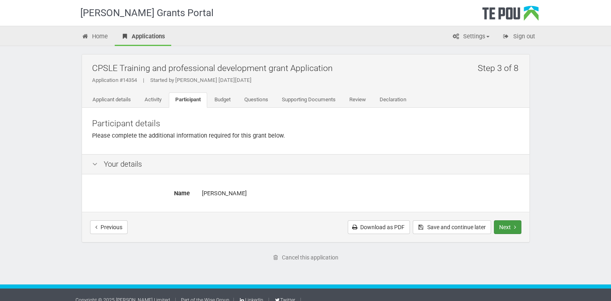
click at [511, 228] on button "Next" at bounding box center [507, 227] width 27 height 14
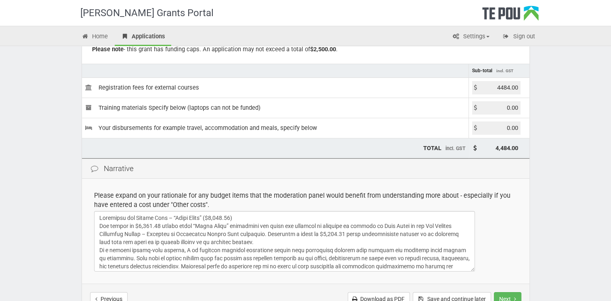
scroll to position [121, 0]
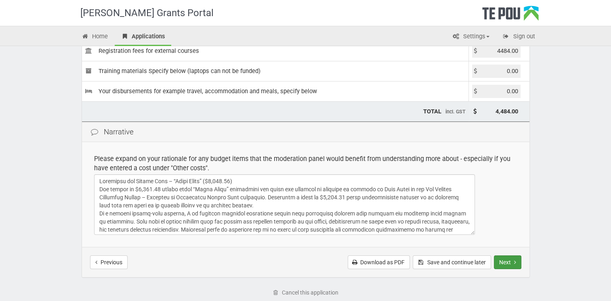
click at [511, 261] on button "Next" at bounding box center [507, 263] width 27 height 14
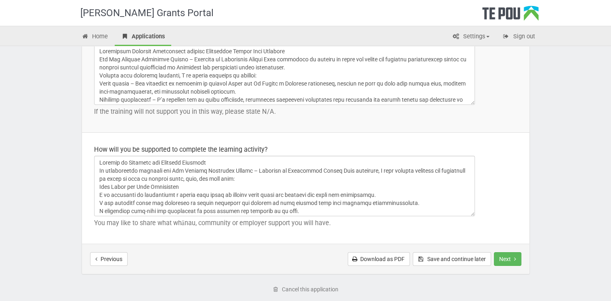
scroll to position [1199, 0]
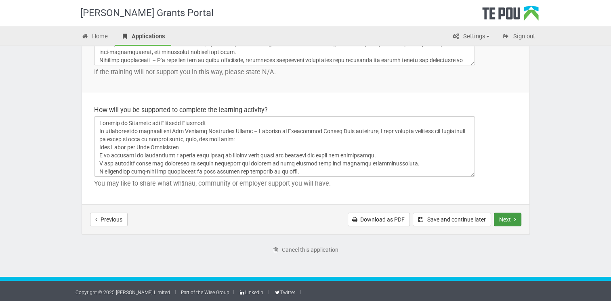
click at [510, 219] on button "Next" at bounding box center [507, 220] width 27 height 14
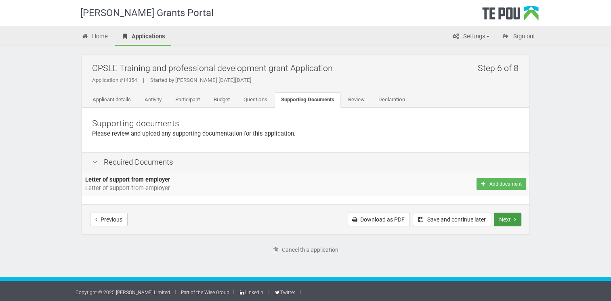
click at [511, 219] on button "Next" at bounding box center [507, 220] width 27 height 14
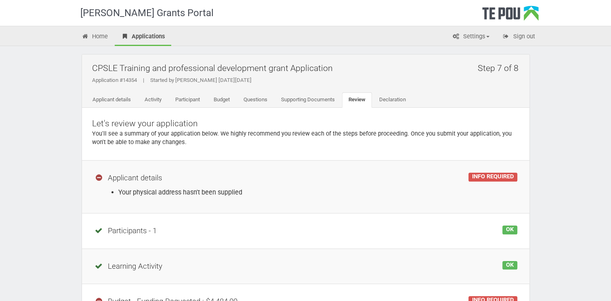
click at [484, 176] on div "INFO REQUIRED" at bounding box center [492, 177] width 48 height 9
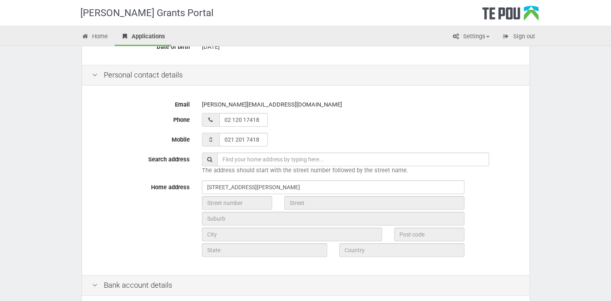
scroll to position [161, 0]
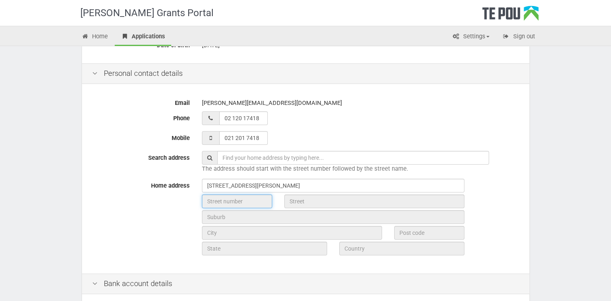
click at [244, 199] on input "text" at bounding box center [237, 202] width 70 height 14
click at [249, 203] on input "text" at bounding box center [237, 202] width 70 height 14
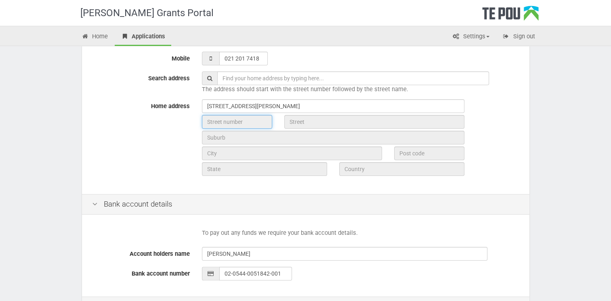
scroll to position [242, 0]
click at [261, 120] on input "text" at bounding box center [237, 121] width 70 height 14
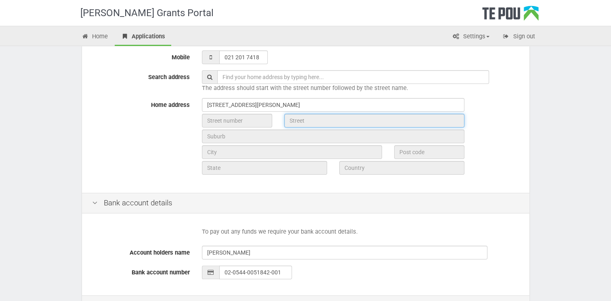
click at [302, 117] on input "text" at bounding box center [374, 121] width 180 height 14
click at [247, 119] on input "text" at bounding box center [237, 121] width 70 height 14
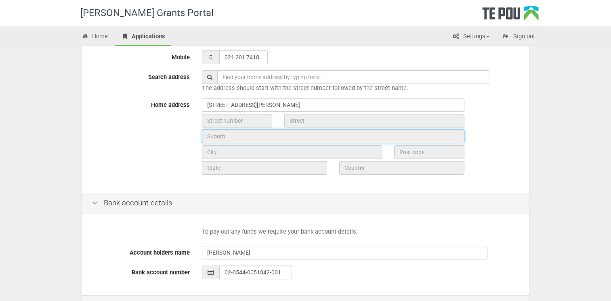
click at [238, 135] on input "text" at bounding box center [333, 137] width 262 height 14
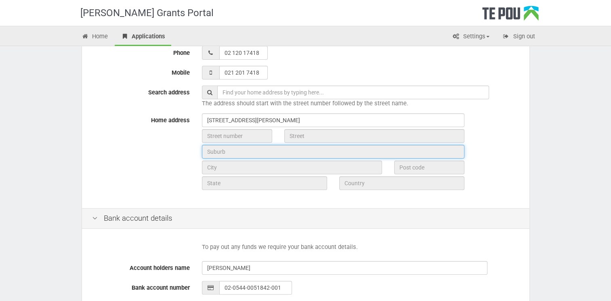
scroll to position [202, 0]
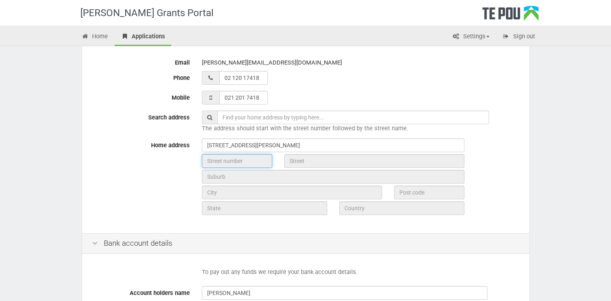
click at [234, 159] on input "text" at bounding box center [237, 161] width 70 height 14
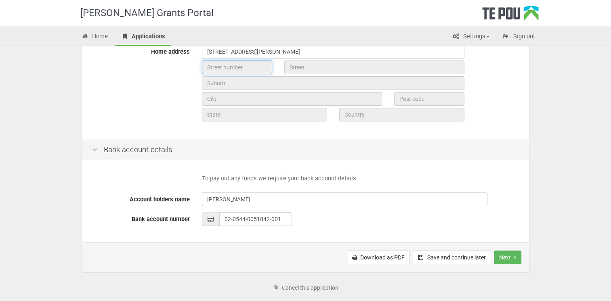
scroll to position [283, 0]
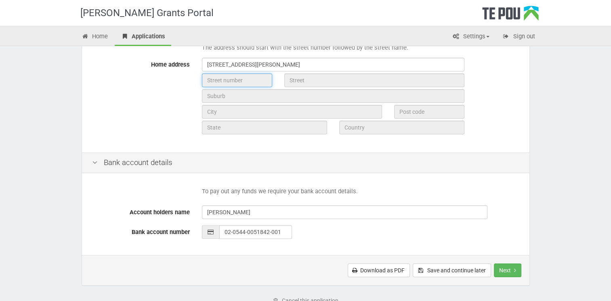
click at [249, 78] on input "text" at bounding box center [237, 80] width 70 height 14
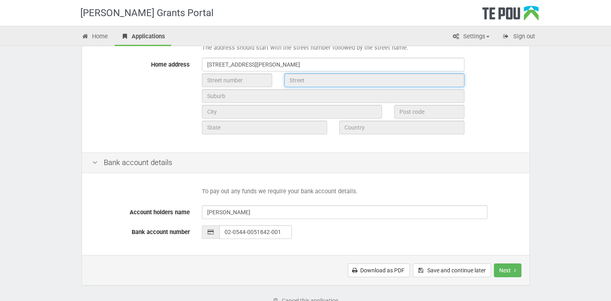
click at [298, 83] on input "text" at bounding box center [374, 80] width 180 height 14
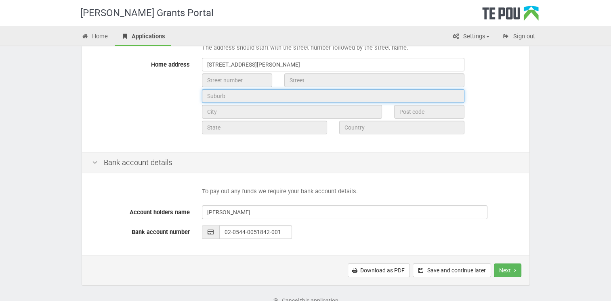
click at [246, 97] on input "text" at bounding box center [333, 96] width 262 height 14
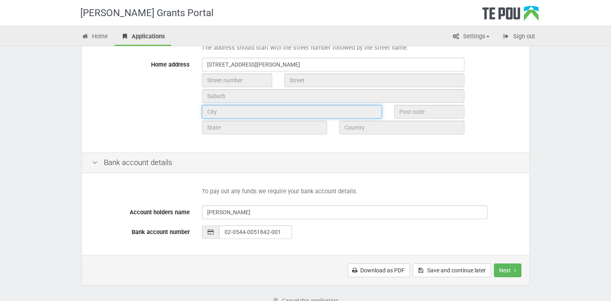
click at [224, 110] on input "text" at bounding box center [292, 112] width 180 height 14
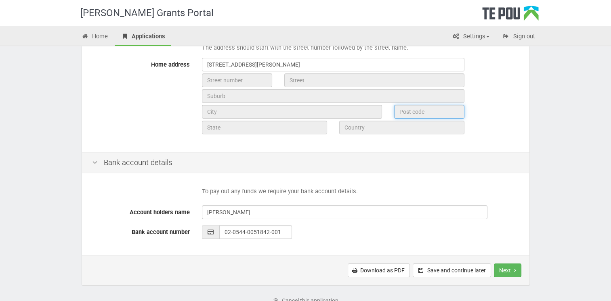
click at [411, 115] on input "text" at bounding box center [429, 112] width 70 height 14
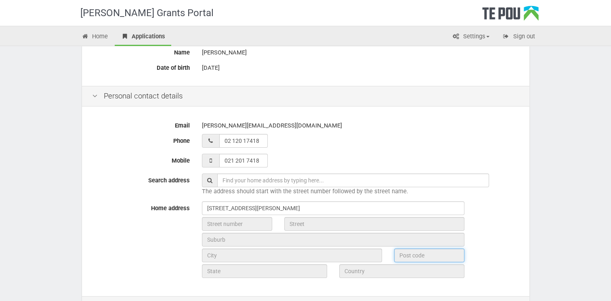
scroll to position [121, 0]
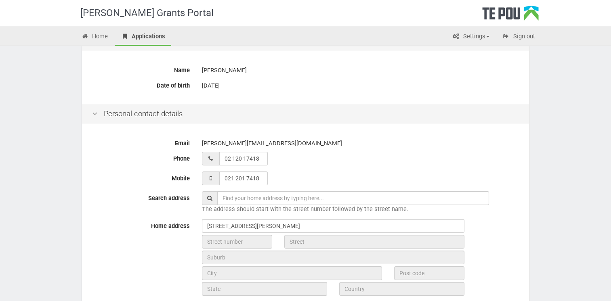
click at [94, 115] on icon at bounding box center [95, 114] width 10 height 8
click at [93, 114] on icon at bounding box center [95, 114] width 10 height 8
click at [93, 113] on icon at bounding box center [95, 114] width 10 height 8
drag, startPoint x: 93, startPoint y: 113, endPoint x: 162, endPoint y: 120, distance: 69.4
click at [162, 120] on div "Personal contact details" at bounding box center [305, 114] width 447 height 21
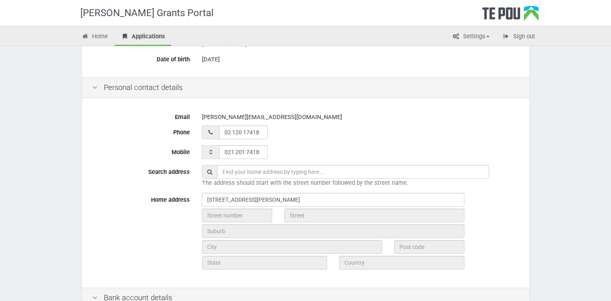
scroll to position [161, 0]
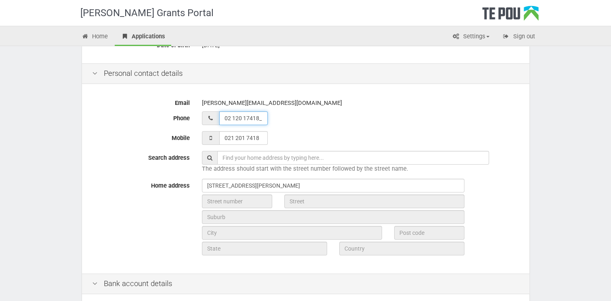
click at [258, 118] on input "02 120 17418_" at bounding box center [243, 118] width 48 height 14
type input "02 120 17418"
click at [257, 143] on input "021 201 7418_" at bounding box center [243, 138] width 48 height 14
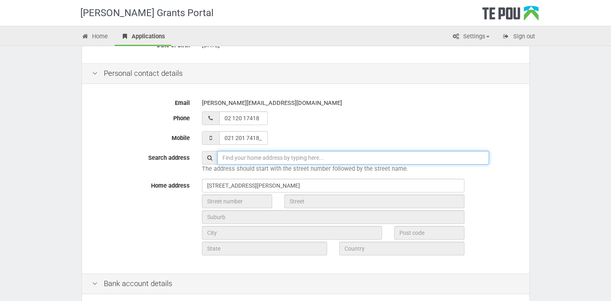
type input "021 201 7418"
click at [241, 157] on input "text" at bounding box center [353, 158] width 272 height 14
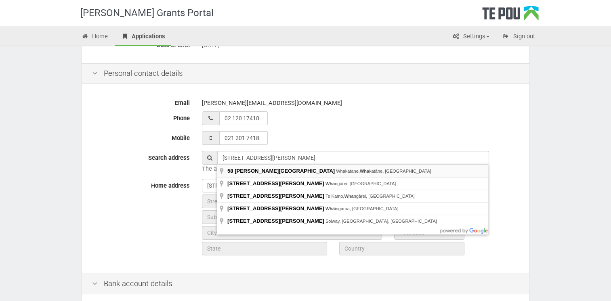
type input "[STREET_ADDRESS][PERSON_NAME]"
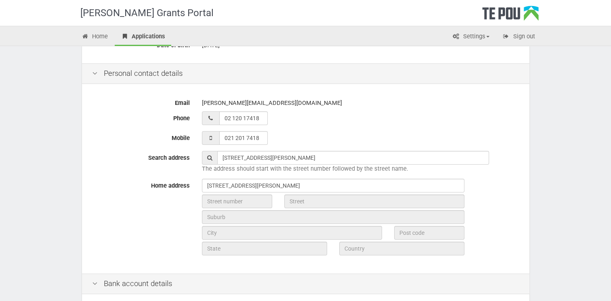
type input "58"
type input "[PERSON_NAME][GEOGRAPHIC_DATA]"
type input "Whakatāne"
type input "3120"
type input "Bay of Plenty Region"
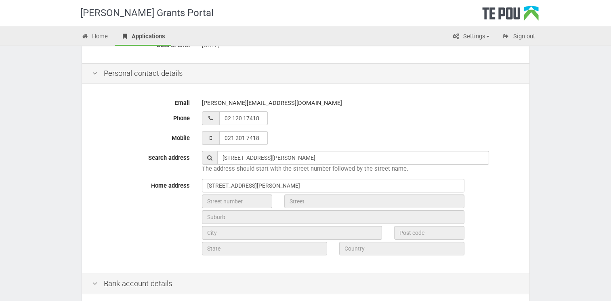
type input "[GEOGRAPHIC_DATA]"
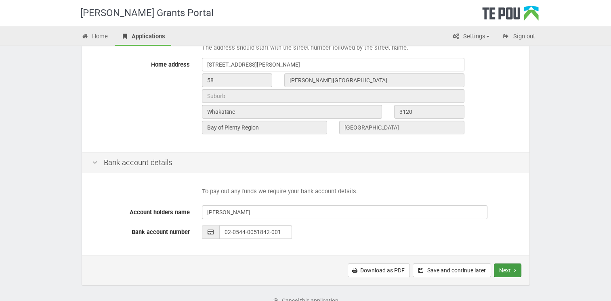
click at [512, 270] on button "Next" at bounding box center [507, 271] width 27 height 14
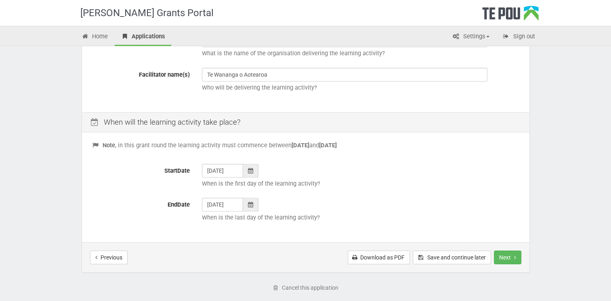
scroll to position [283, 0]
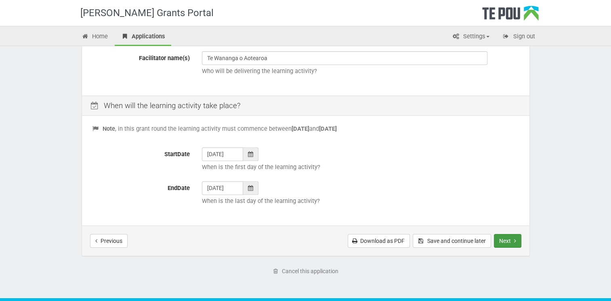
click at [512, 245] on button "Next" at bounding box center [507, 241] width 27 height 14
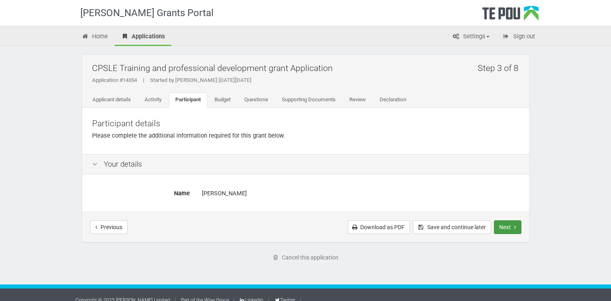
click at [511, 227] on button "Next" at bounding box center [507, 227] width 27 height 14
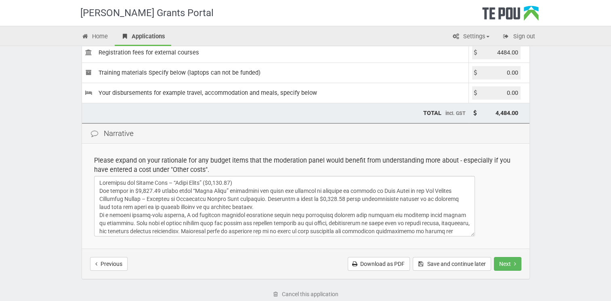
scroll to position [121, 0]
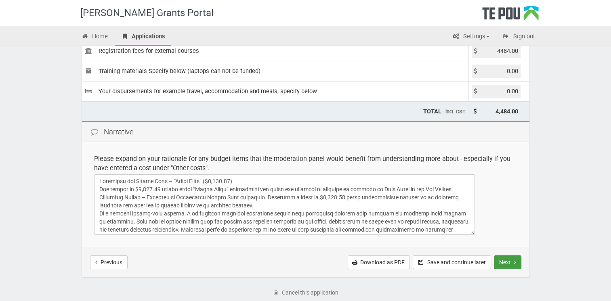
click at [510, 266] on button "Next" at bounding box center [507, 263] width 27 height 14
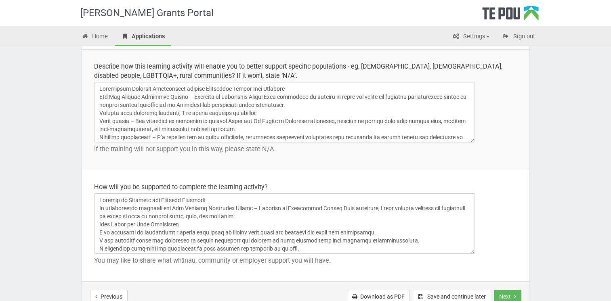
scroll to position [1199, 0]
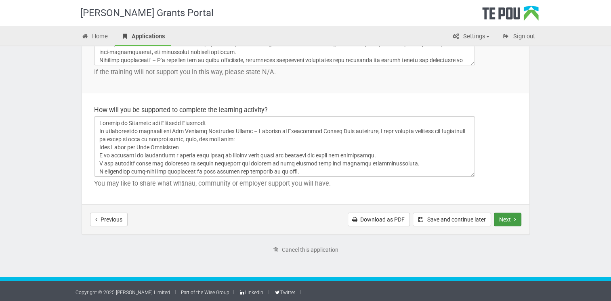
click at [508, 219] on button "Next" at bounding box center [507, 220] width 27 height 14
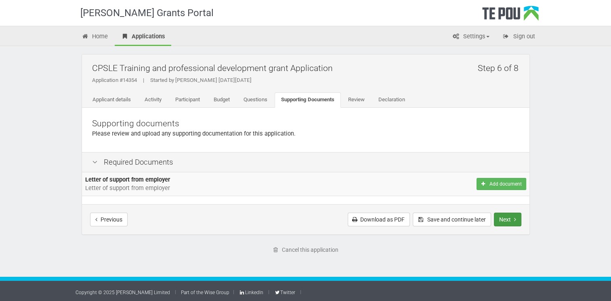
click at [511, 221] on button "Next" at bounding box center [507, 220] width 27 height 14
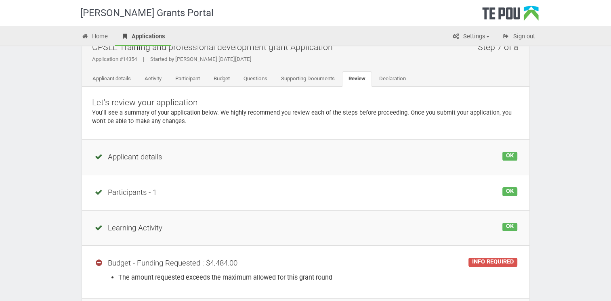
scroll to position [40, 0]
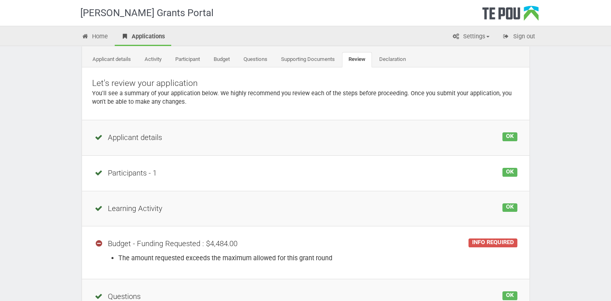
click at [486, 243] on div "INFO REQUIRED" at bounding box center [492, 243] width 48 height 9
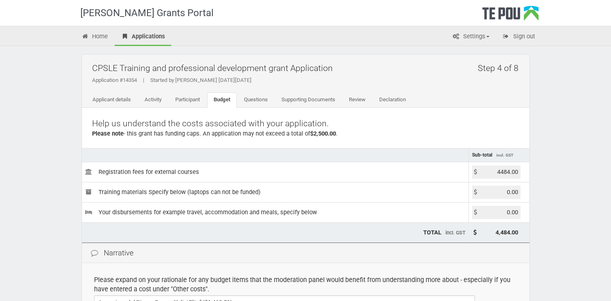
click at [497, 191] on input "0.00" at bounding box center [496, 192] width 48 height 13
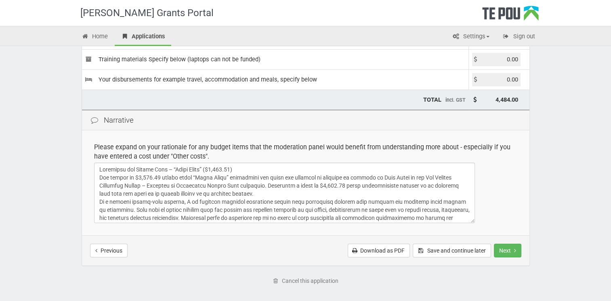
scroll to position [121, 0]
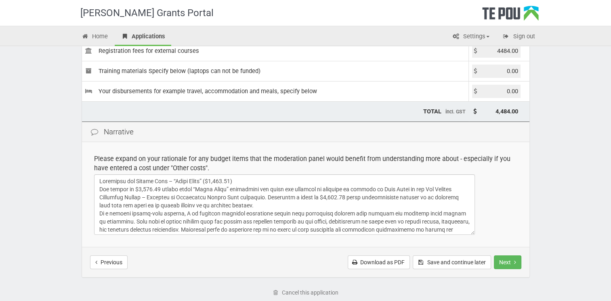
click at [510, 88] on input "0.00" at bounding box center [496, 91] width 48 height 13
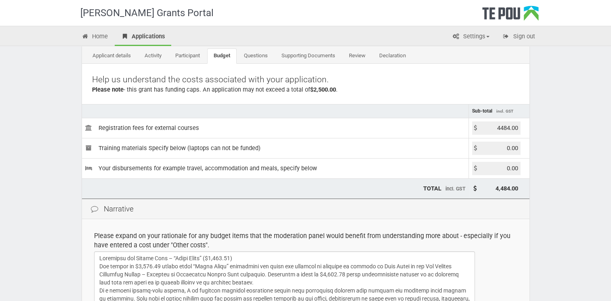
scroll to position [40, 0]
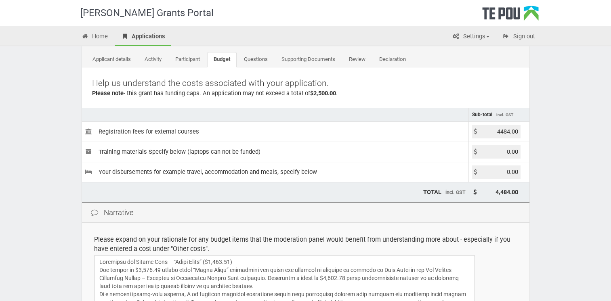
click at [502, 126] on input "4484.00" at bounding box center [496, 131] width 48 height 13
click at [517, 131] on input "4484.00" at bounding box center [496, 131] width 48 height 13
type input "4"
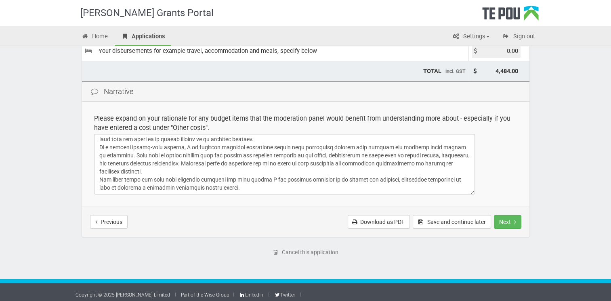
scroll to position [165, 0]
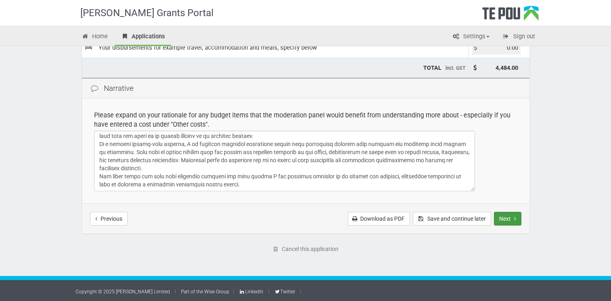
type input "2500.00"
type input "2,500.00"
click at [507, 216] on button "Next" at bounding box center [507, 219] width 27 height 14
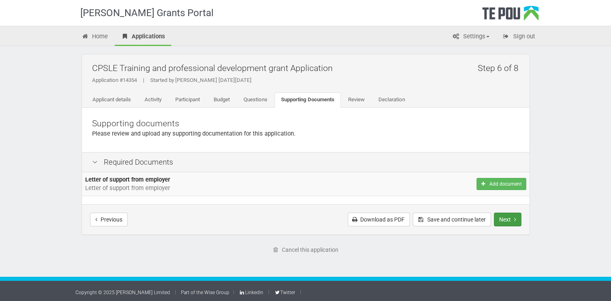
click at [506, 220] on button "Next" at bounding box center [507, 220] width 27 height 14
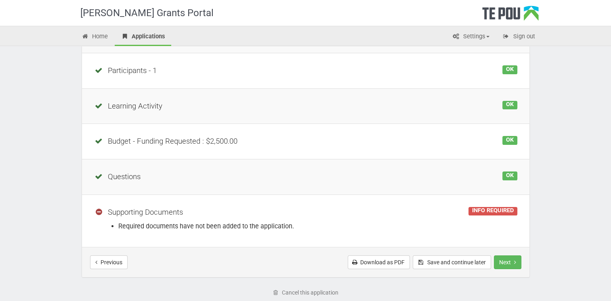
scroll to position [161, 0]
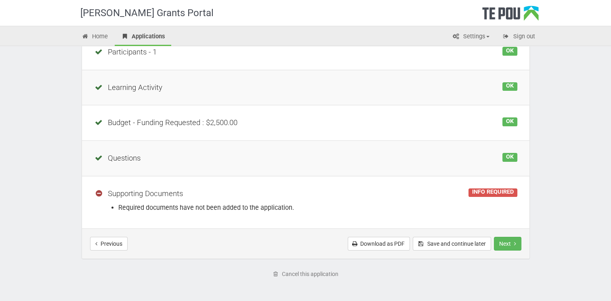
click at [501, 191] on div "INFO REQUIRED" at bounding box center [492, 193] width 48 height 9
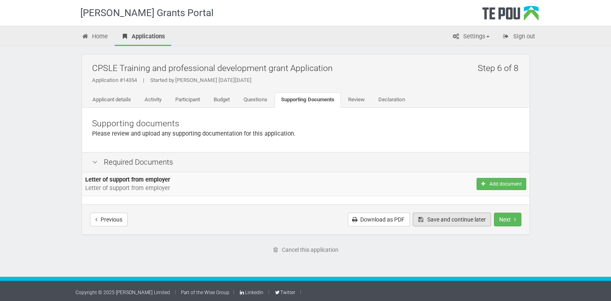
click at [444, 220] on button "Save and continue later" at bounding box center [452, 220] width 78 height 14
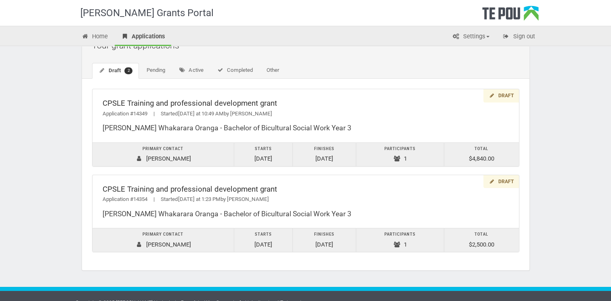
scroll to position [34, 0]
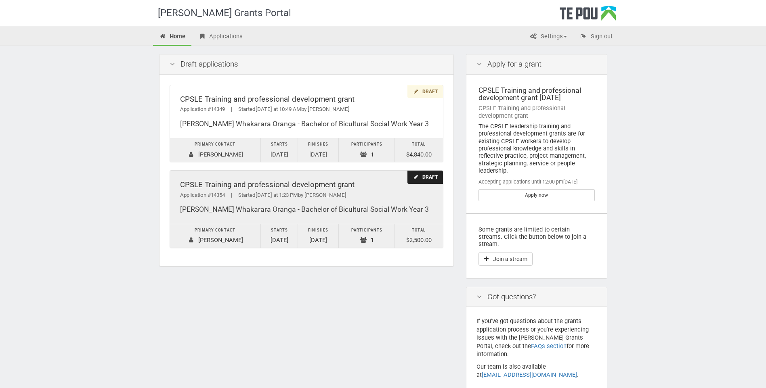
click at [427, 174] on div "Draft" at bounding box center [424, 177] width 35 height 13
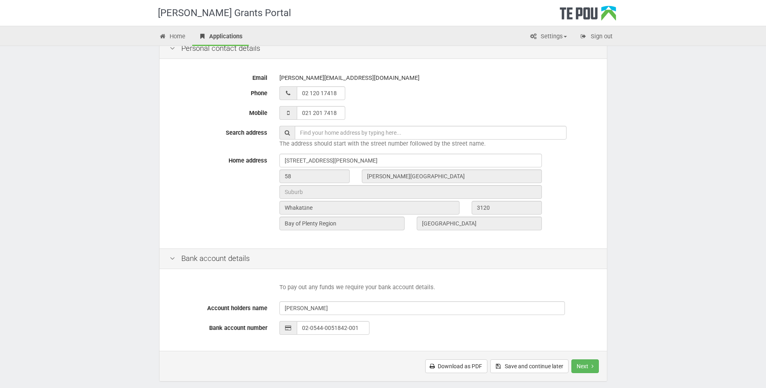
scroll to position [248, 0]
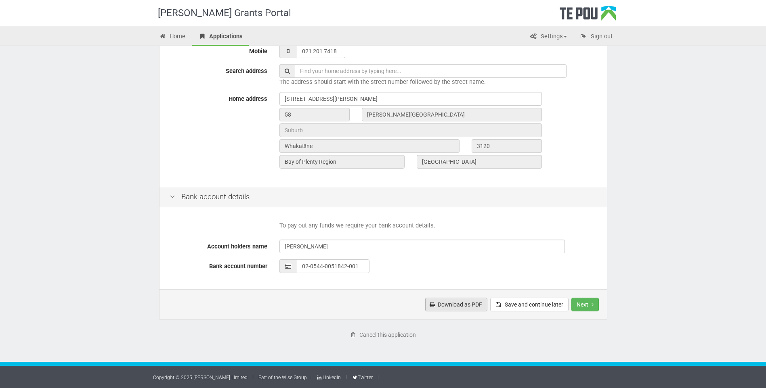
click at [469, 306] on link "Download as PDF" at bounding box center [456, 305] width 62 height 14
click at [589, 303] on button "Next" at bounding box center [584, 305] width 27 height 14
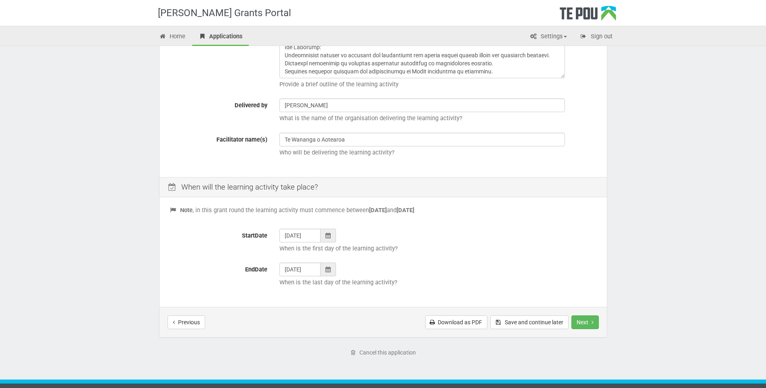
scroll to position [202, 0]
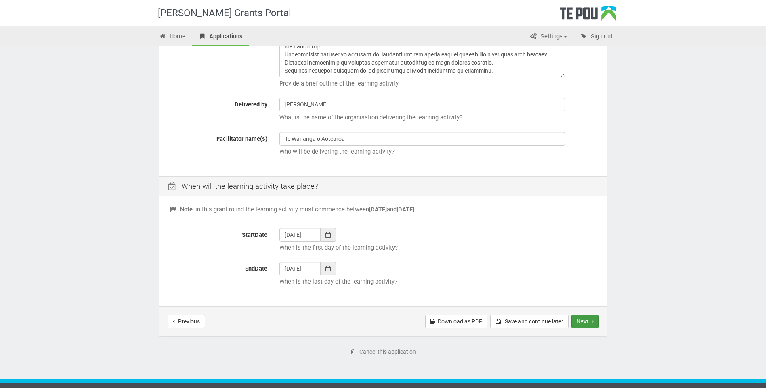
click at [581, 318] on button "Next" at bounding box center [584, 322] width 27 height 14
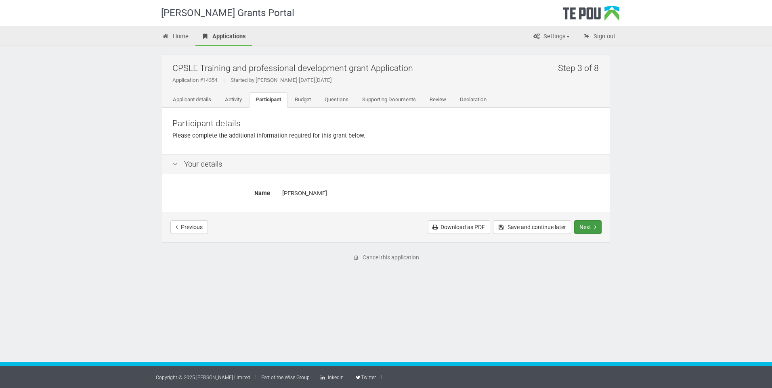
click at [589, 229] on button "Next" at bounding box center [587, 227] width 27 height 14
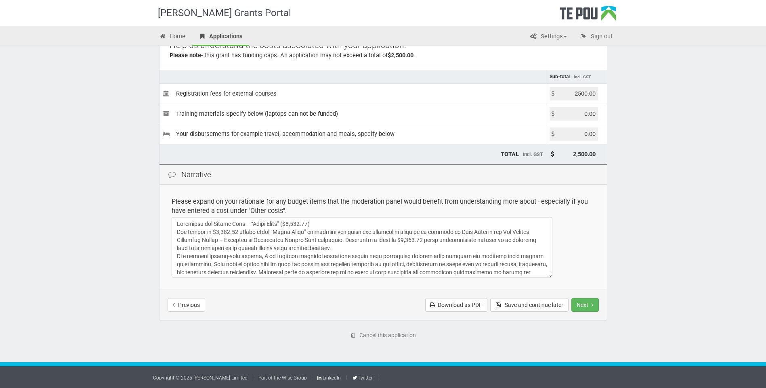
scroll to position [79, 0]
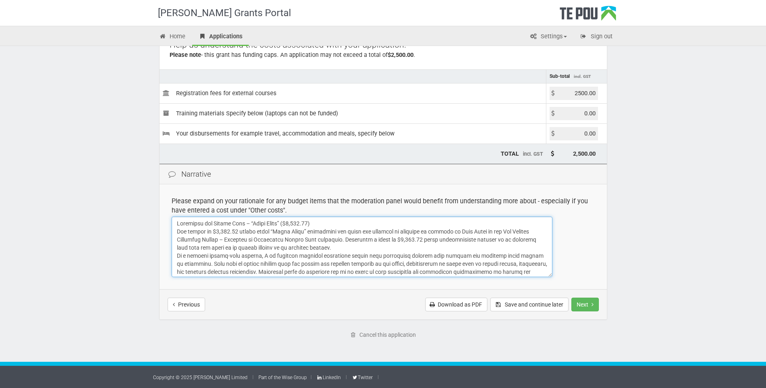
click at [317, 223] on textarea at bounding box center [362, 247] width 381 height 61
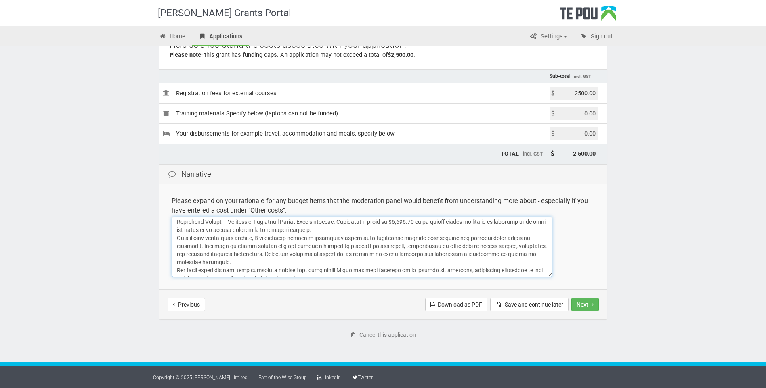
scroll to position [34, 0]
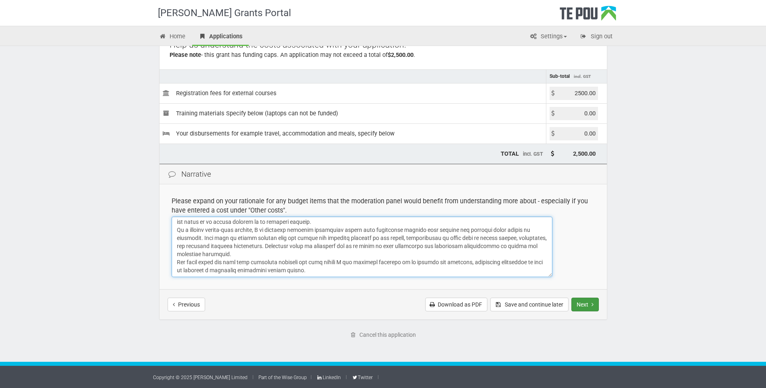
type textarea "Rationale for Budget Item. The amount of $4,484.00 listed under “Other Costs” r…"
click at [586, 301] on button "Next" at bounding box center [584, 305] width 27 height 14
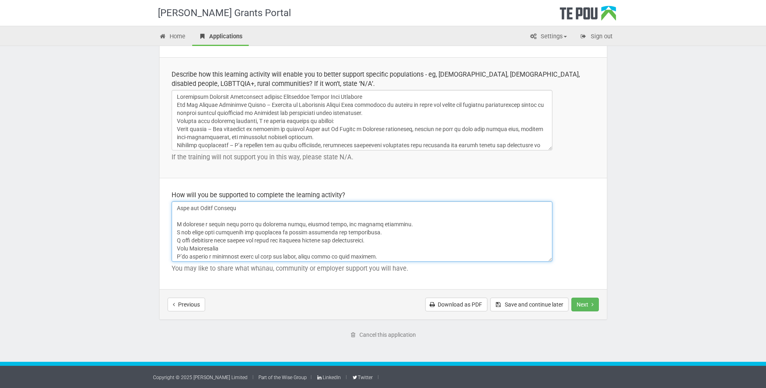
scroll to position [244, 0]
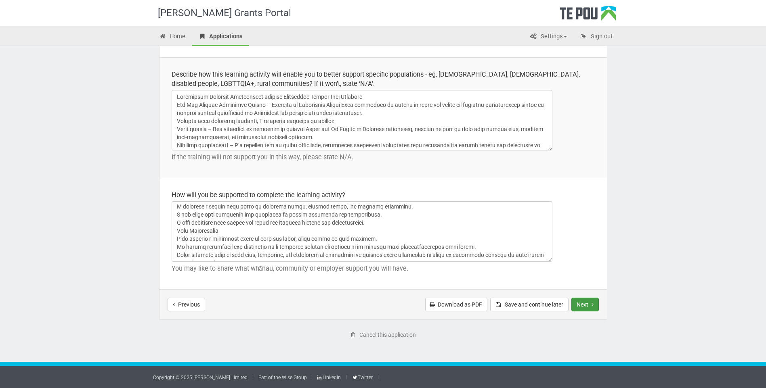
click at [587, 305] on button "Next" at bounding box center [584, 305] width 27 height 14
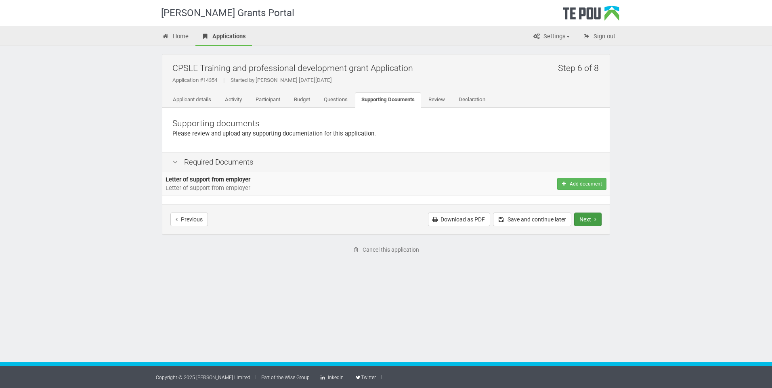
click at [584, 221] on button "Next" at bounding box center [587, 220] width 27 height 14
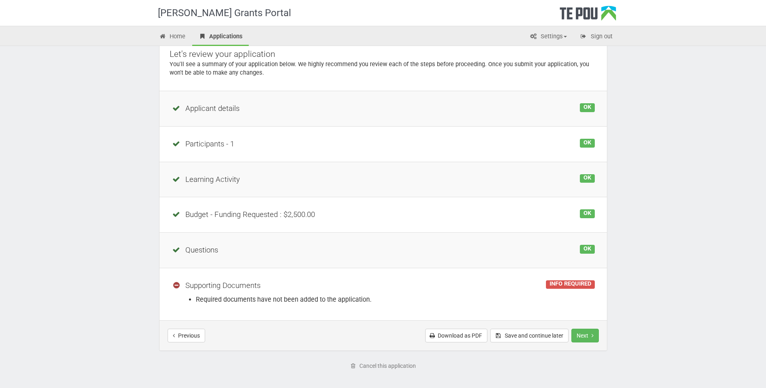
scroll to position [81, 0]
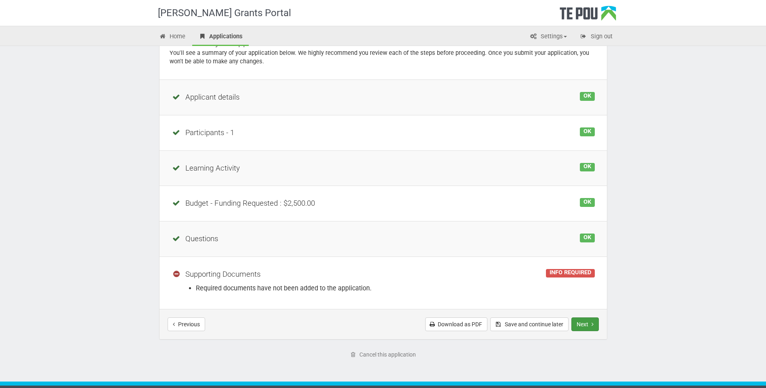
click at [584, 326] on button "Next" at bounding box center [584, 325] width 27 height 14
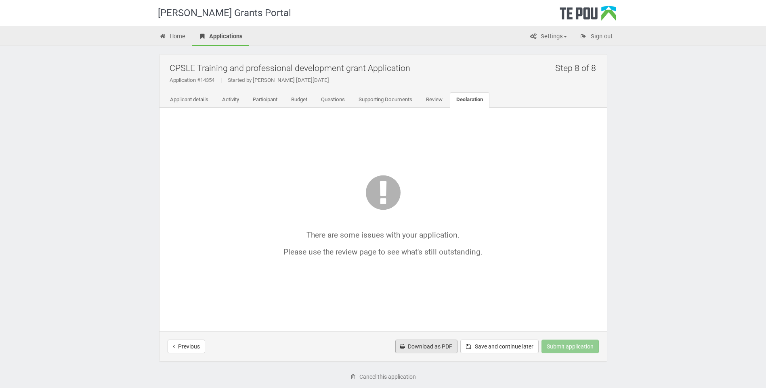
click at [433, 347] on link "Download as PDF" at bounding box center [426, 347] width 62 height 14
